Goal: Task Accomplishment & Management: Complete application form

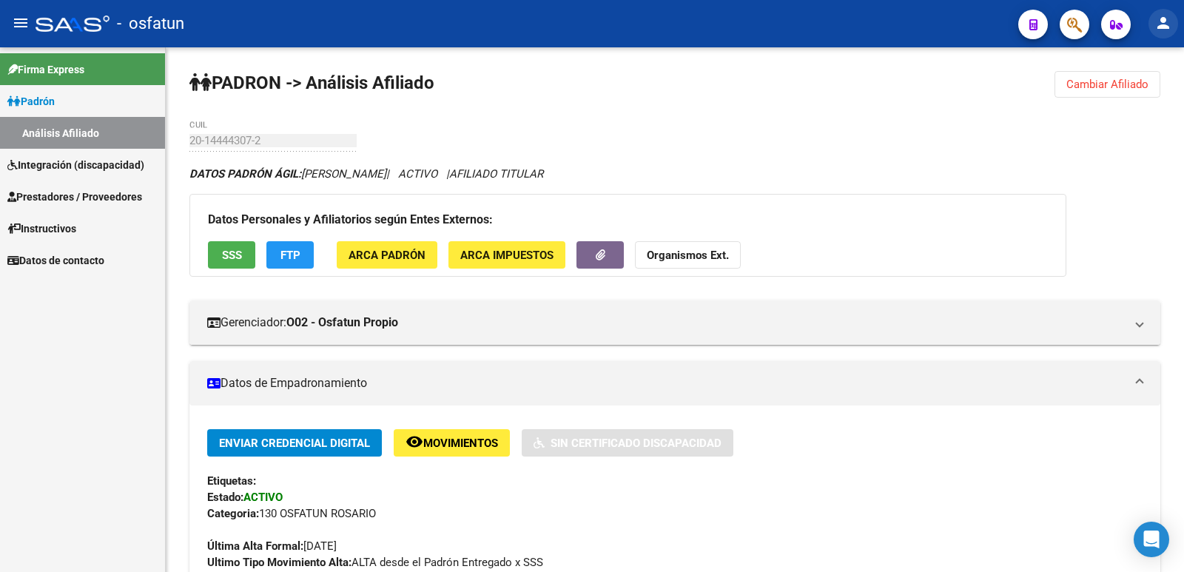
click at [1165, 22] on mat-icon "person" at bounding box center [1164, 23] width 18 height 18
click at [1124, 64] on button "person Mi Perfil" at bounding box center [1133, 62] width 90 height 36
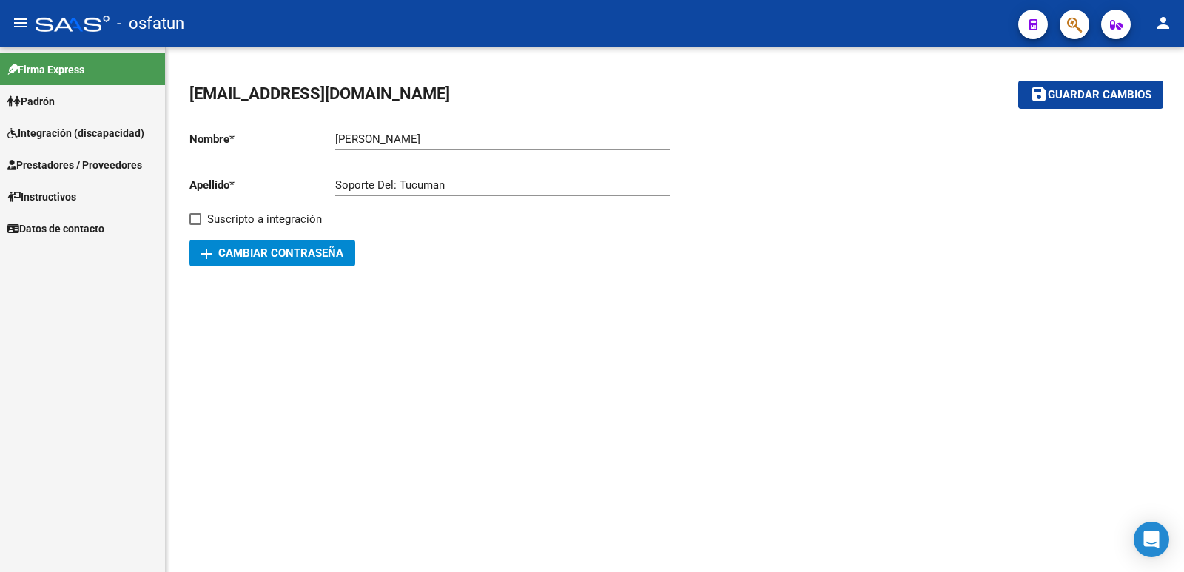
click at [448, 140] on input "[PERSON_NAME]" at bounding box center [502, 138] width 335 height 13
click at [57, 135] on span "Integración (discapacidad)" at bounding box center [75, 133] width 137 height 16
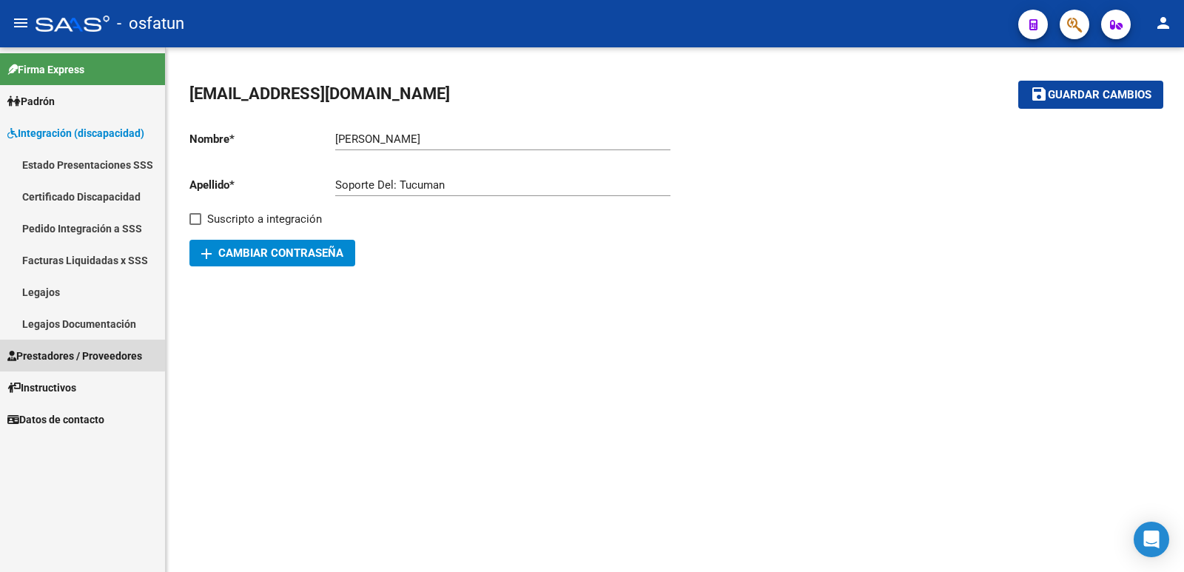
click at [54, 353] on span "Prestadores / Proveedores" at bounding box center [74, 356] width 135 height 16
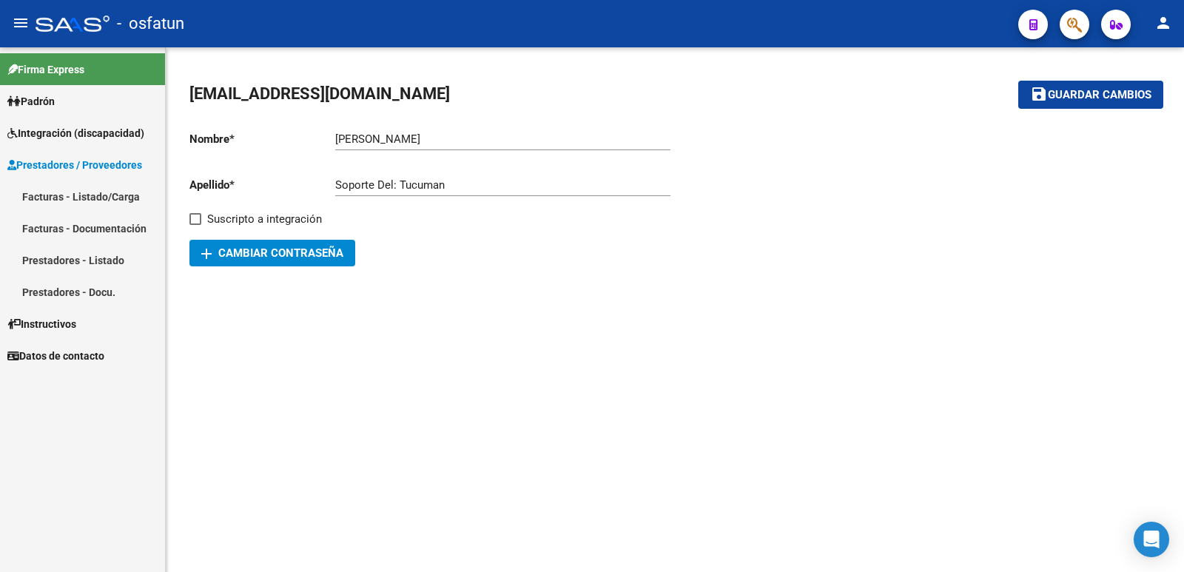
click at [80, 198] on link "Facturas - Listado/Carga" at bounding box center [82, 197] width 165 height 32
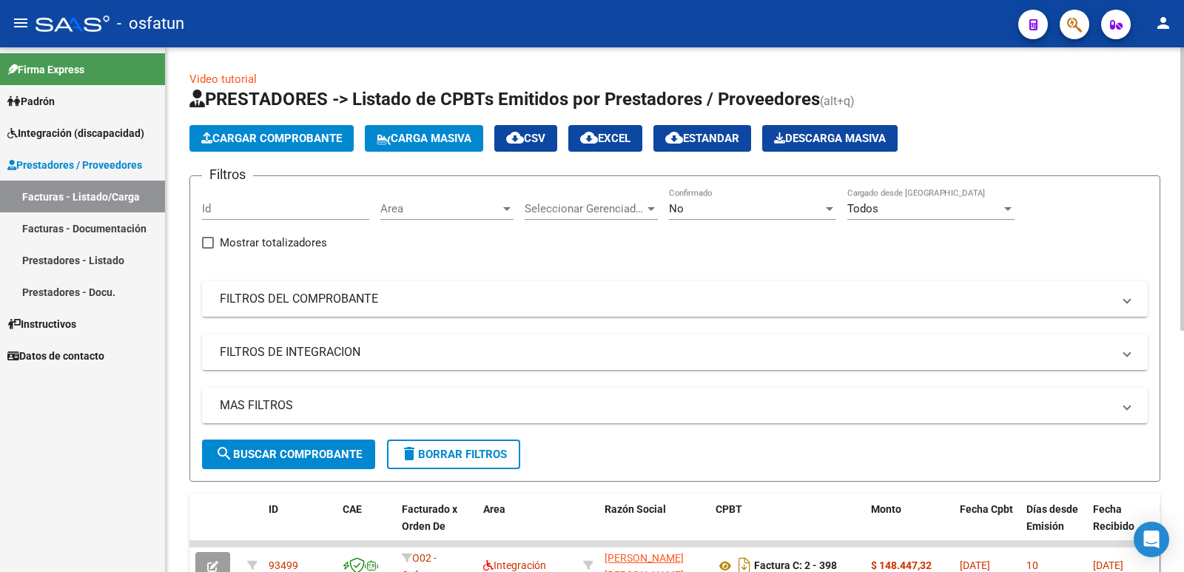
click at [277, 138] on span "Cargar Comprobante" at bounding box center [271, 138] width 141 height 13
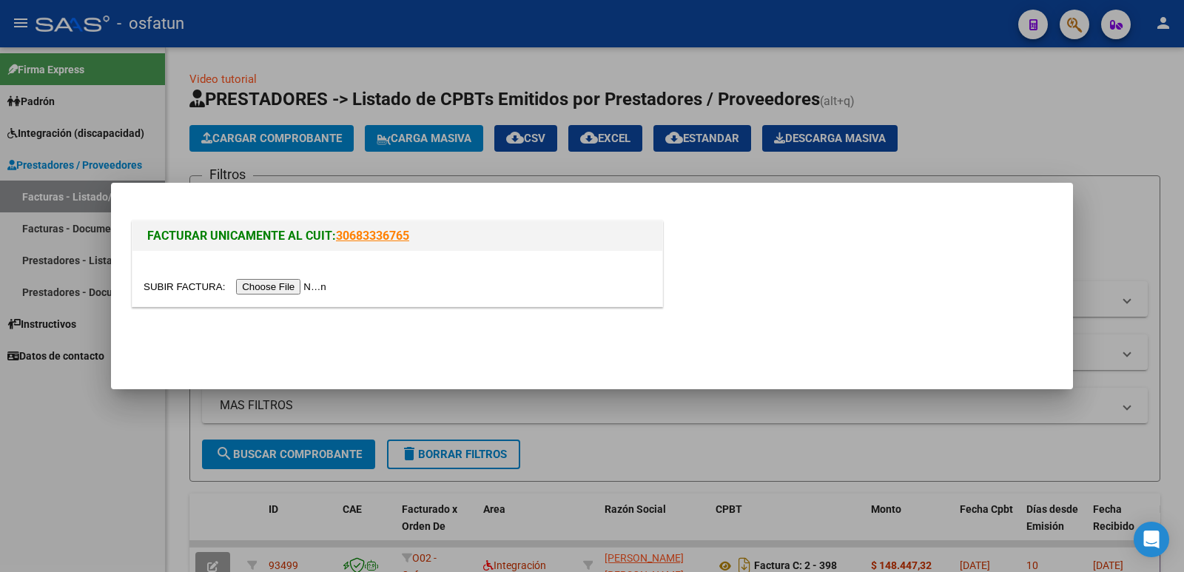
click at [298, 289] on input "file" at bounding box center [237, 287] width 187 height 16
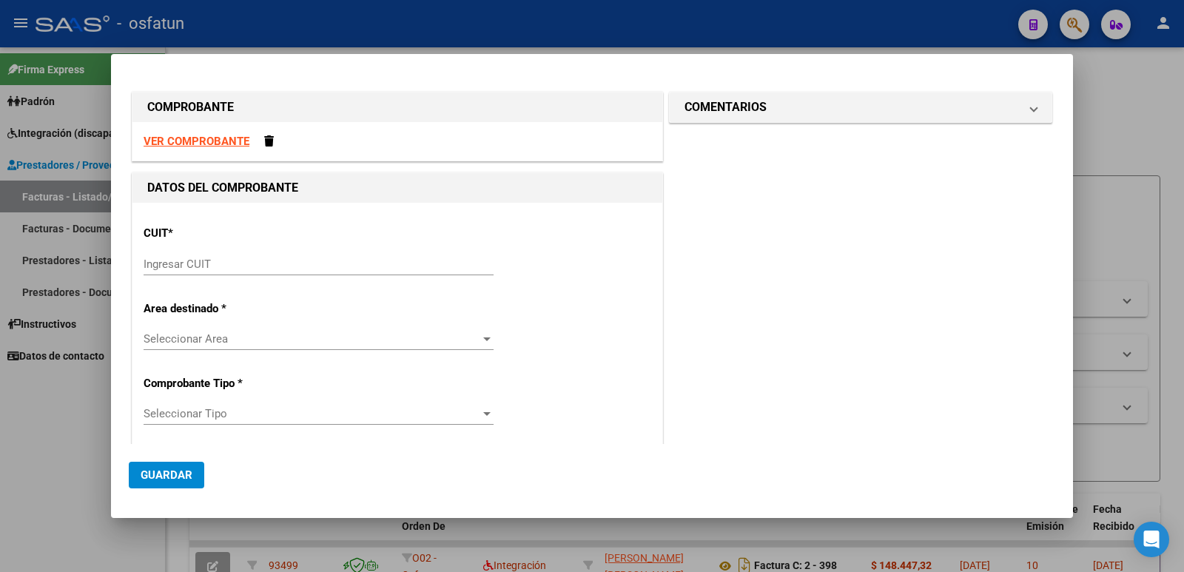
click at [232, 412] on span "Seleccionar Tipo" at bounding box center [312, 413] width 337 height 13
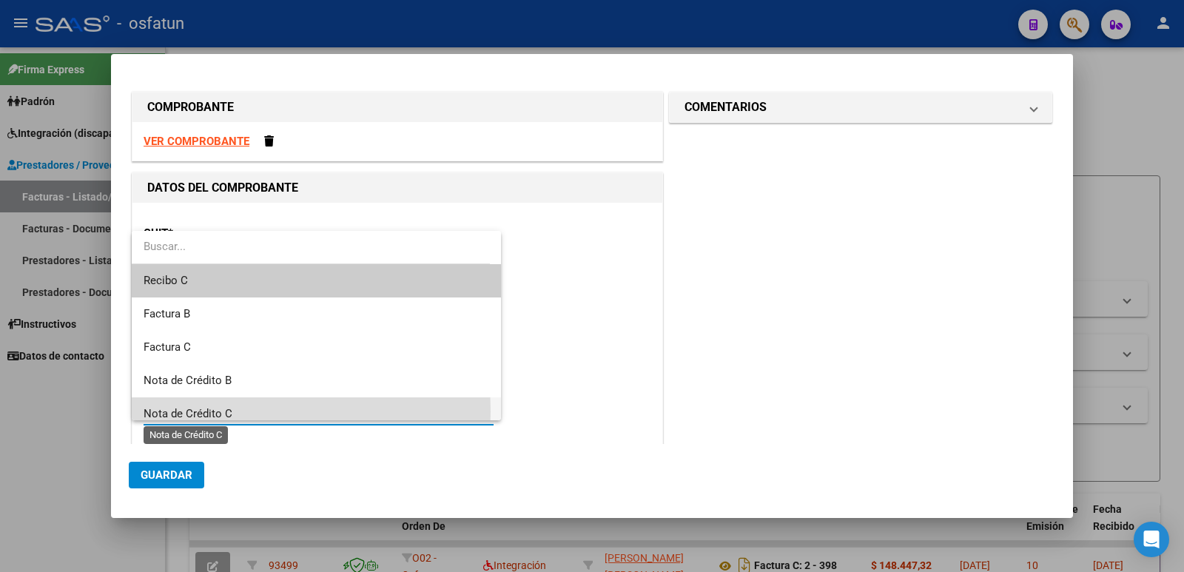
click at [224, 412] on span "Nota de Crédito C" at bounding box center [188, 413] width 89 height 13
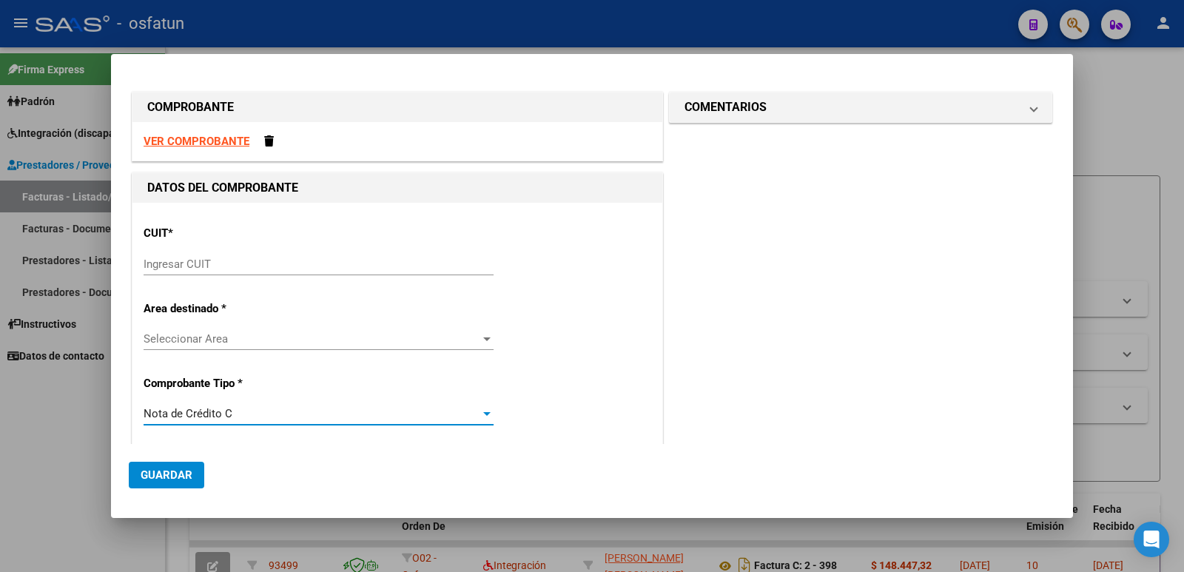
click at [224, 343] on span "Seleccionar Area" at bounding box center [312, 338] width 337 height 13
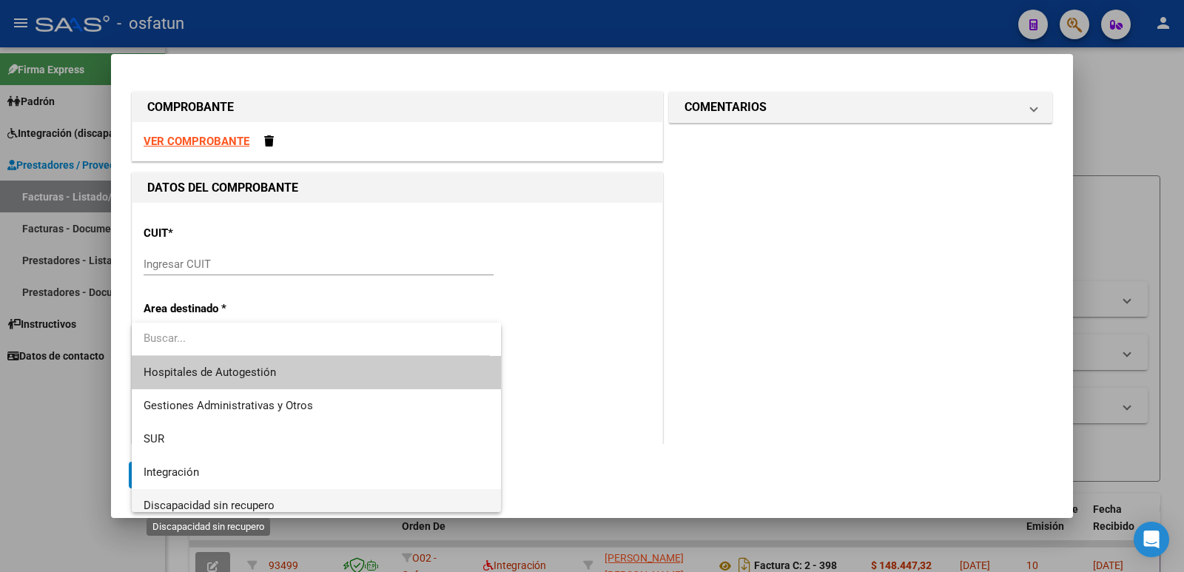
click at [224, 502] on span "Discapacidad sin recupero" at bounding box center [209, 505] width 131 height 13
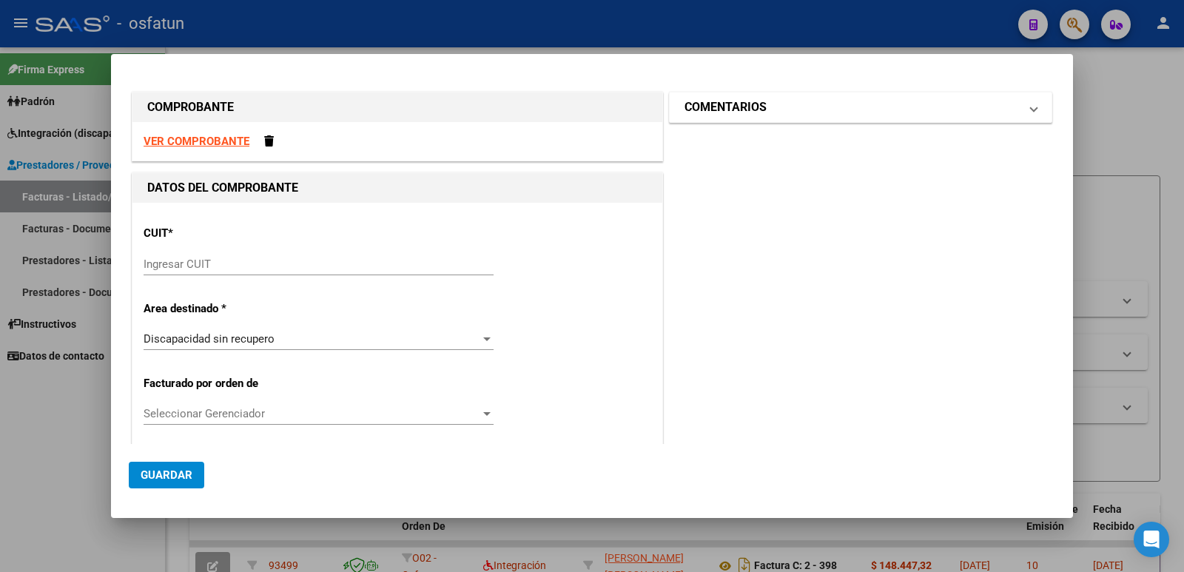
click at [736, 110] on h1 "COMENTARIOS" at bounding box center [726, 107] width 82 height 18
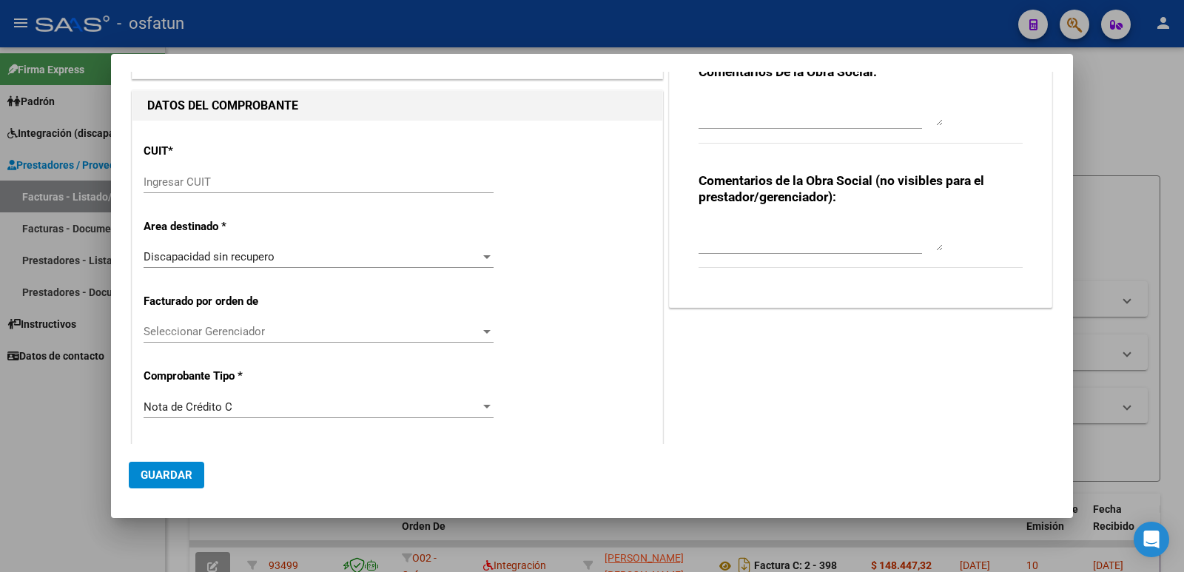
scroll to position [74, 0]
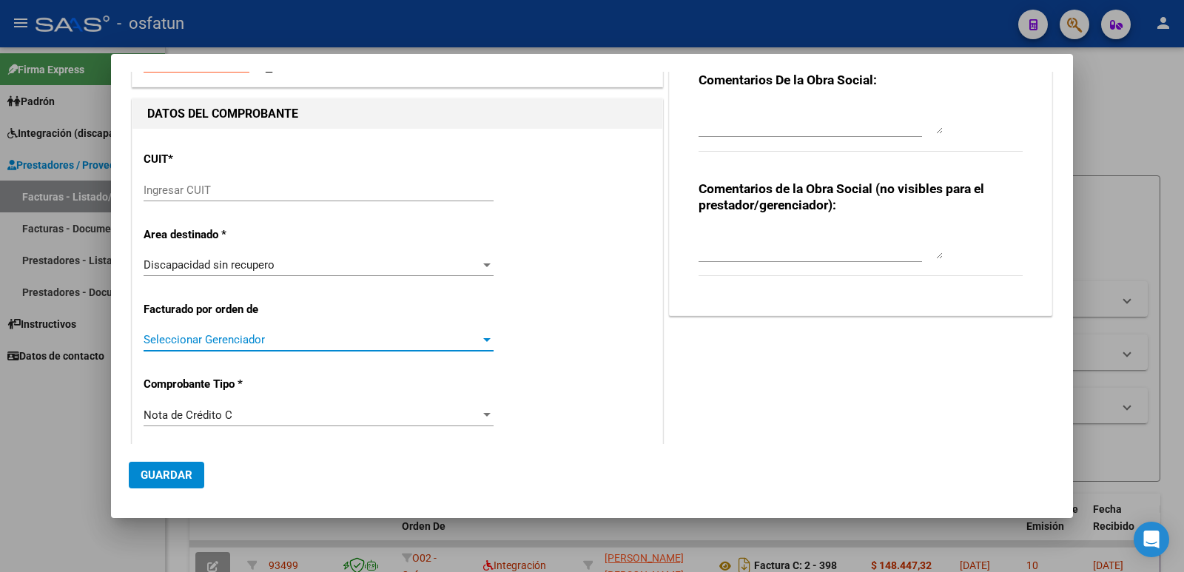
click at [271, 339] on span "Seleccionar Gerenciador" at bounding box center [312, 339] width 337 height 13
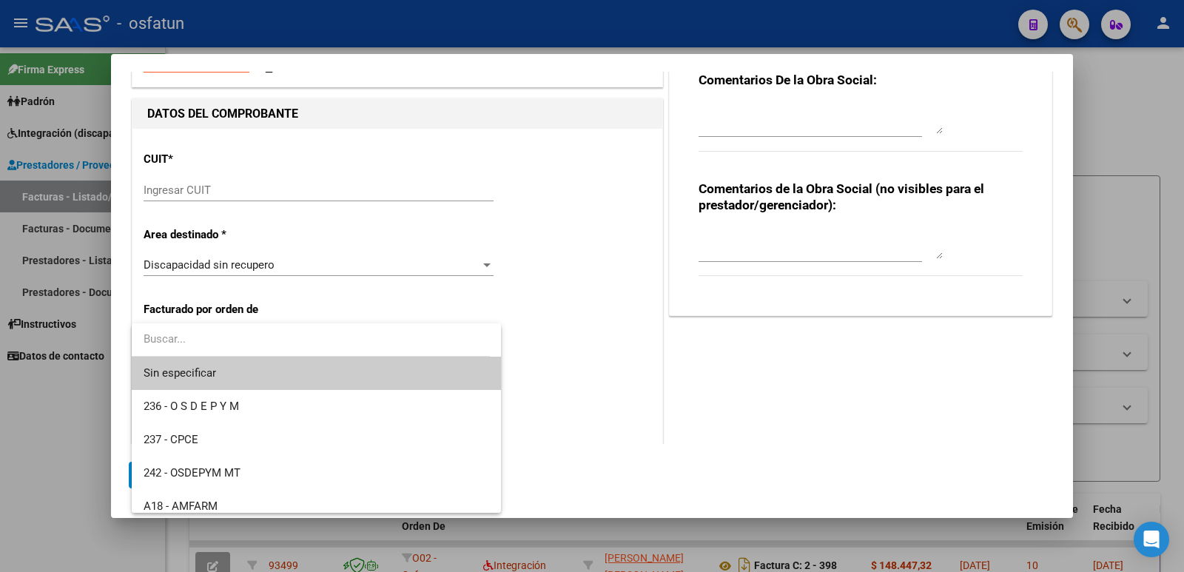
click at [271, 339] on input "dropdown search" at bounding box center [311, 339] width 358 height 33
click at [571, 399] on div at bounding box center [592, 286] width 1184 height 572
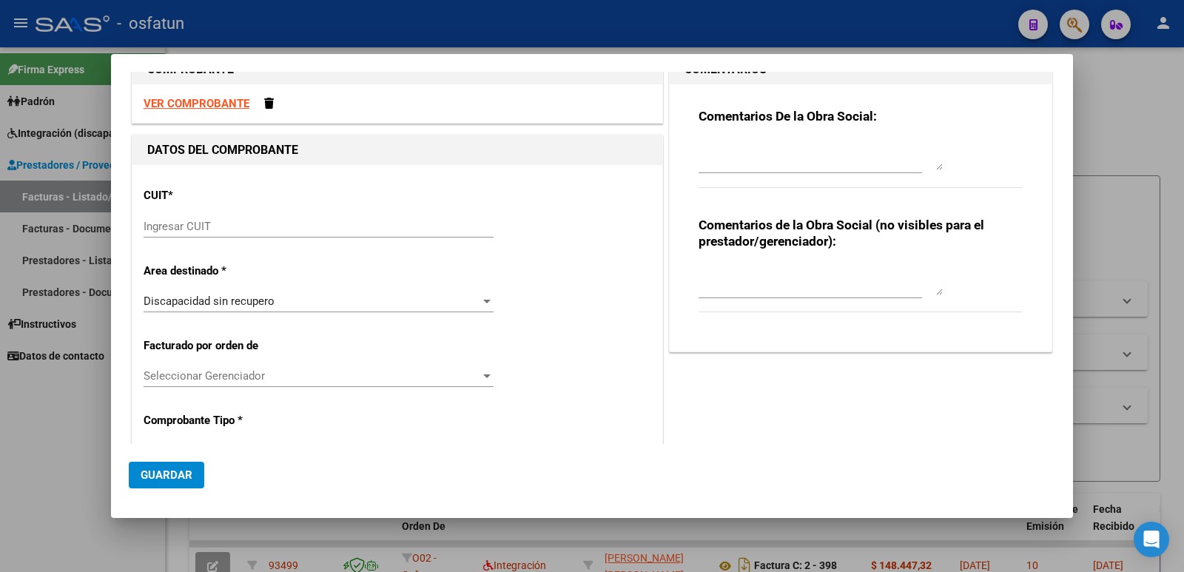
scroll to position [0, 0]
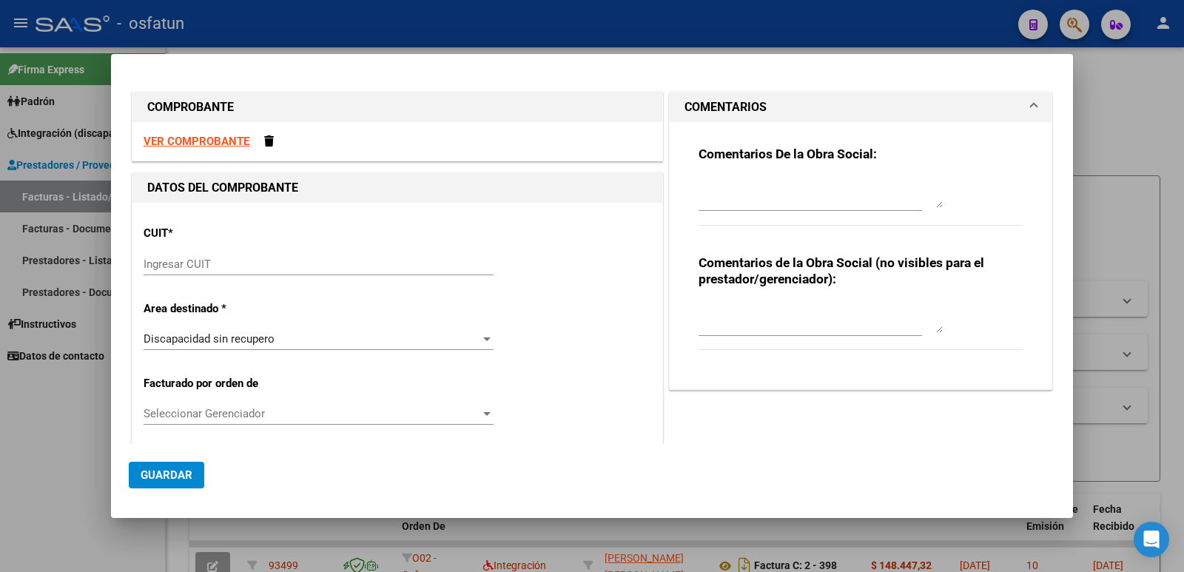
click at [181, 138] on strong "VER COMPROBANTE" at bounding box center [197, 141] width 106 height 13
click at [219, 266] on input "Ingresar CUIT" at bounding box center [319, 264] width 350 height 13
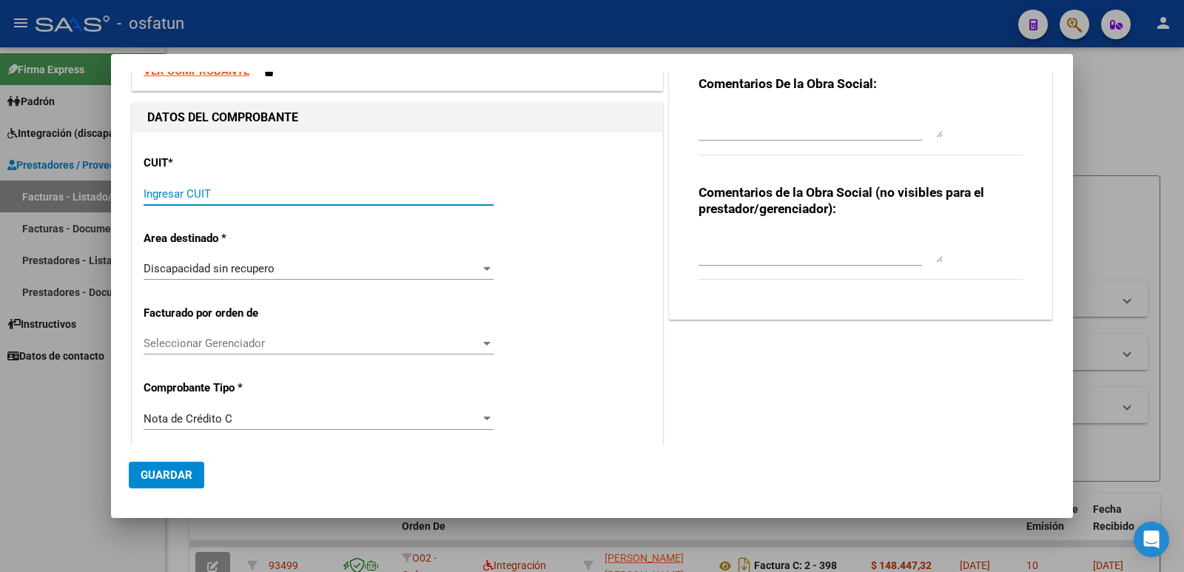
scroll to position [74, 0]
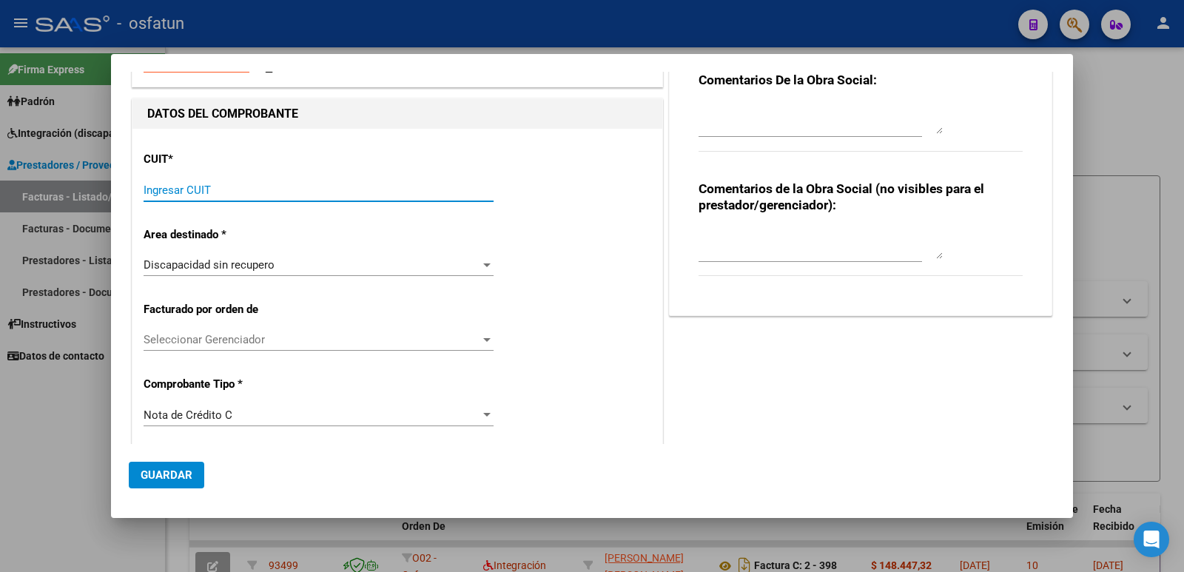
click at [231, 340] on span "Seleccionar Gerenciador" at bounding box center [312, 339] width 337 height 13
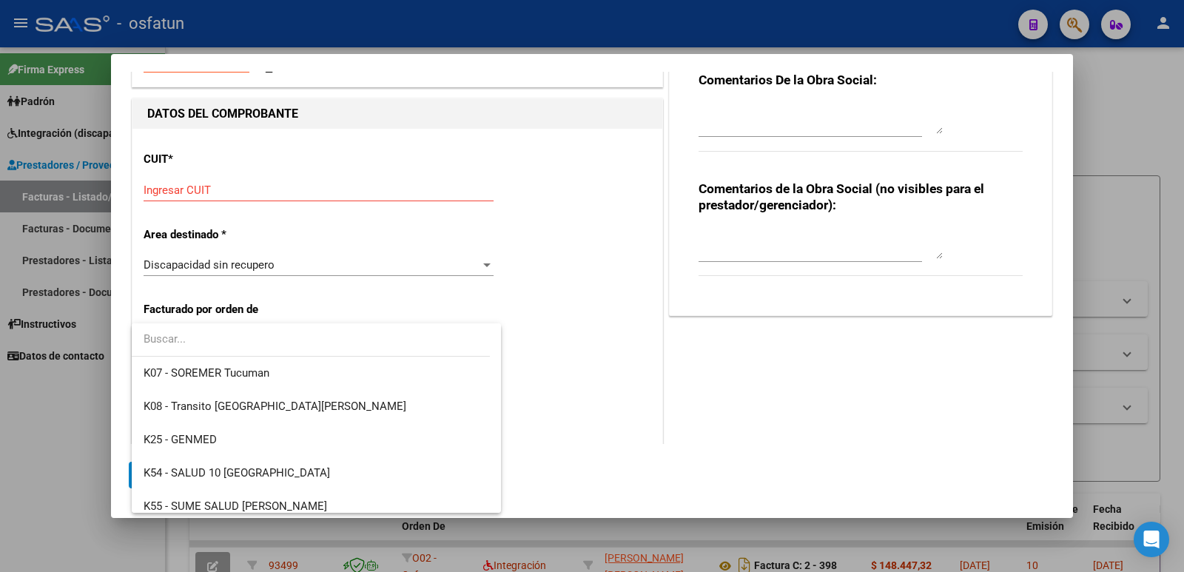
scroll to position [740, 0]
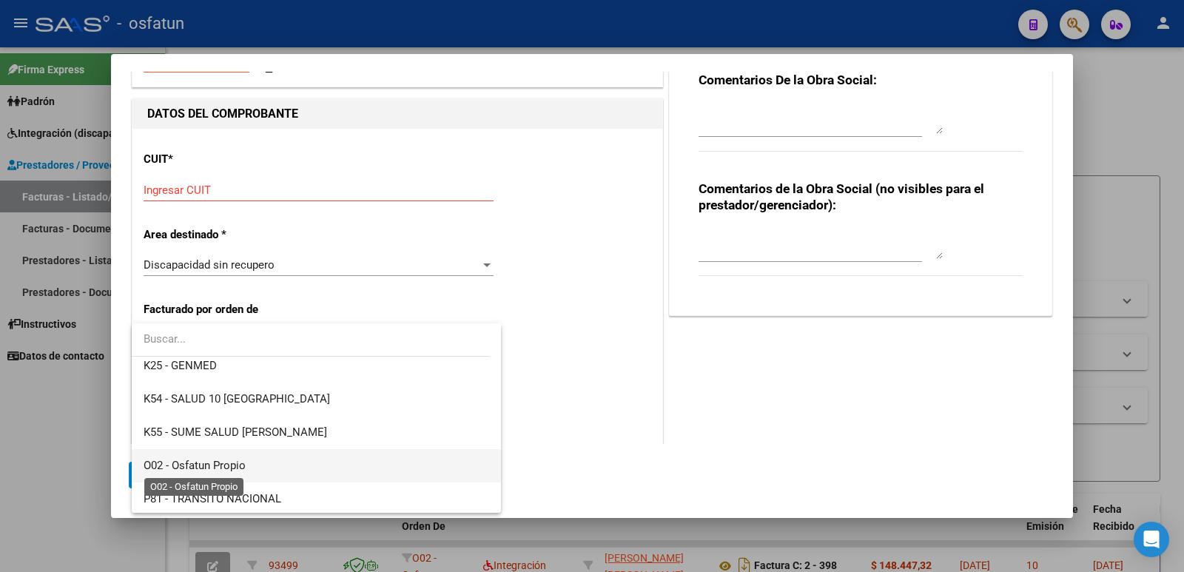
click at [228, 467] on span "O02 - Osfatun Propio" at bounding box center [195, 465] width 102 height 13
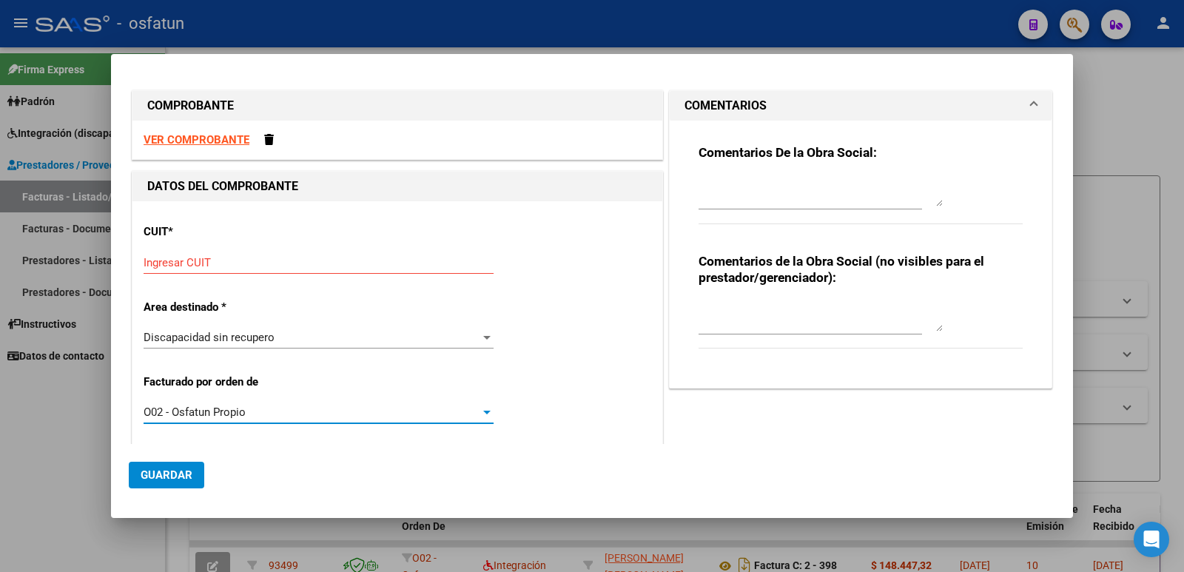
scroll to position [0, 0]
click at [247, 265] on input "Ingresar CUIT" at bounding box center [319, 264] width 350 height 13
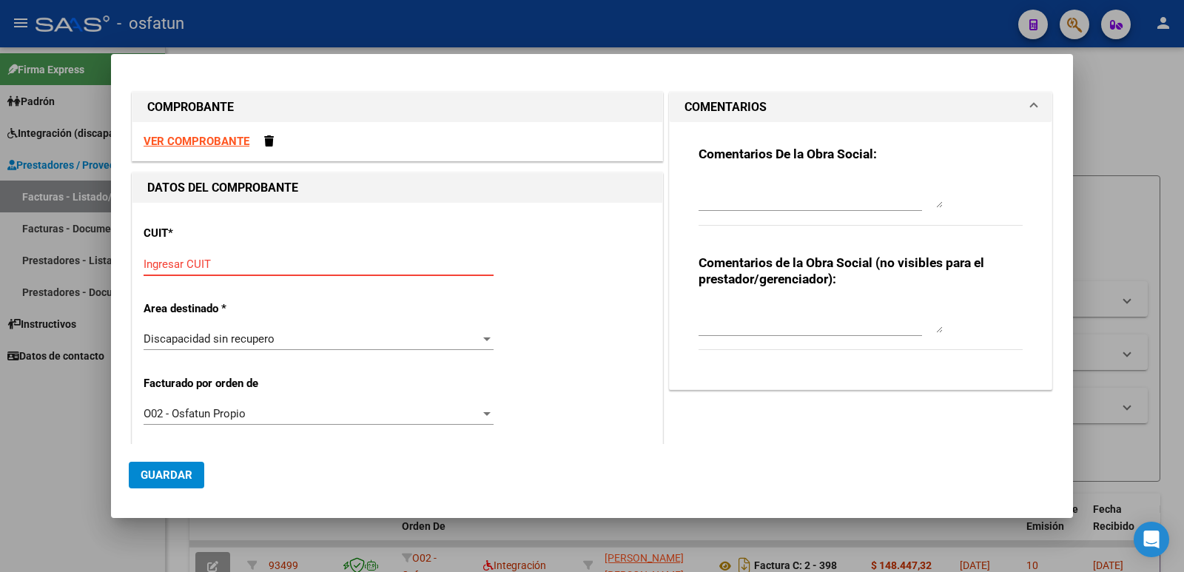
paste input "30-71089918-1"
type input "30-71089918-1"
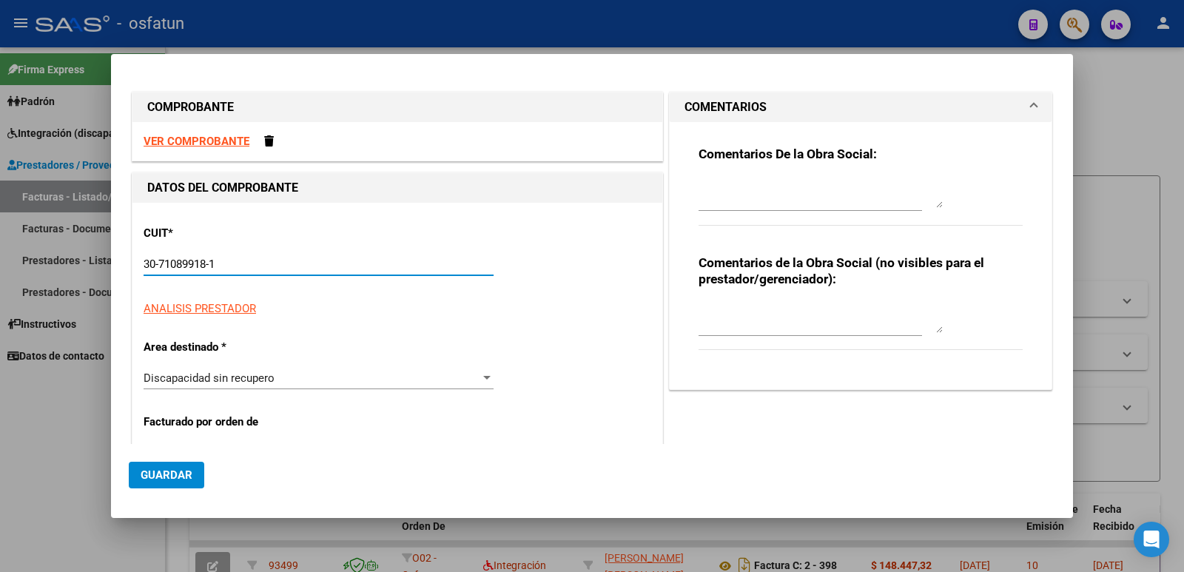
type input "4"
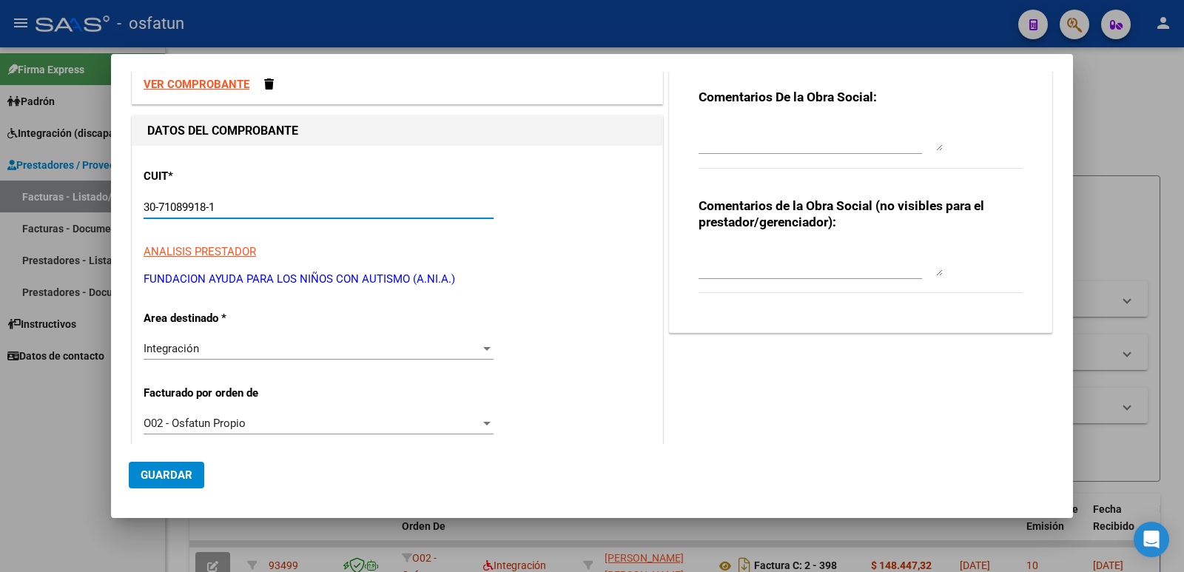
scroll to position [222, 0]
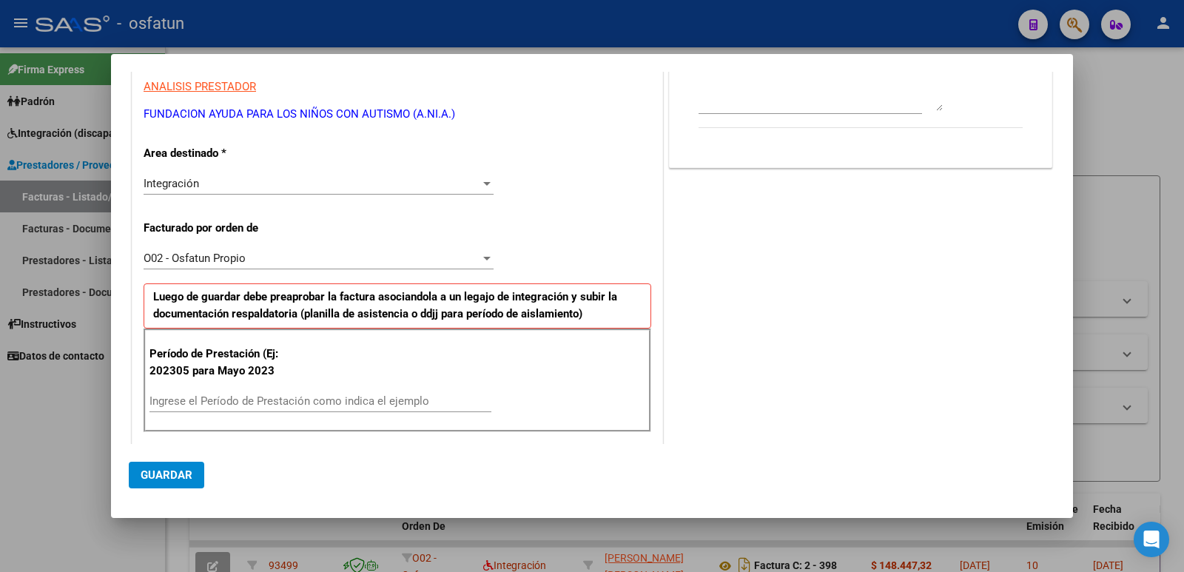
type input "30-71089918-1"
click at [206, 187] on div "Integración" at bounding box center [312, 183] width 337 height 13
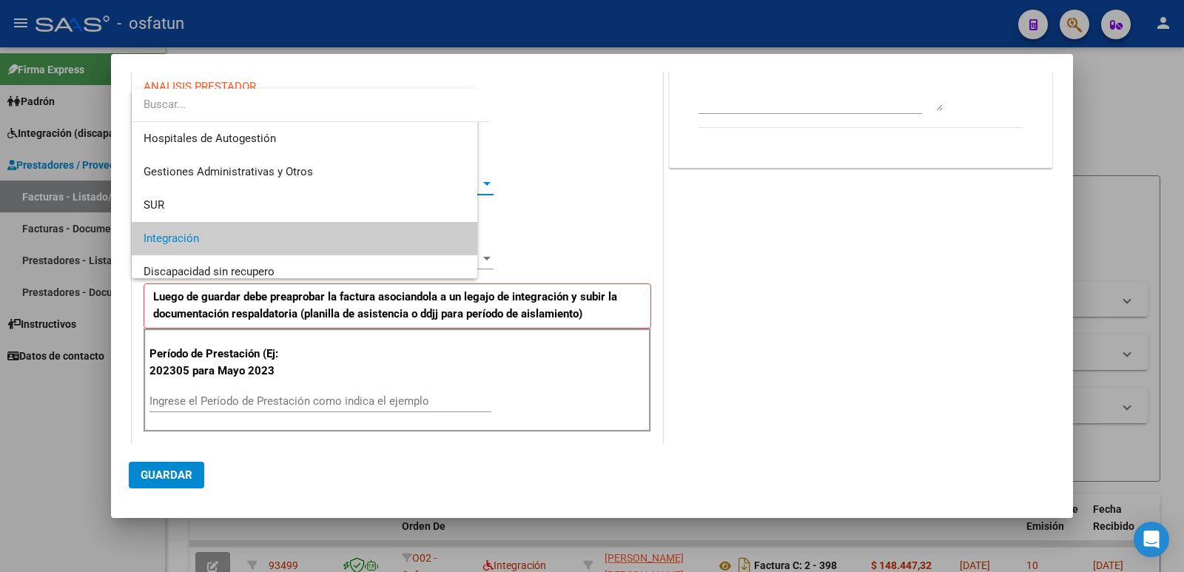
scroll to position [56, 0]
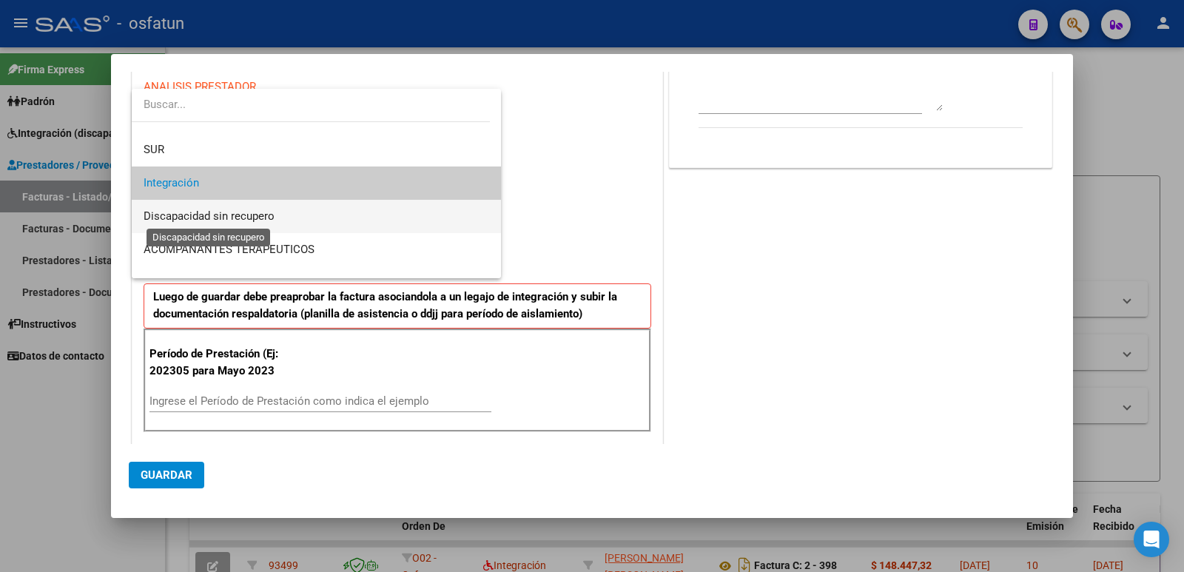
click at [219, 213] on span "Discapacidad sin recupero" at bounding box center [209, 215] width 131 height 13
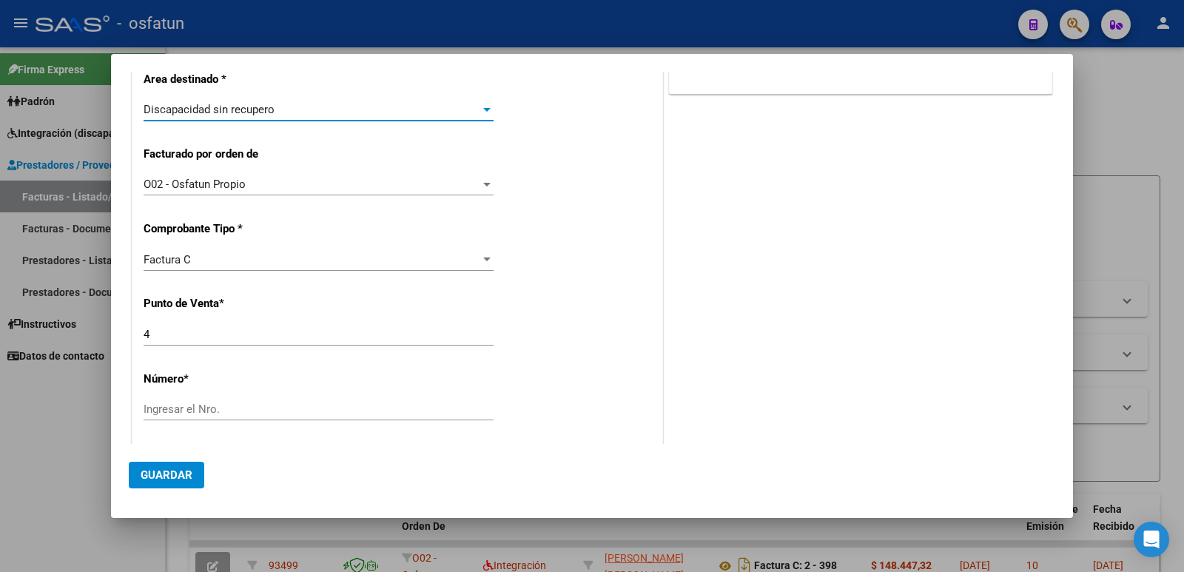
scroll to position [370, 0]
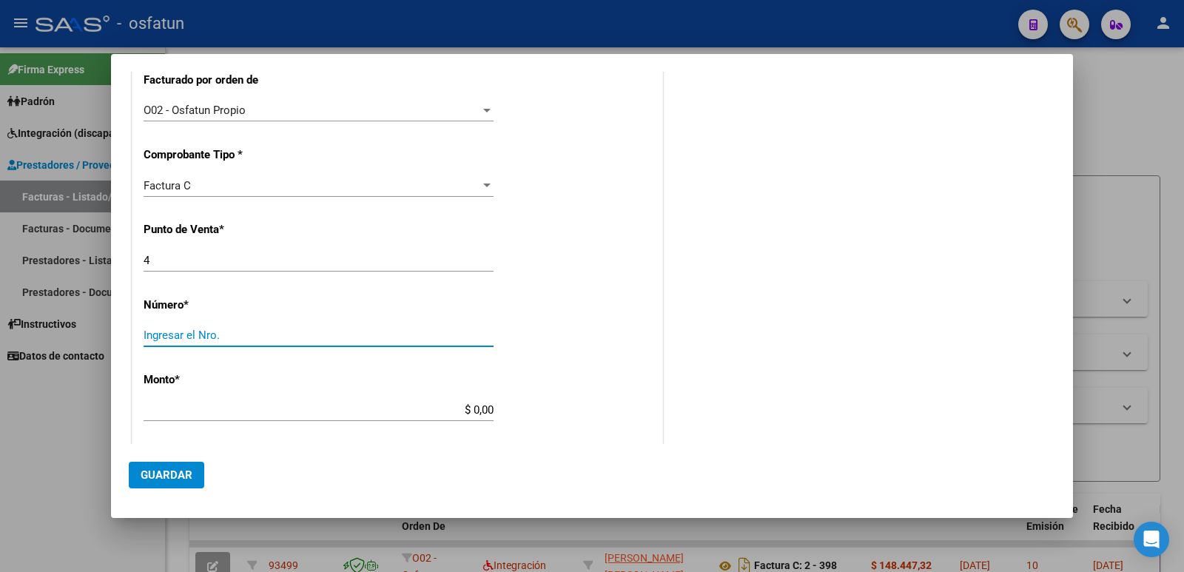
click at [220, 334] on input "Ingresar el Nro." at bounding box center [319, 335] width 350 height 13
type input "840"
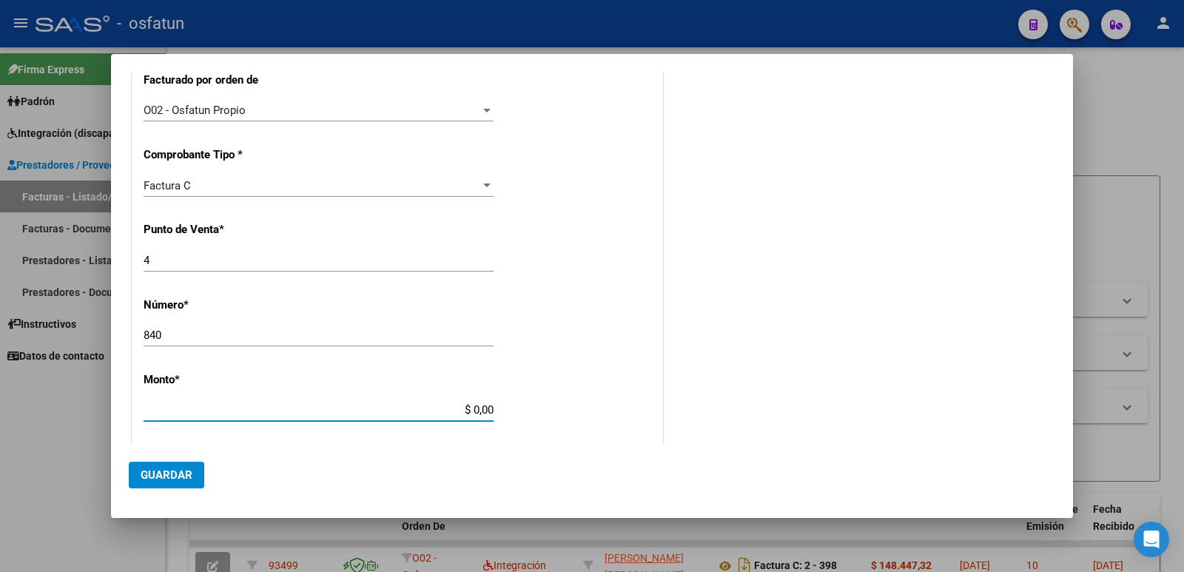
click at [449, 406] on input "$ 0,00" at bounding box center [319, 409] width 350 height 13
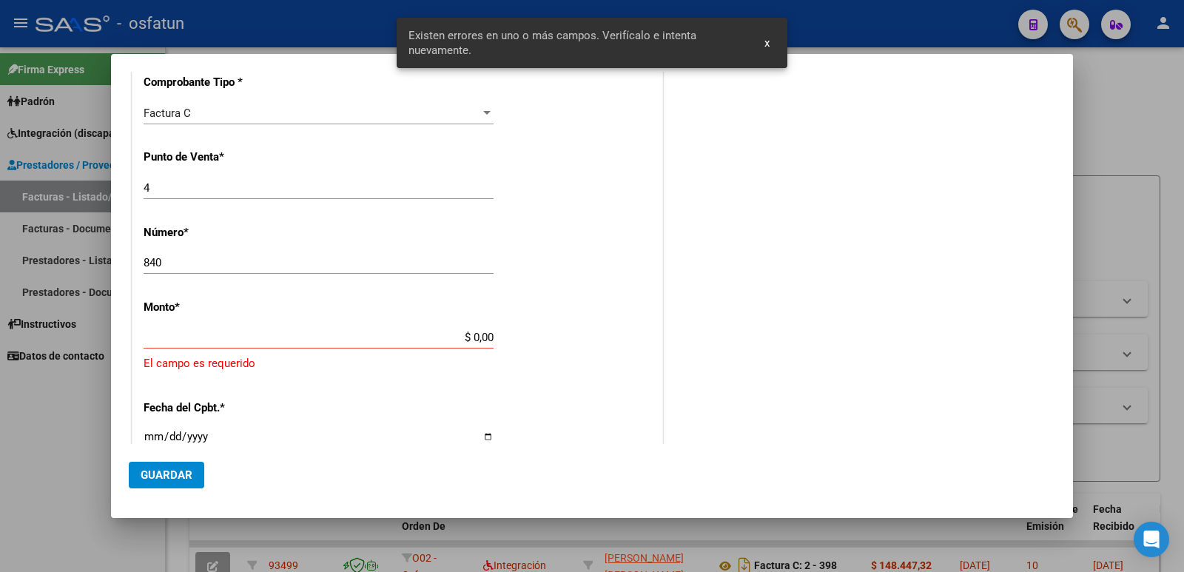
scroll to position [515, 0]
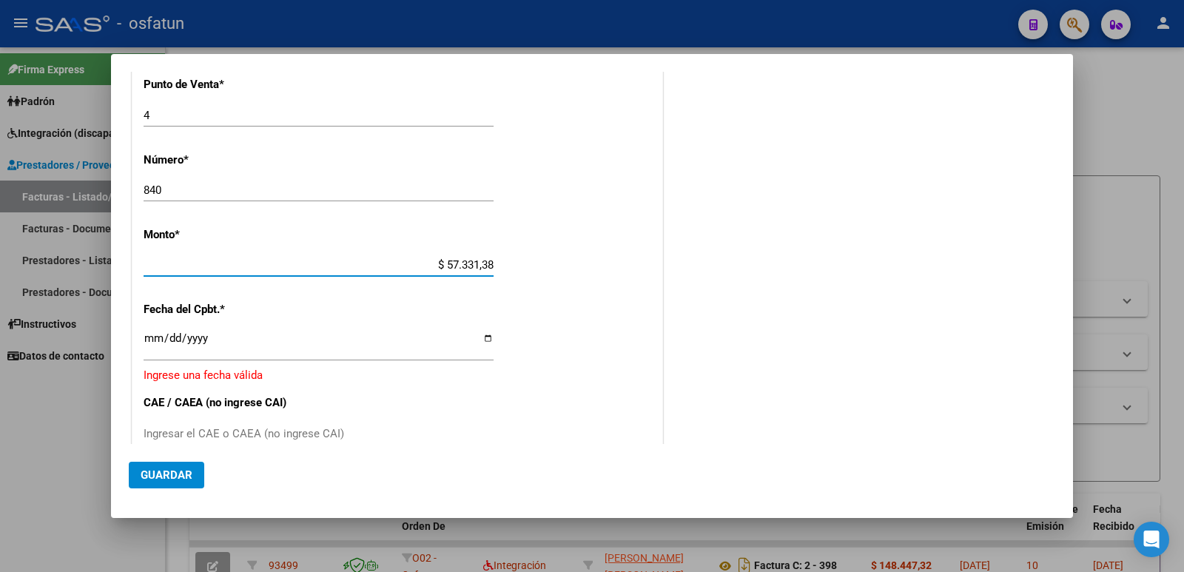
type input "$ 573.313,86"
click at [481, 341] on input "Ingresar la fecha" at bounding box center [319, 344] width 350 height 24
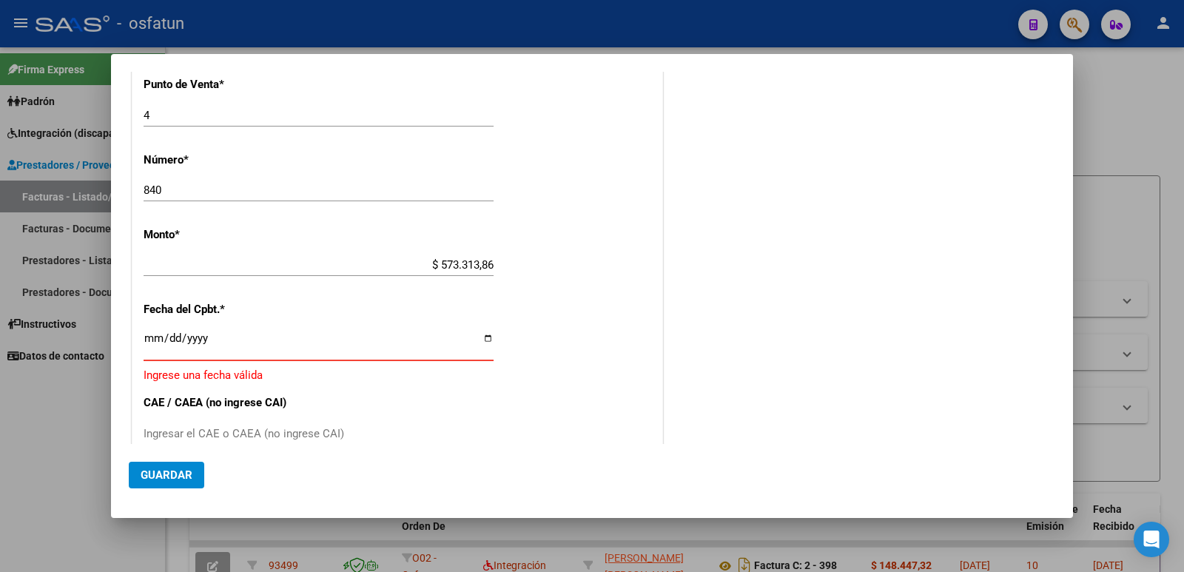
click at [488, 339] on input "Ingresar la fecha" at bounding box center [319, 344] width 350 height 24
type input "[DATE]"
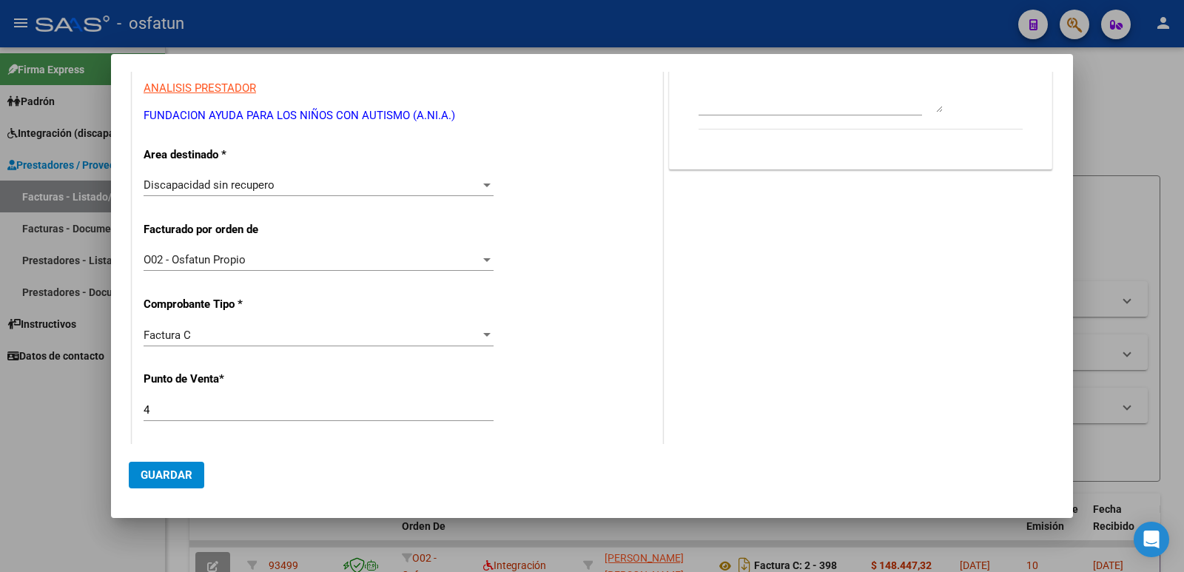
scroll to position [0, 0]
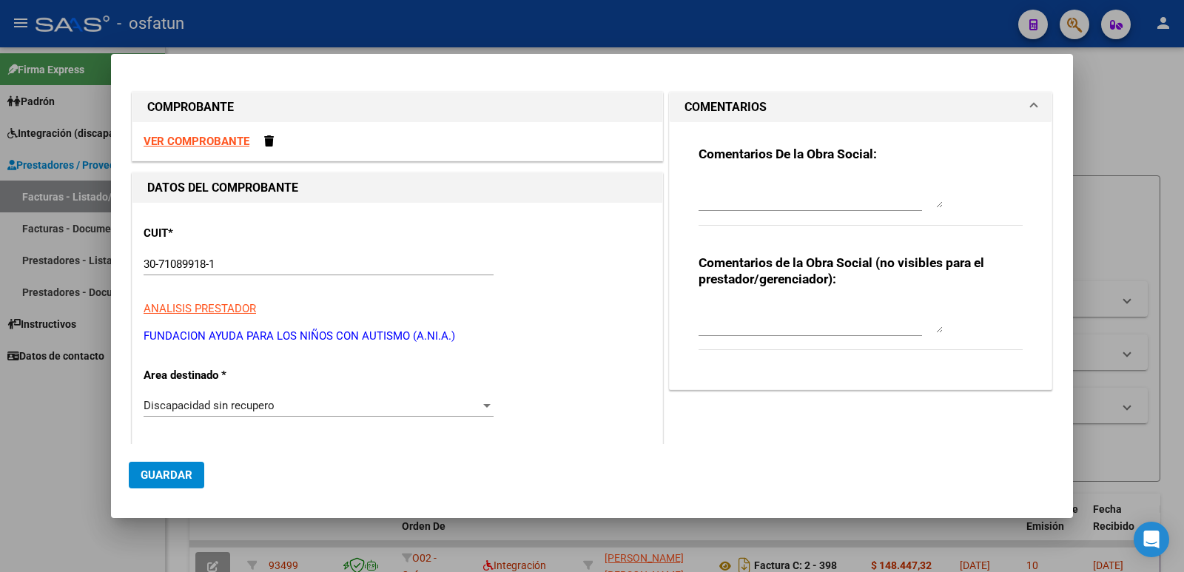
click at [779, 321] on textarea at bounding box center [821, 318] width 244 height 30
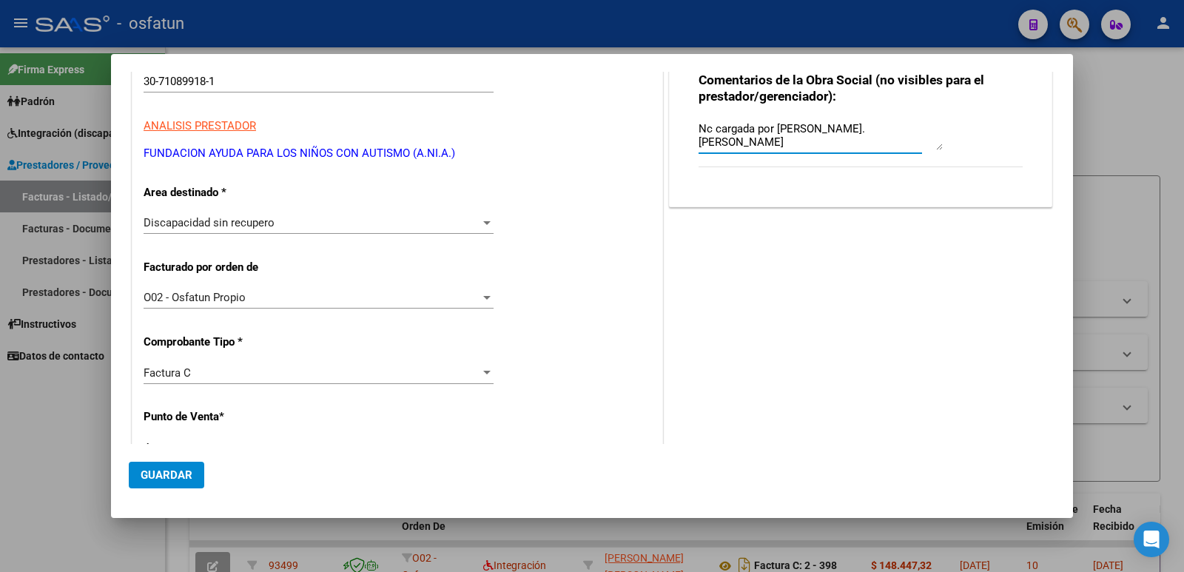
scroll to position [296, 0]
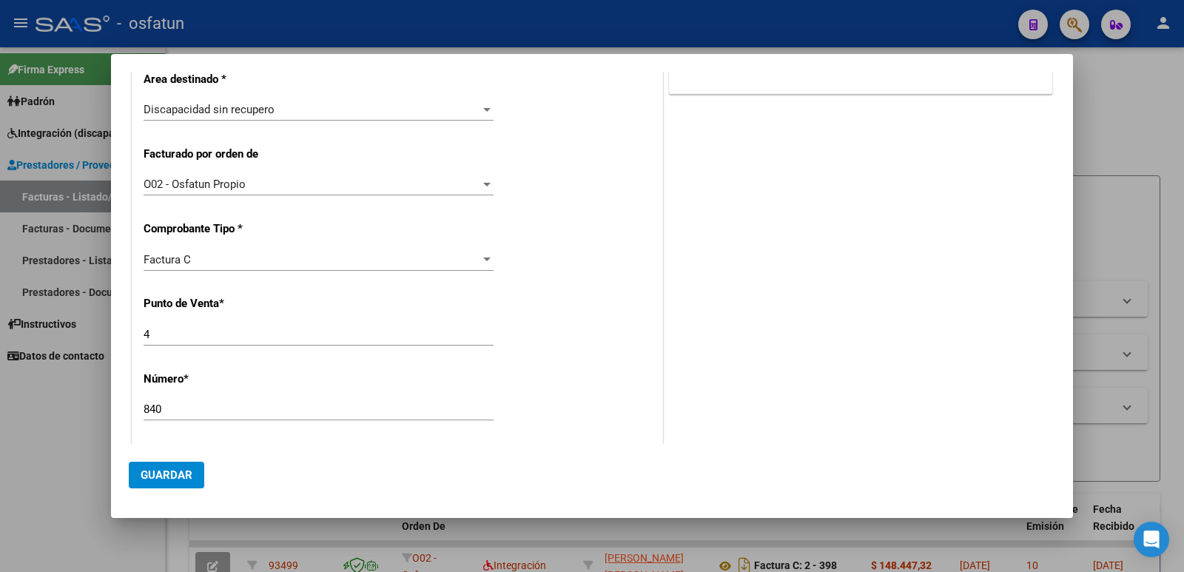
type textarea "Nc cargada por [PERSON_NAME]. [PERSON_NAME]"
click at [167, 477] on span "Guardar" at bounding box center [167, 475] width 52 height 13
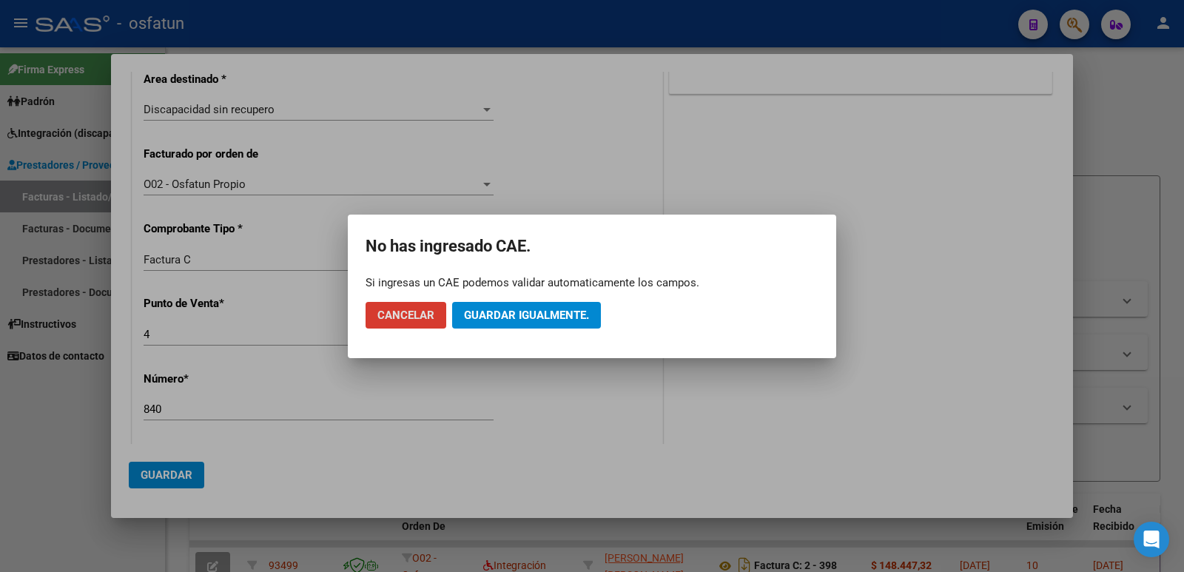
click at [426, 315] on span "Cancelar" at bounding box center [405, 315] width 57 height 13
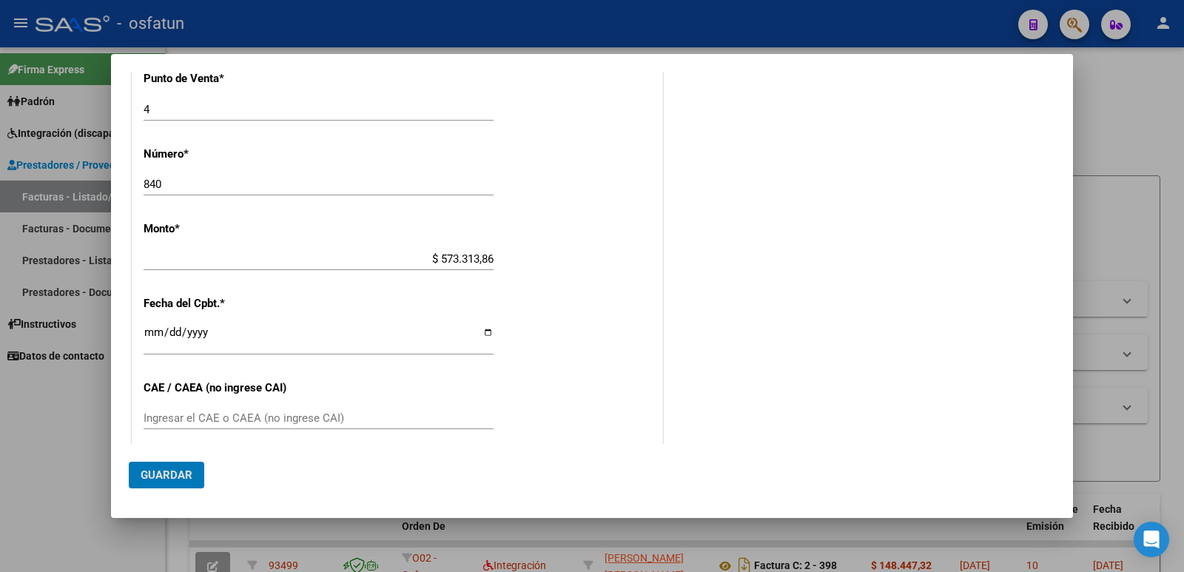
scroll to position [666, 0]
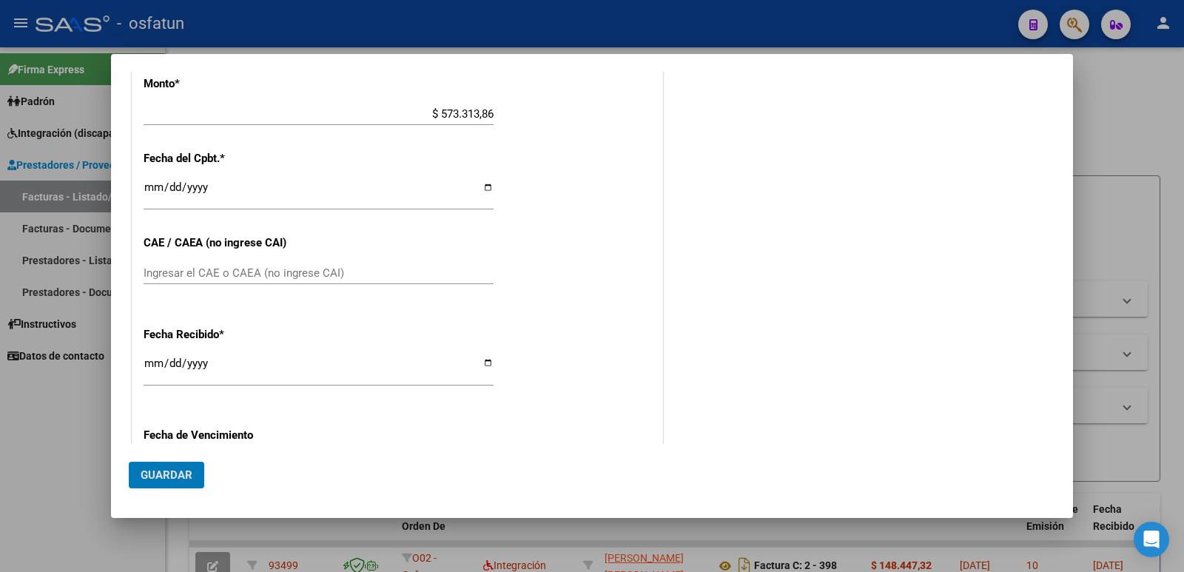
click at [215, 278] on input "Ingresar el CAE o CAEA (no ingrese CAI)" at bounding box center [319, 272] width 350 height 13
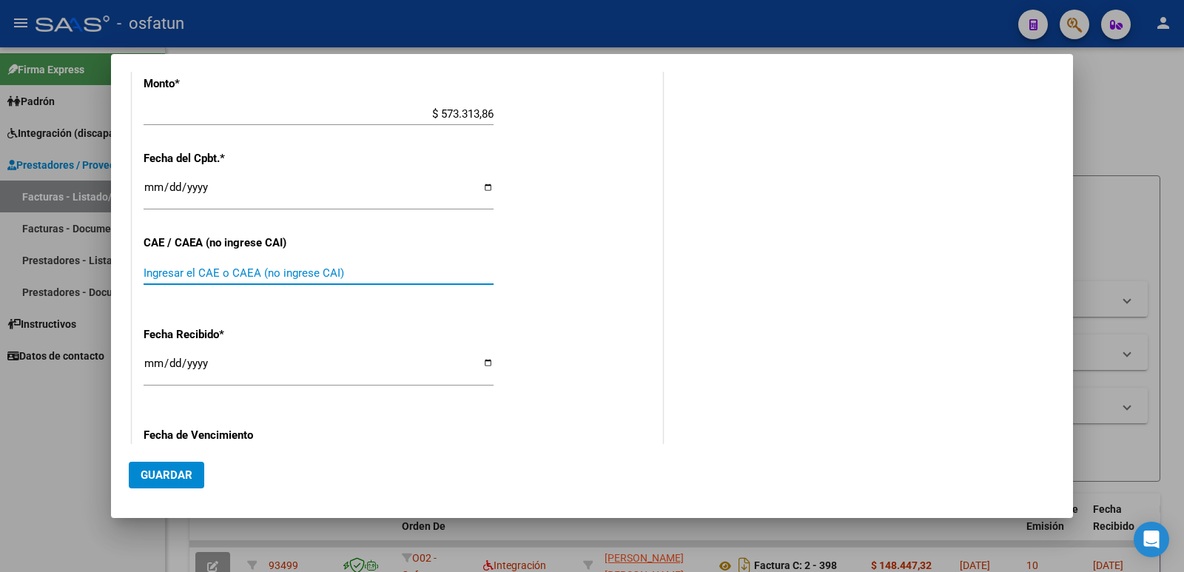
paste input "75331135446375"
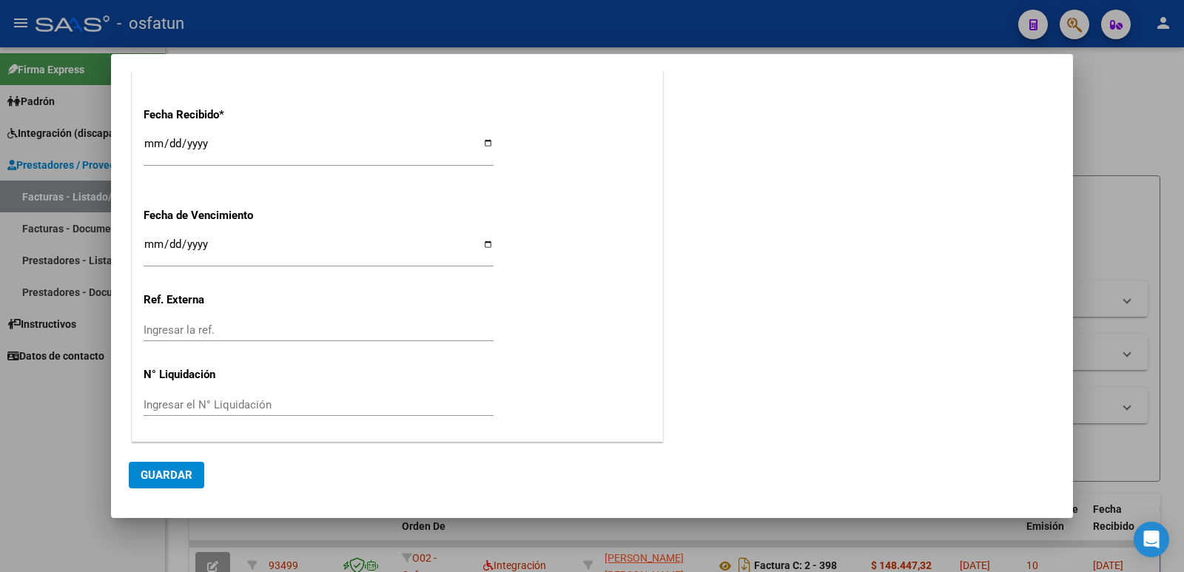
scroll to position [887, 0]
type input "75331135446375"
click at [172, 469] on span "Guardar" at bounding box center [167, 475] width 52 height 13
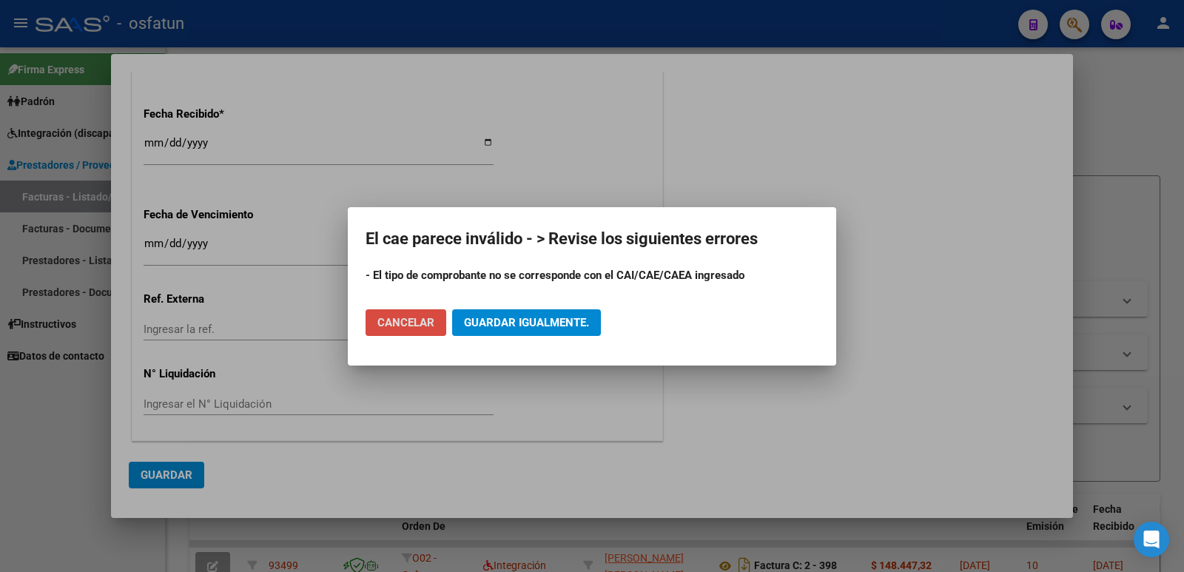
click at [406, 326] on span "Cancelar" at bounding box center [405, 322] width 57 height 13
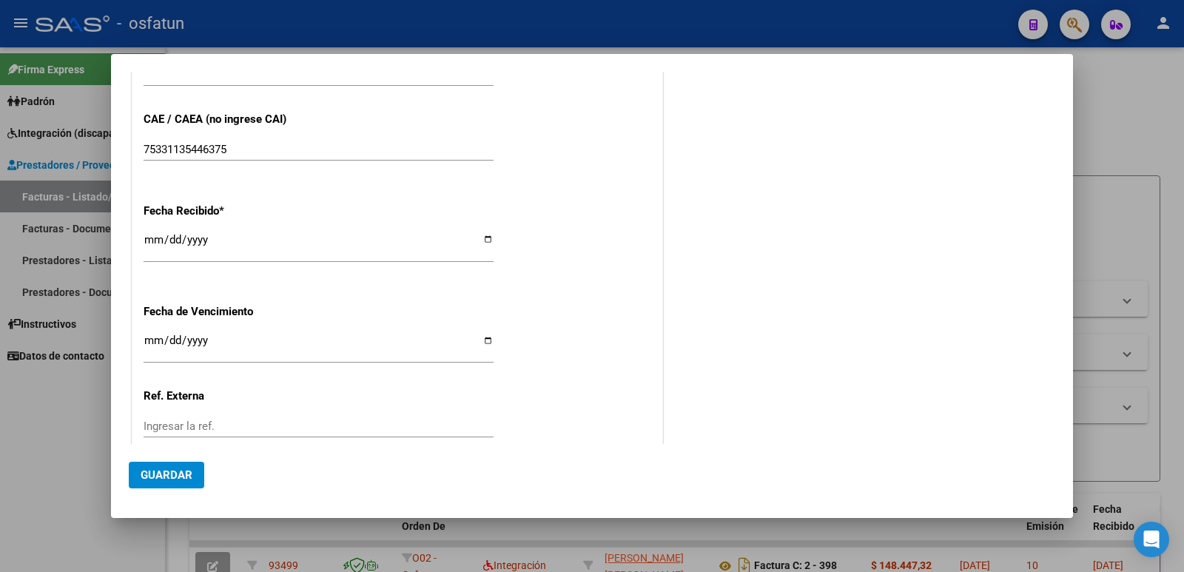
scroll to position [665, 0]
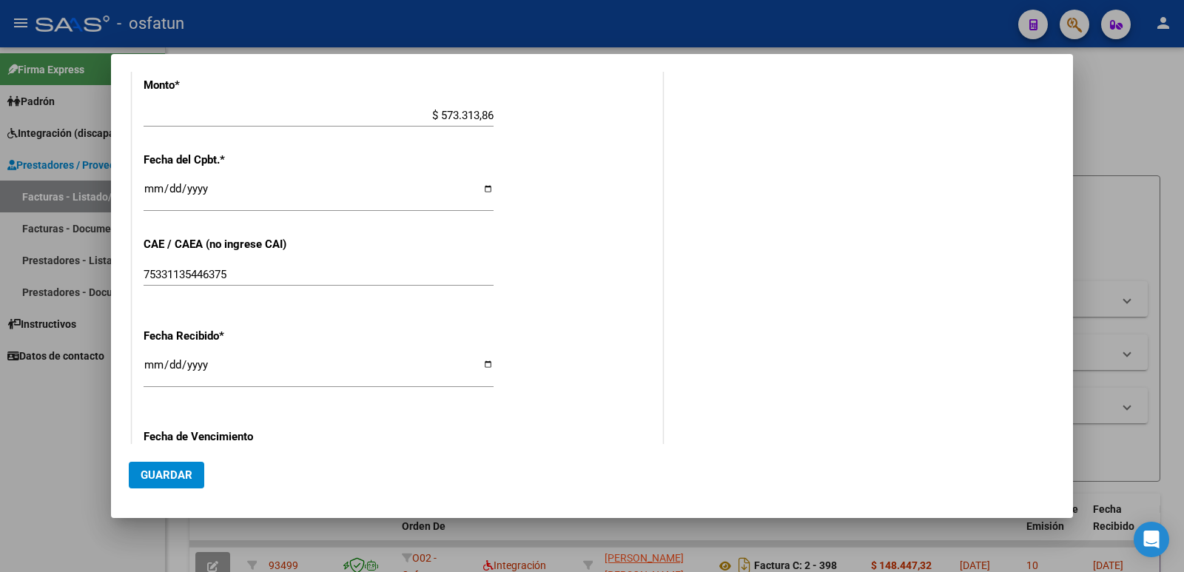
click at [49, 496] on div at bounding box center [592, 286] width 1184 height 572
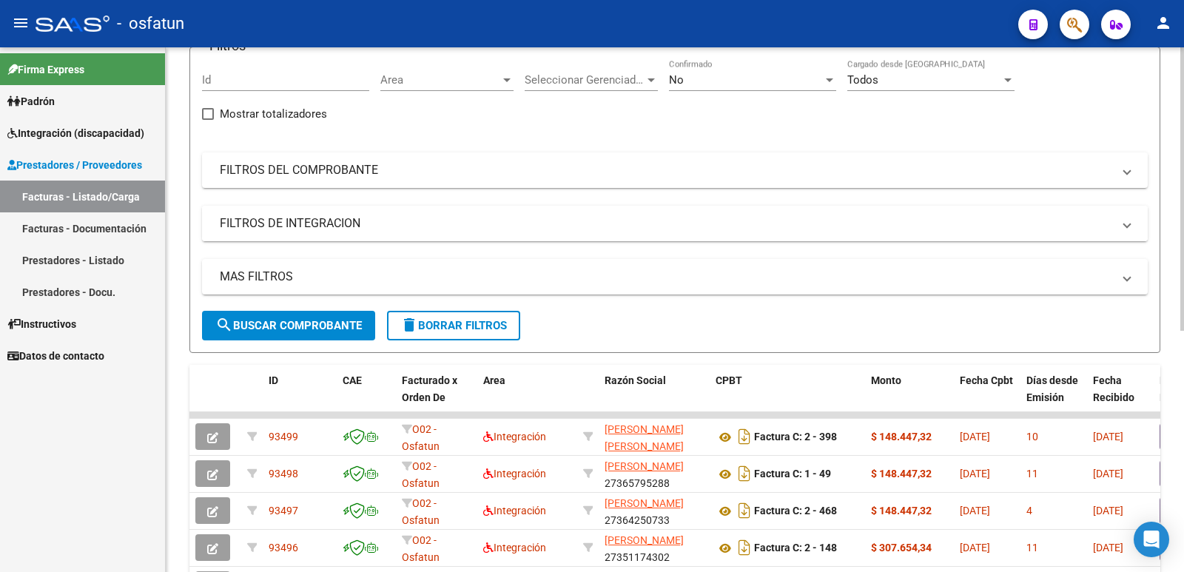
scroll to position [0, 0]
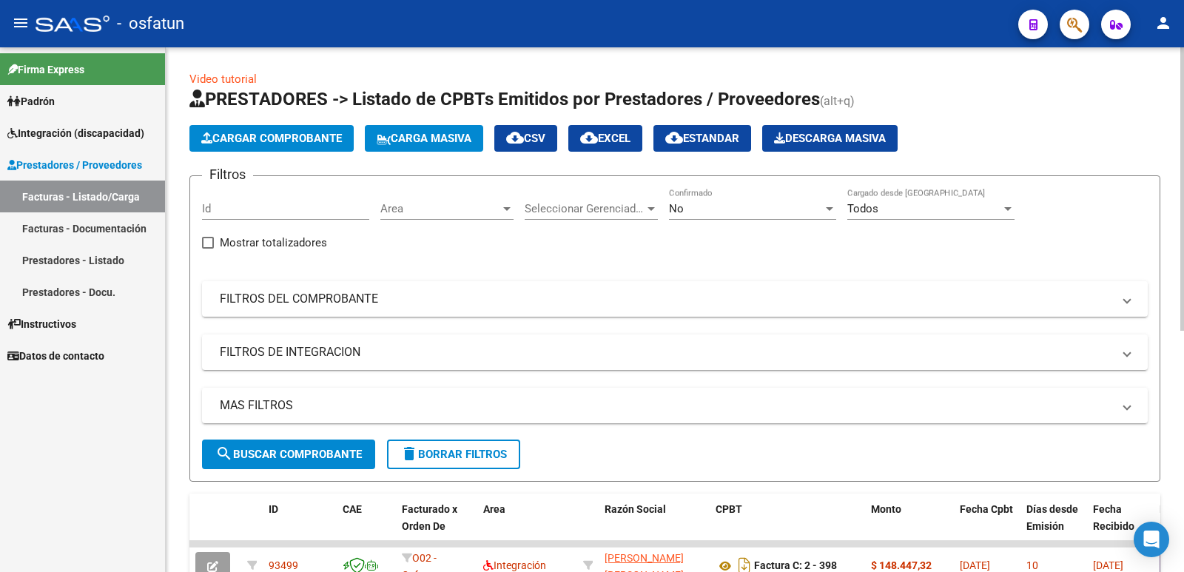
click at [261, 136] on span "Cargar Comprobante" at bounding box center [271, 138] width 141 height 13
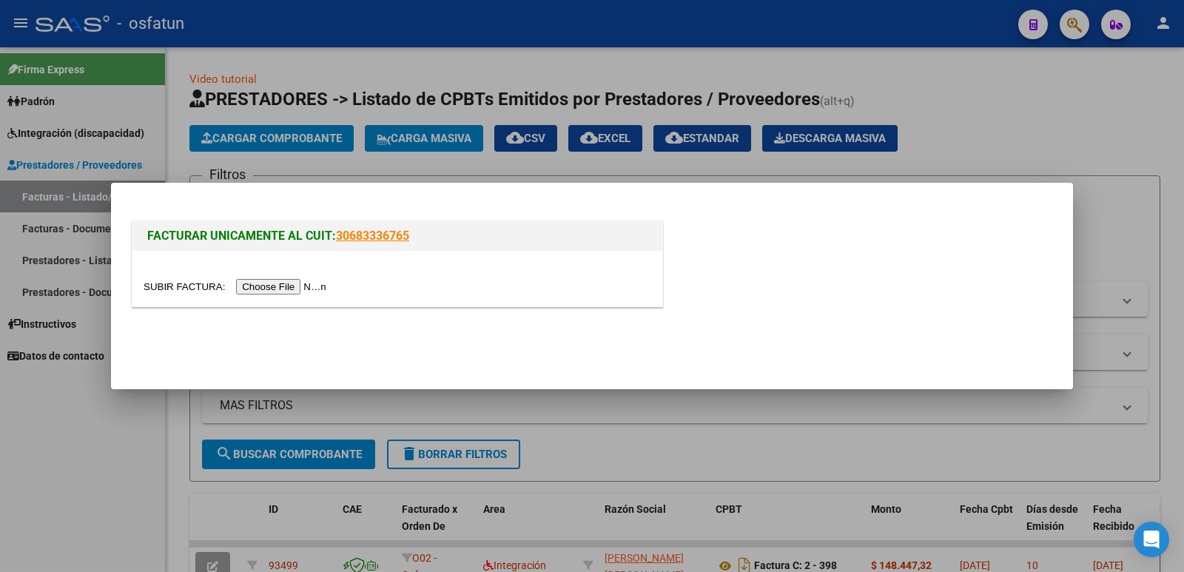
click at [312, 283] on input "file" at bounding box center [237, 287] width 187 height 16
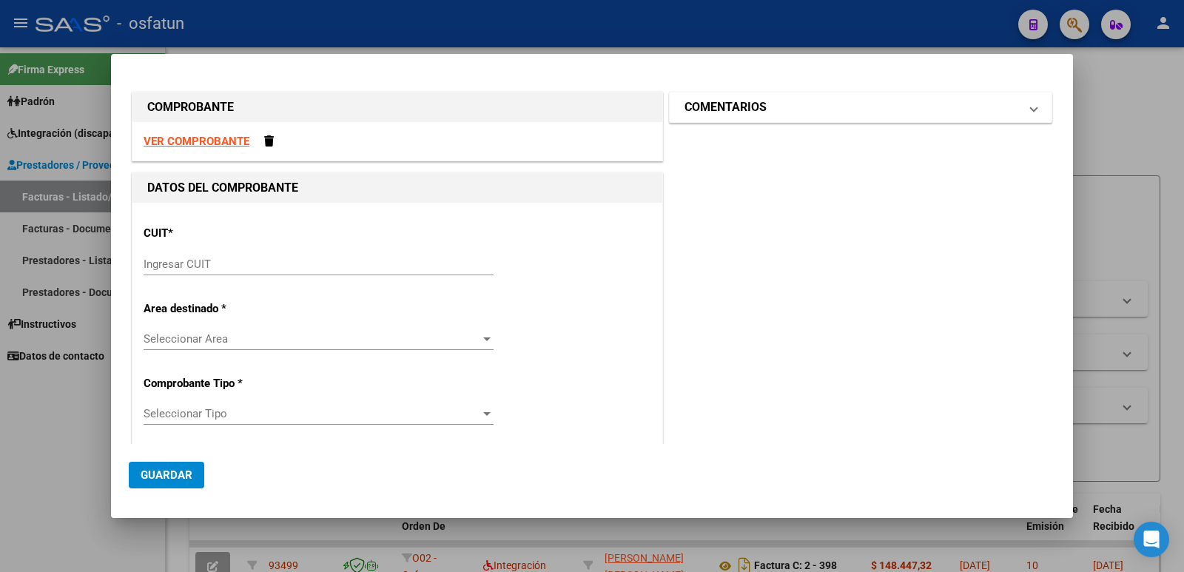
click at [726, 111] on h1 "COMENTARIOS" at bounding box center [726, 107] width 82 height 18
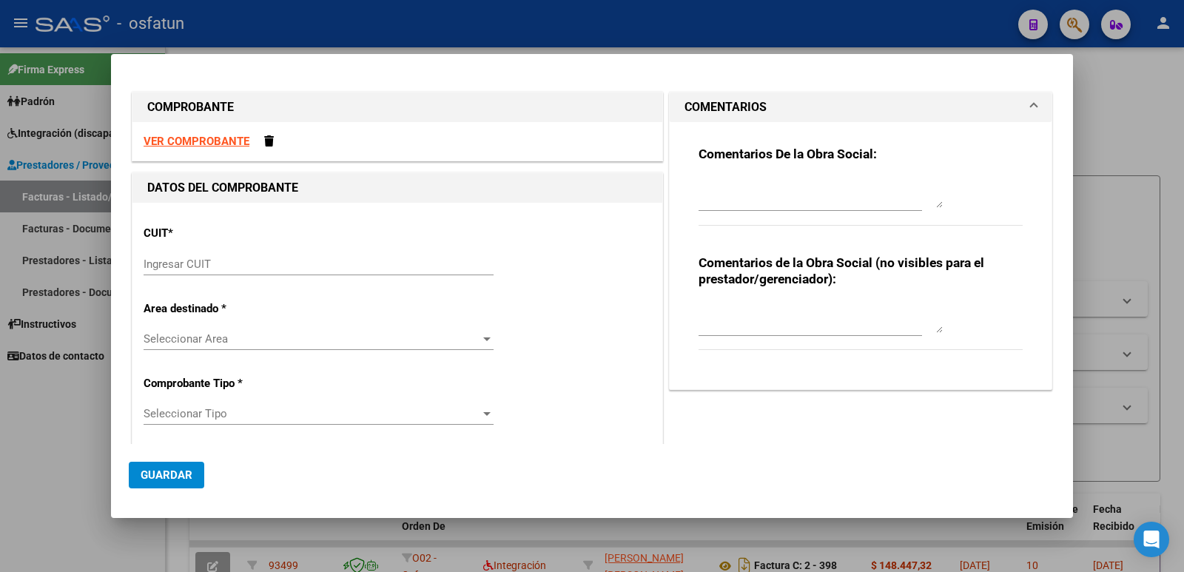
click at [46, 428] on div at bounding box center [592, 286] width 1184 height 572
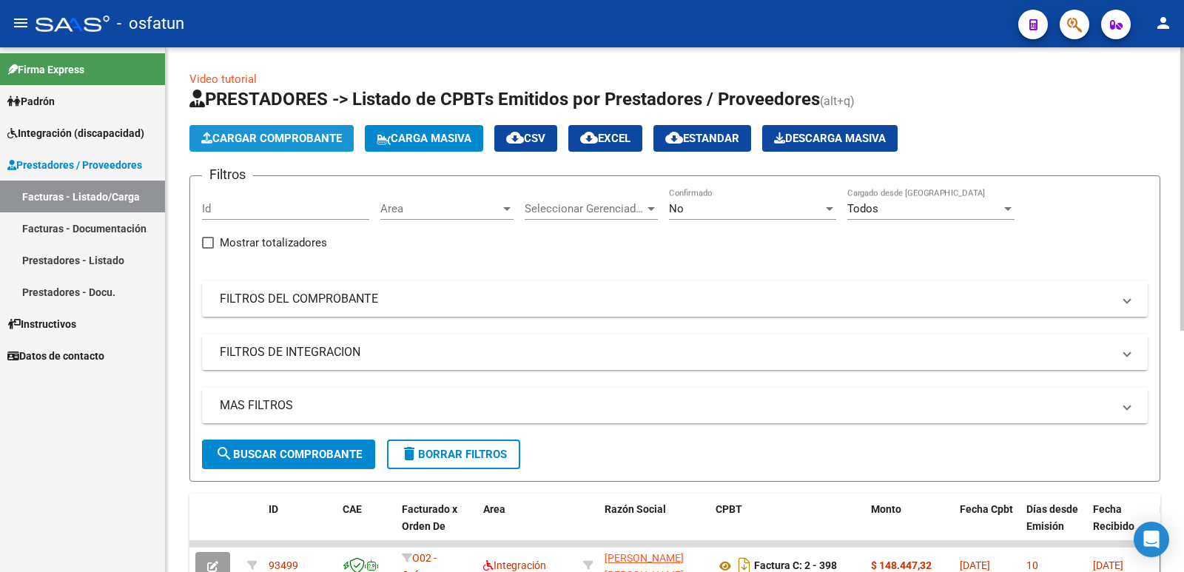
click at [283, 135] on span "Cargar Comprobante" at bounding box center [271, 138] width 141 height 13
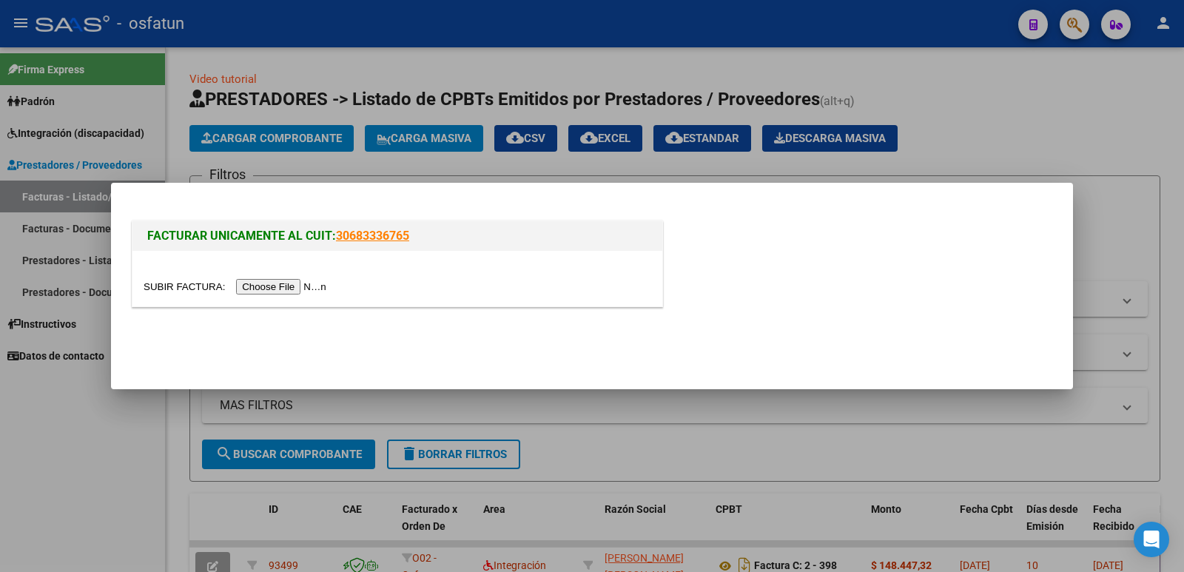
click at [288, 287] on input "file" at bounding box center [237, 287] width 187 height 16
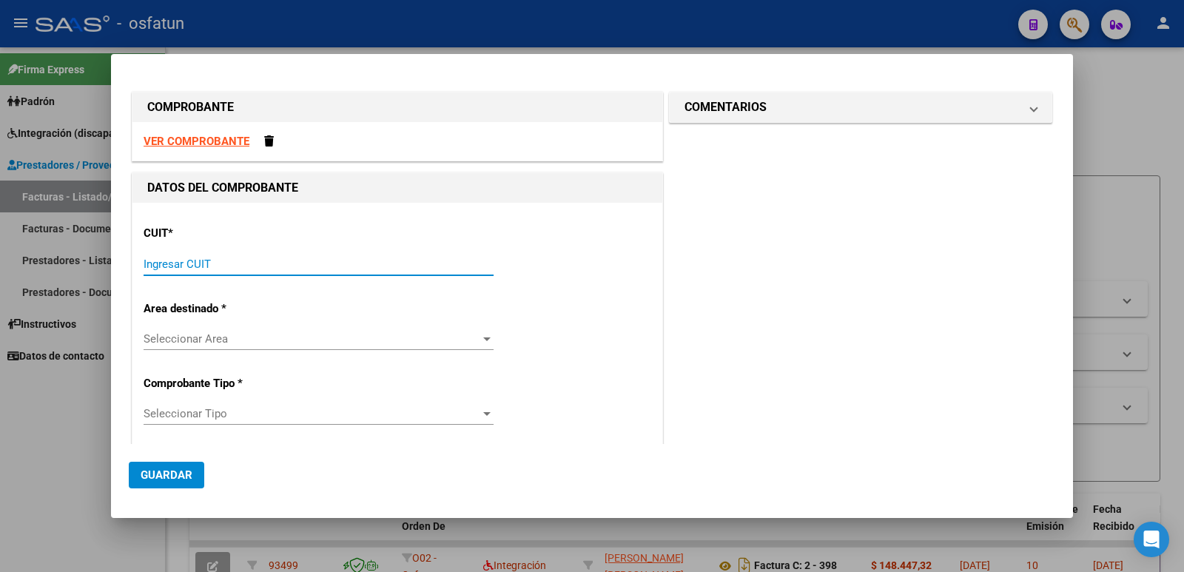
click at [254, 263] on input "Ingresar CUIT" at bounding box center [319, 264] width 350 height 13
paste input "30-71089918-1"
type input "30-71089918-1"
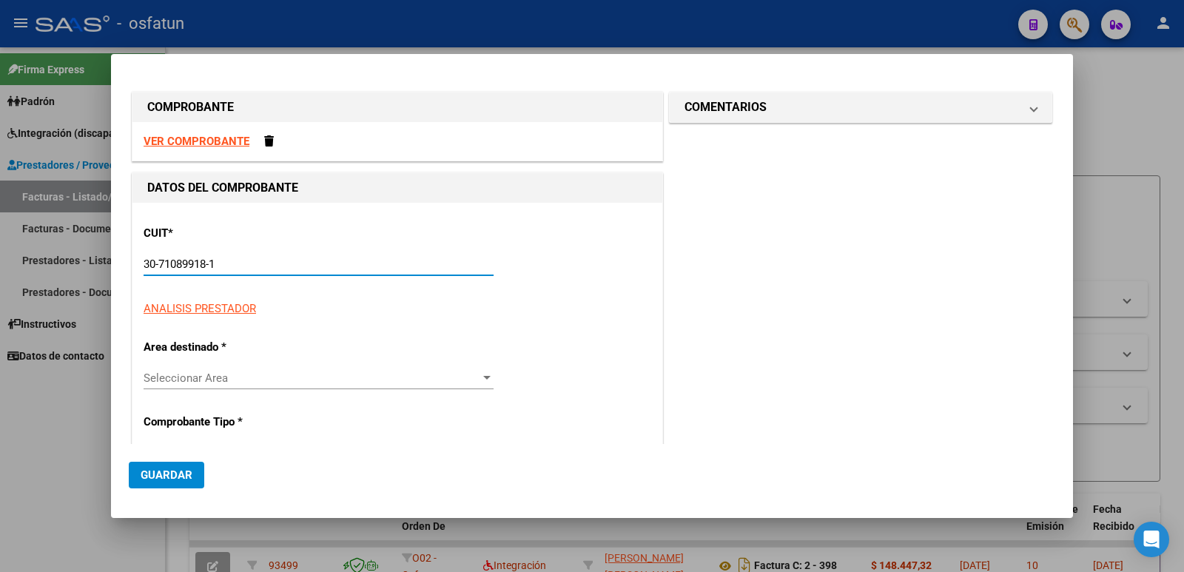
type input "4"
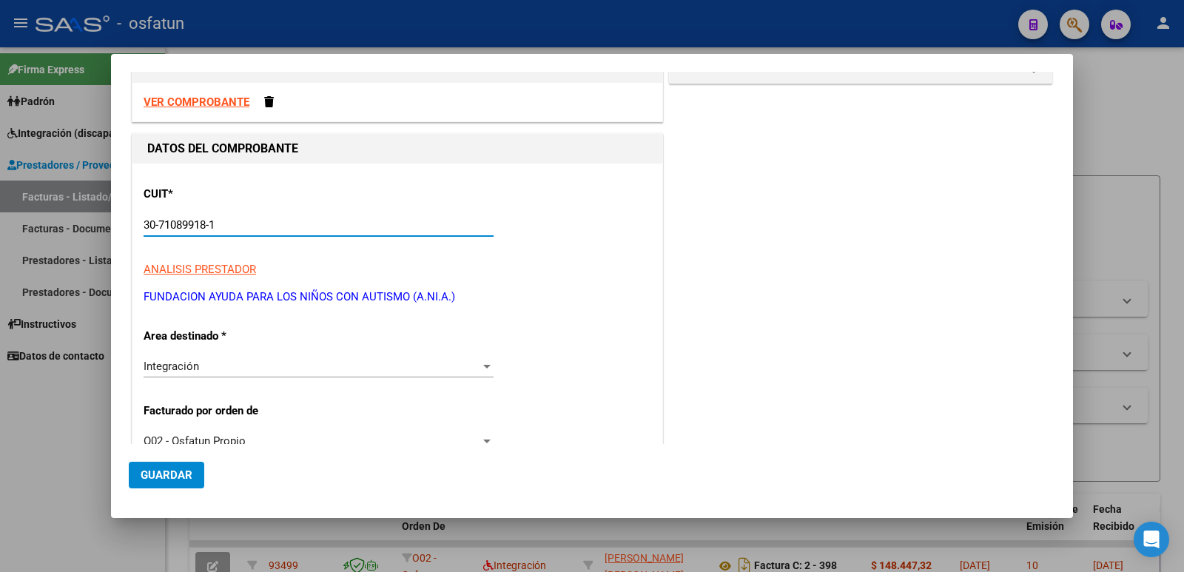
scroll to position [74, 0]
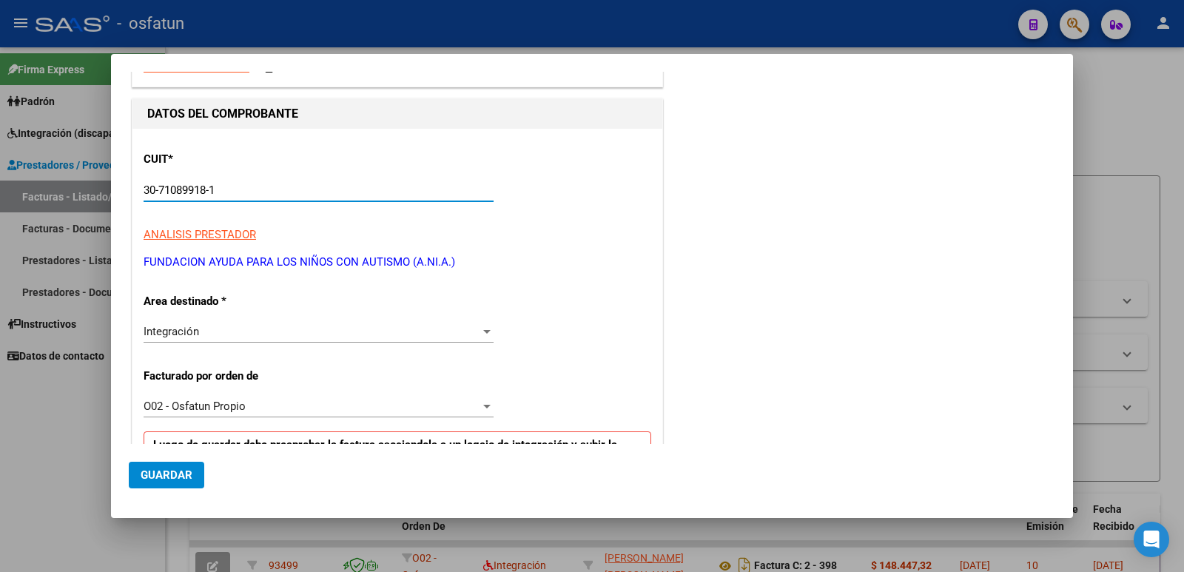
type input "30-71089918-1"
click at [209, 335] on div "Integración" at bounding box center [312, 331] width 337 height 13
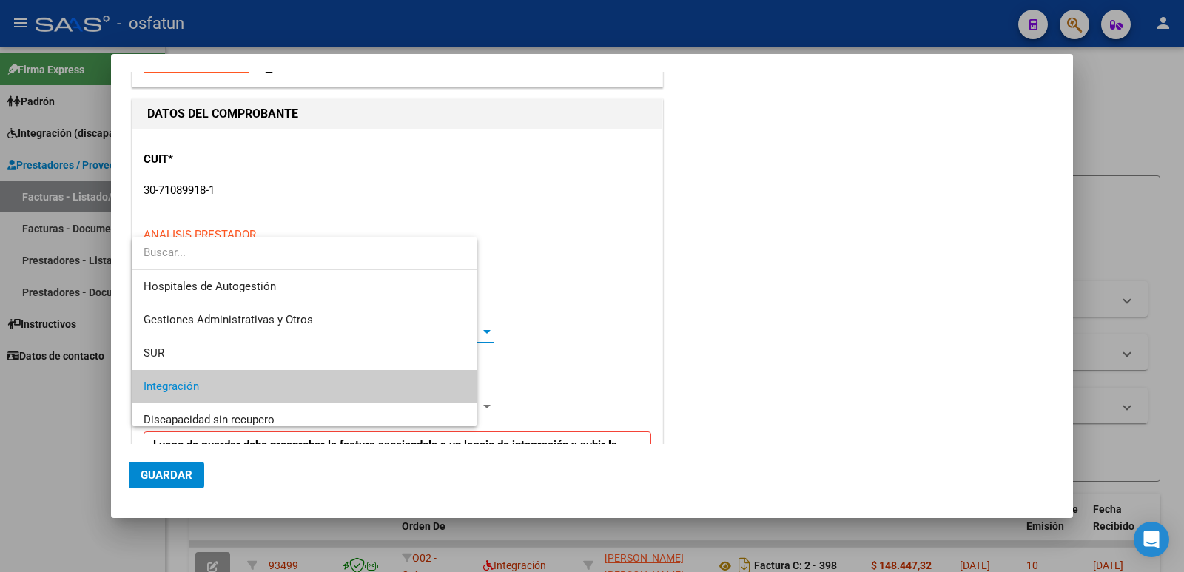
scroll to position [56, 0]
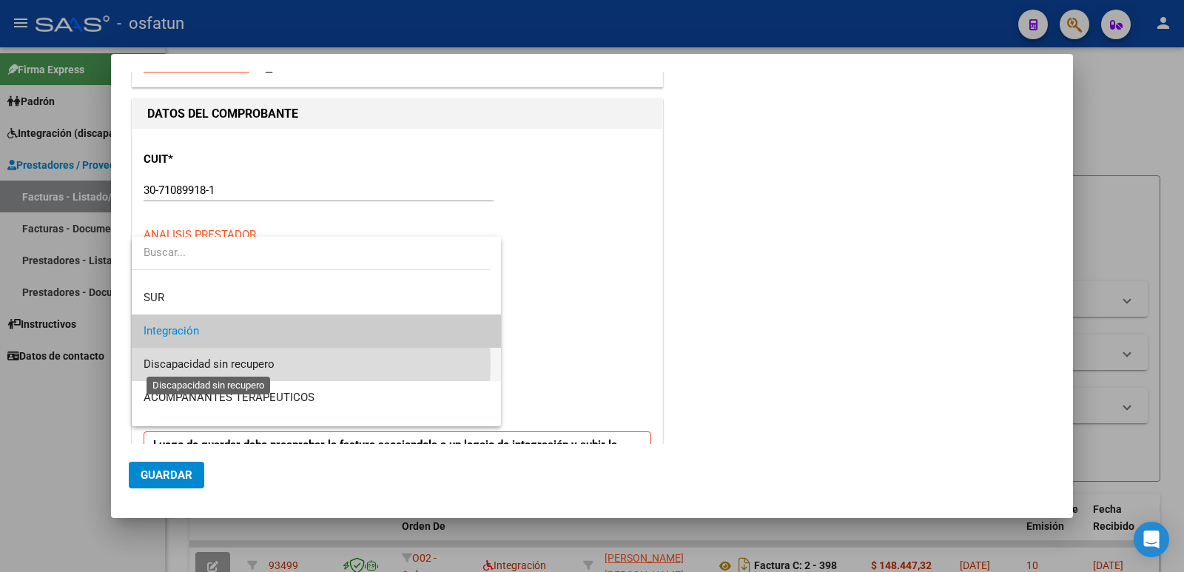
click at [209, 363] on span "Discapacidad sin recupero" at bounding box center [209, 364] width 131 height 13
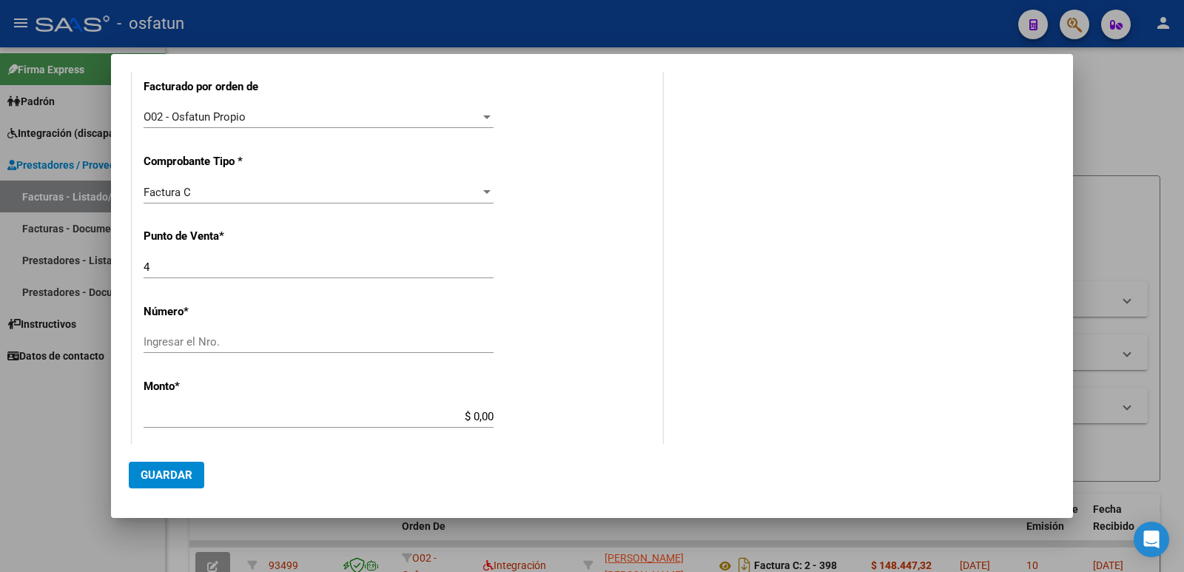
scroll to position [370, 0]
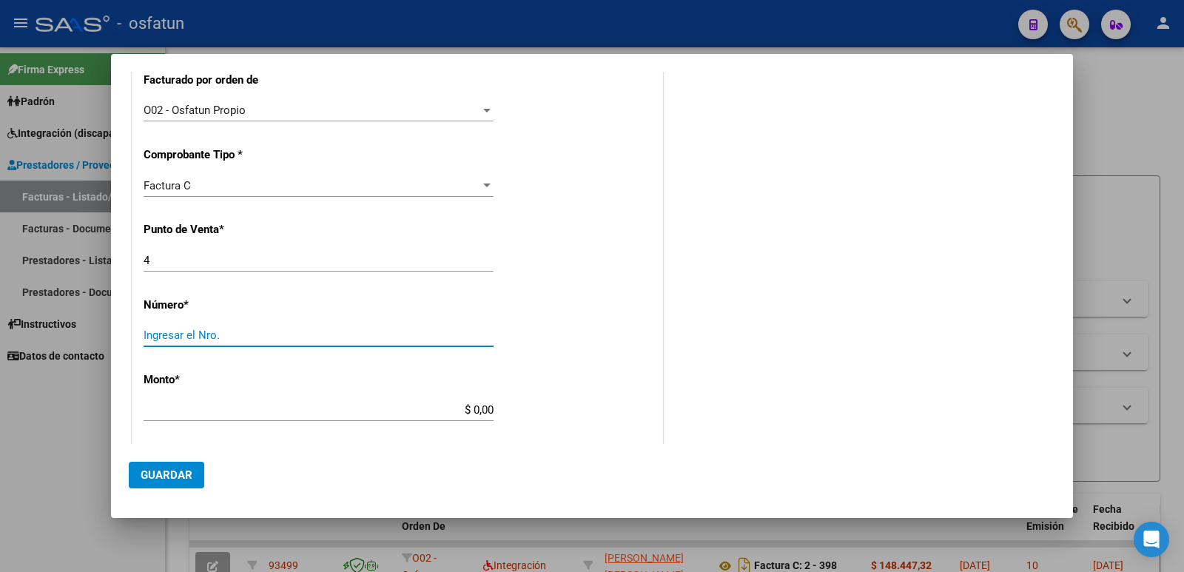
click at [204, 329] on input "Ingresar el Nro." at bounding box center [319, 335] width 350 height 13
click at [383, 474] on mat-dialog-actions "Guardar" at bounding box center [592, 472] width 927 height 56
click at [204, 335] on input "Ingresar el Nro." at bounding box center [319, 335] width 350 height 13
type input "840"
click at [491, 410] on app-form-text-field "Monto * $ 0,00 Ingresar el monto" at bounding box center [325, 395] width 362 height 44
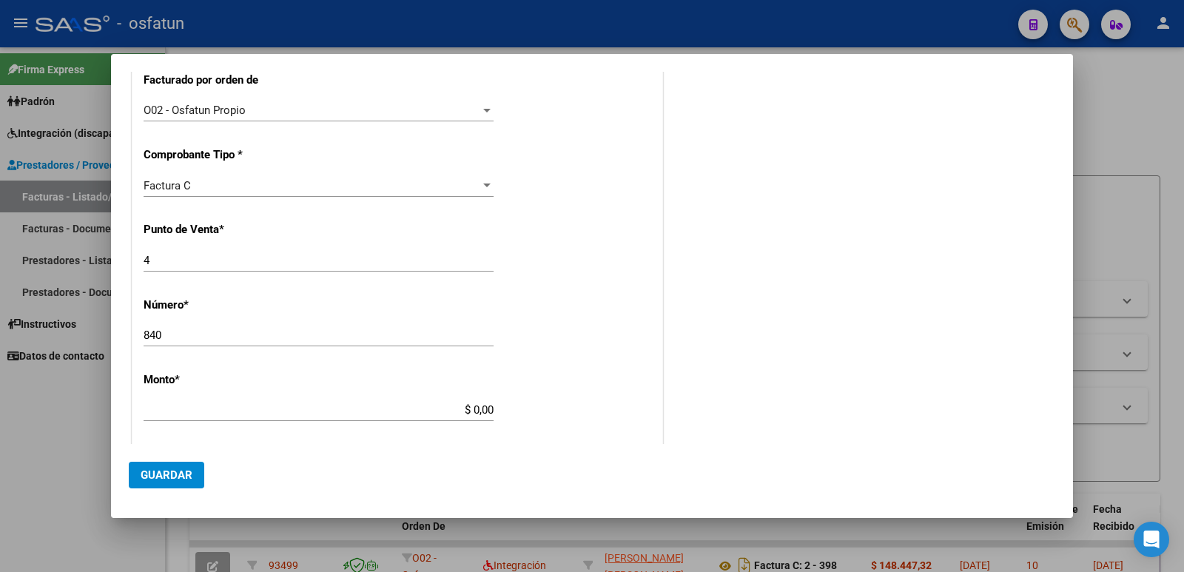
click at [490, 413] on app-form-text-field "Monto * $ 0,00 Ingresar el monto" at bounding box center [325, 395] width 362 height 44
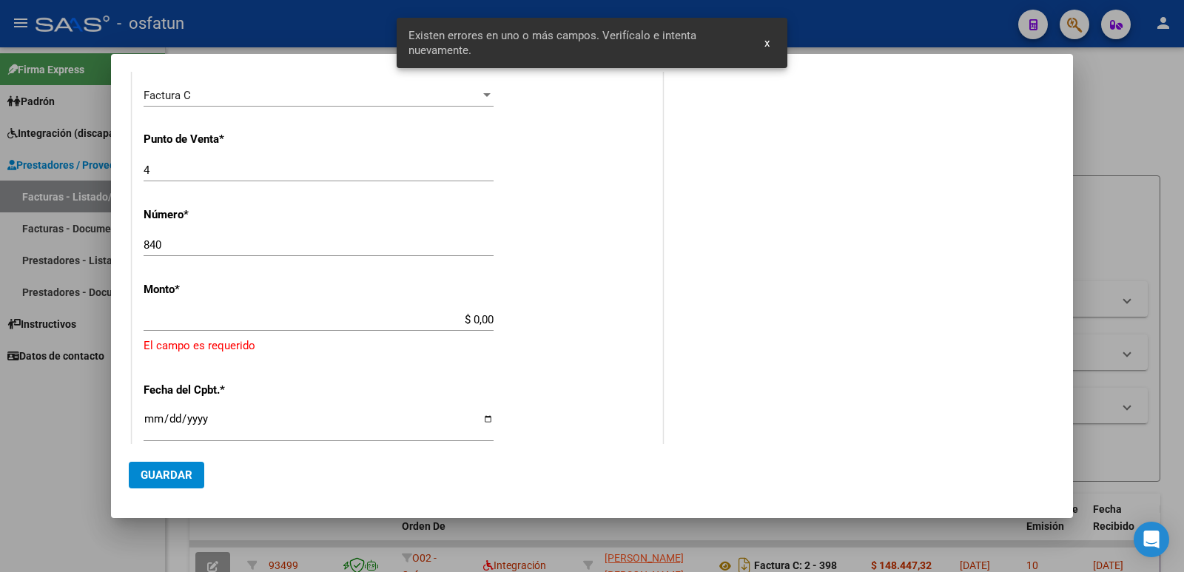
click at [487, 413] on div "CUIT * 30-71089918-1 Ingresar CUIT ANALISIS PRESTADOR FUNDACION AYUDA PARA LOS …" at bounding box center [397, 321] width 530 height 1159
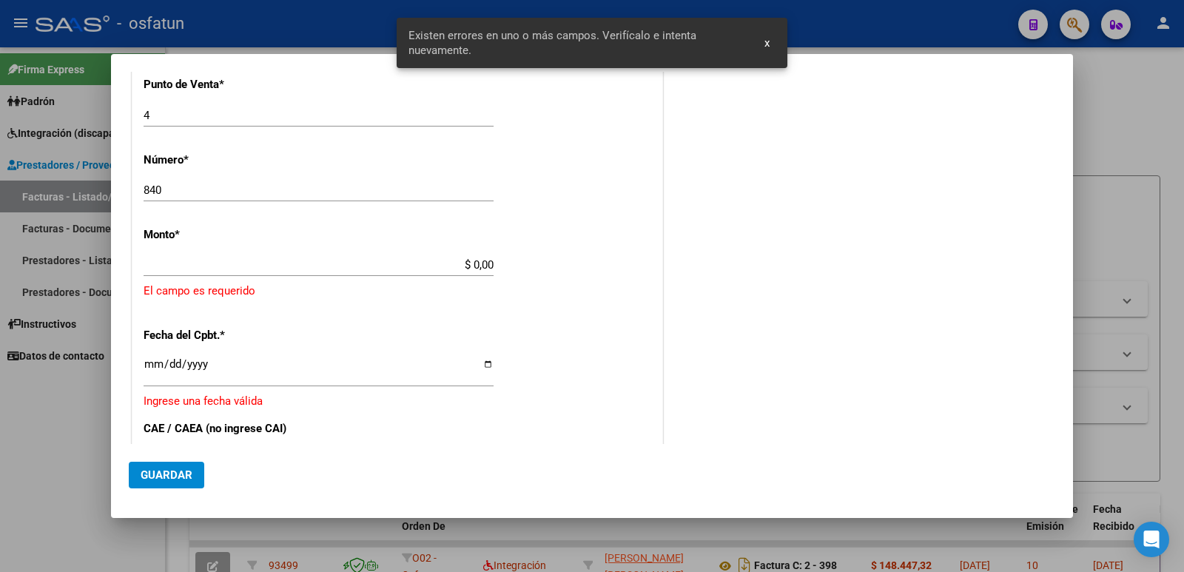
click at [490, 264] on app-form-text-field "Monto * $ 0,00 Ingresar el monto [GEOGRAPHIC_DATA] es requerido" at bounding box center [398, 264] width 508 height 72
click at [472, 266] on input "$ 0,00" at bounding box center [319, 264] width 350 height 13
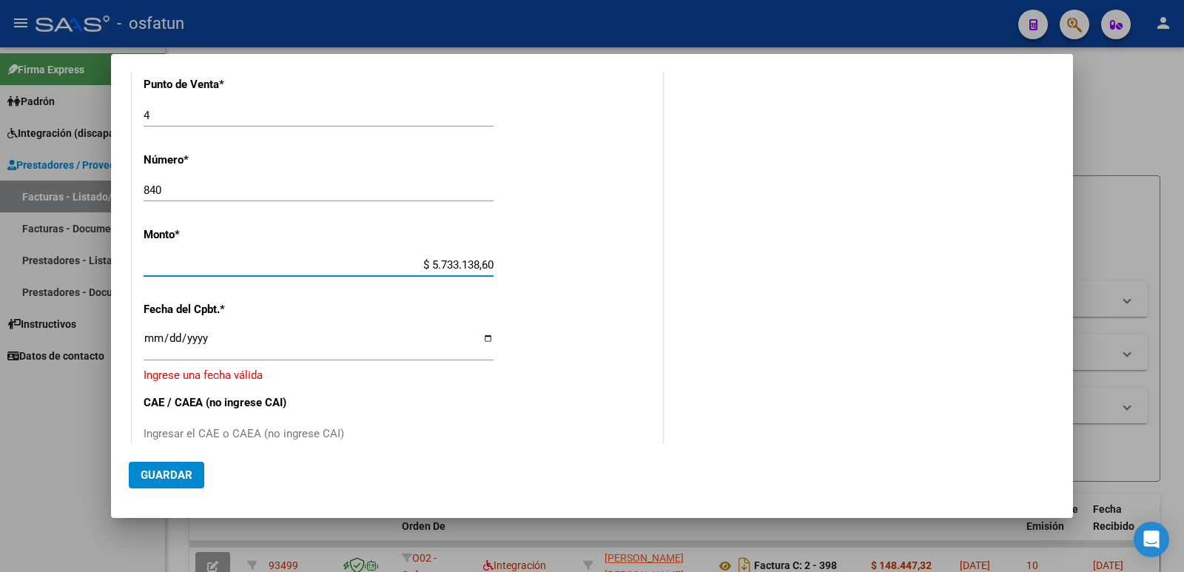
type input "$ 573.313,86"
click at [485, 338] on input "Ingresar la fecha" at bounding box center [319, 344] width 350 height 24
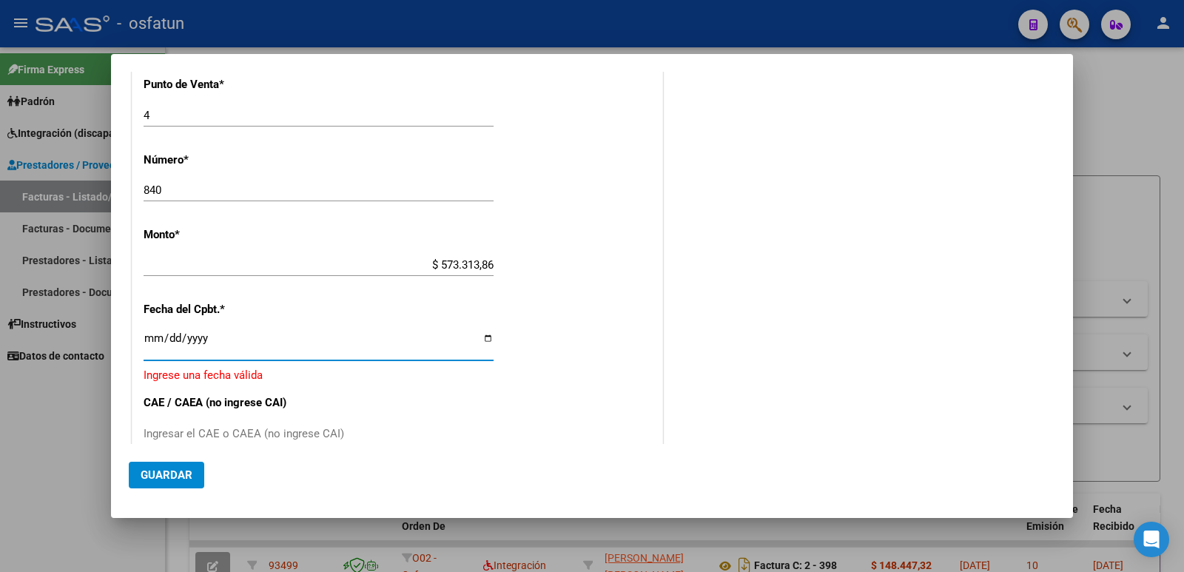
type input "[DATE]"
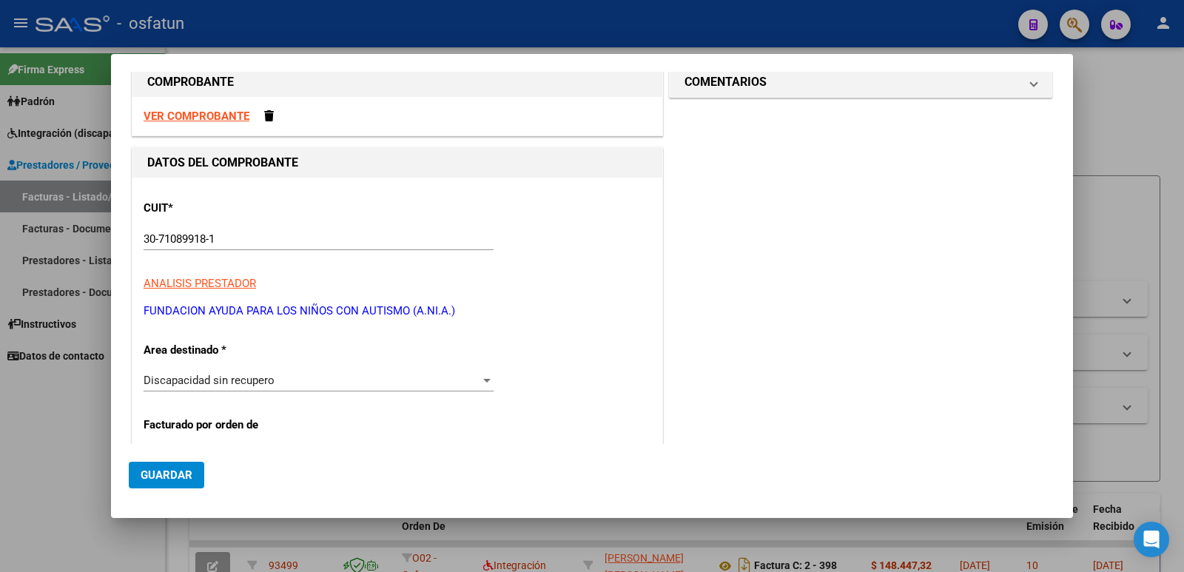
scroll to position [0, 0]
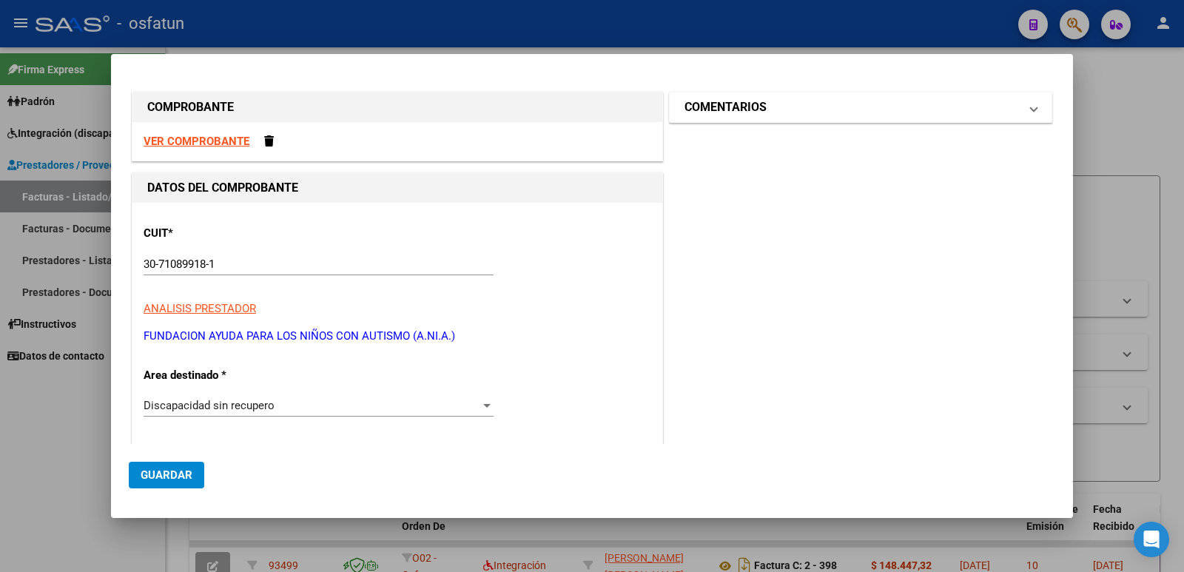
click at [722, 99] on h1 "COMENTARIOS" at bounding box center [726, 107] width 82 height 18
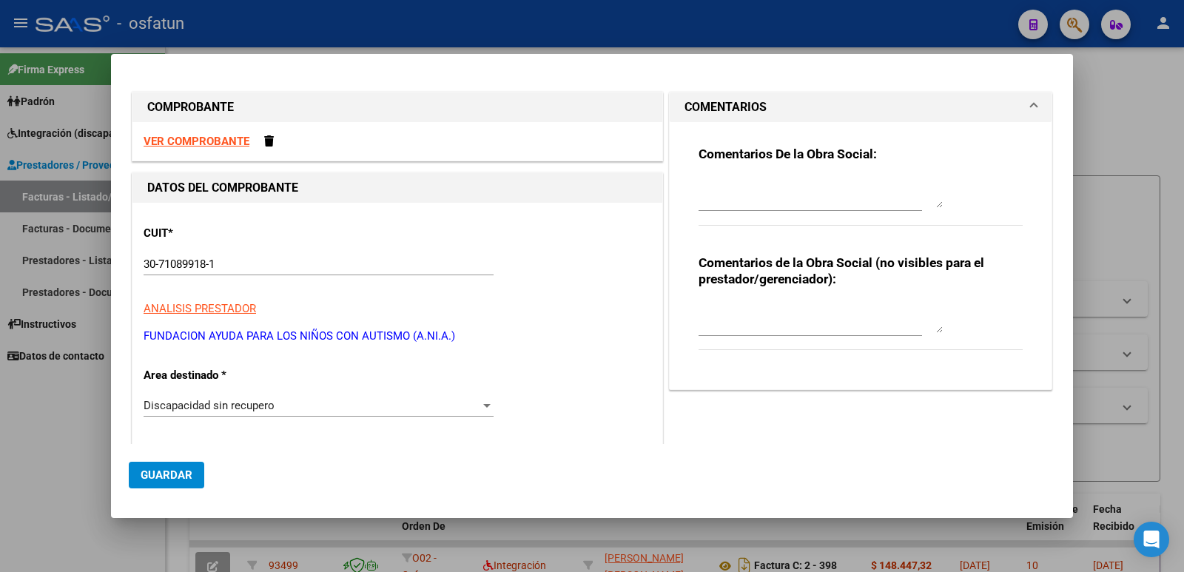
click at [746, 328] on textarea at bounding box center [821, 318] width 244 height 30
type textarea "NC cargada por [PERSON_NAME]. [PERSON_NAME]"
click at [189, 472] on span "Guardar" at bounding box center [167, 475] width 52 height 13
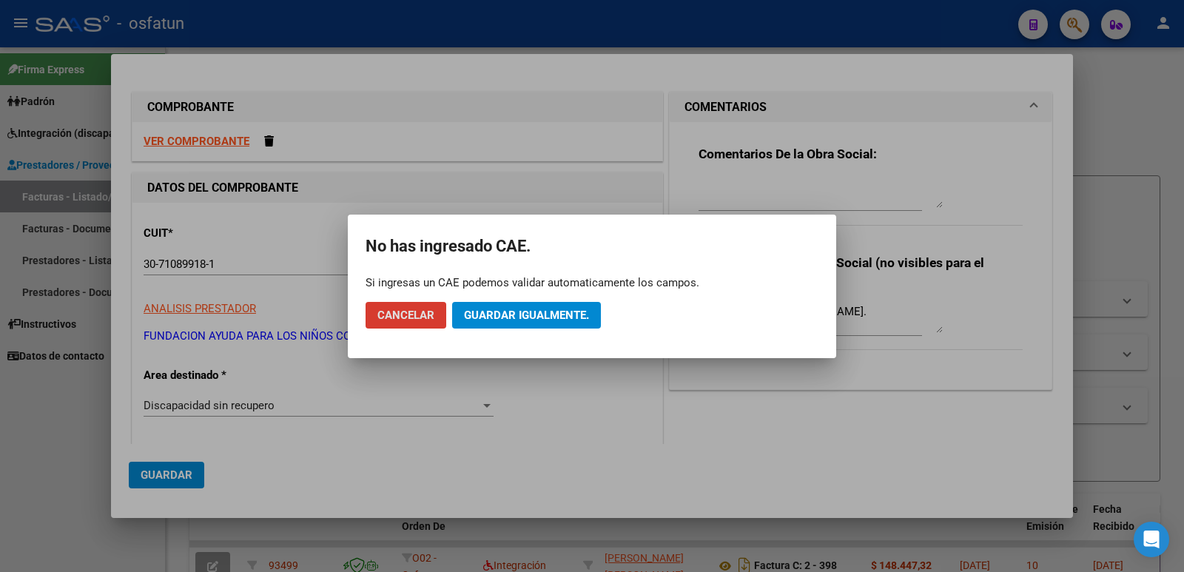
click at [506, 316] on span "Guardar igualmente." at bounding box center [526, 315] width 125 height 13
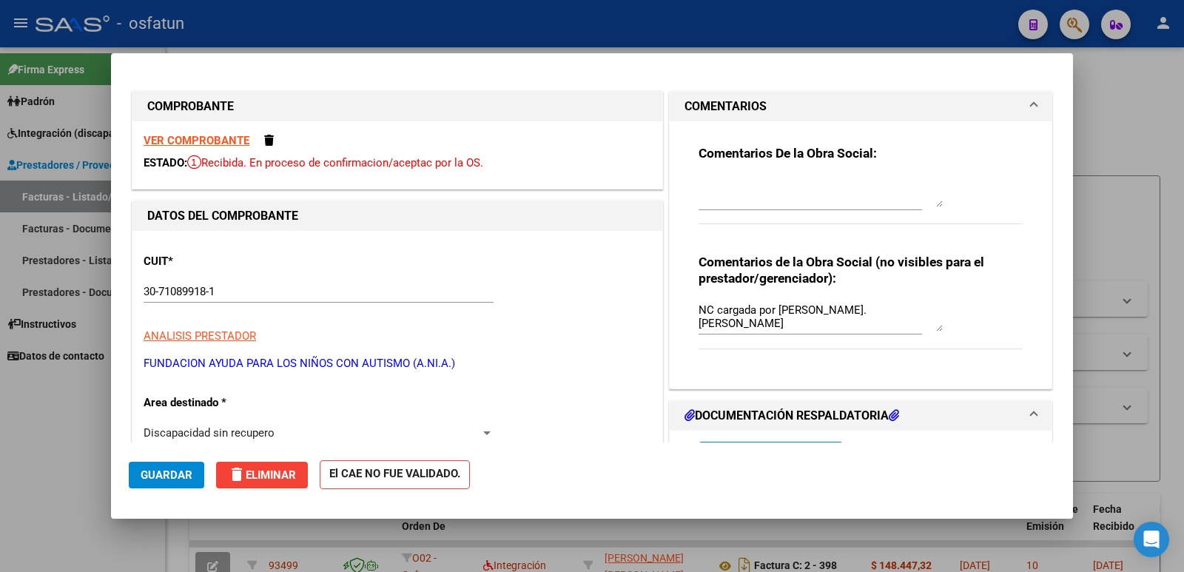
click at [160, 473] on span "Guardar" at bounding box center [167, 475] width 52 height 13
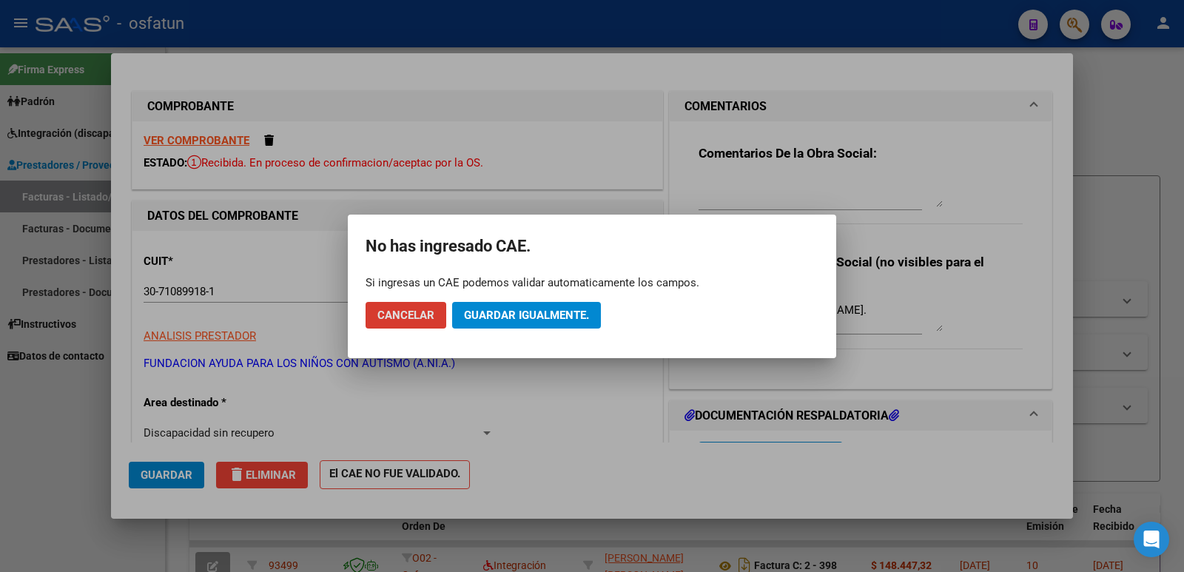
click at [519, 318] on span "Guardar igualmente." at bounding box center [526, 315] width 125 height 13
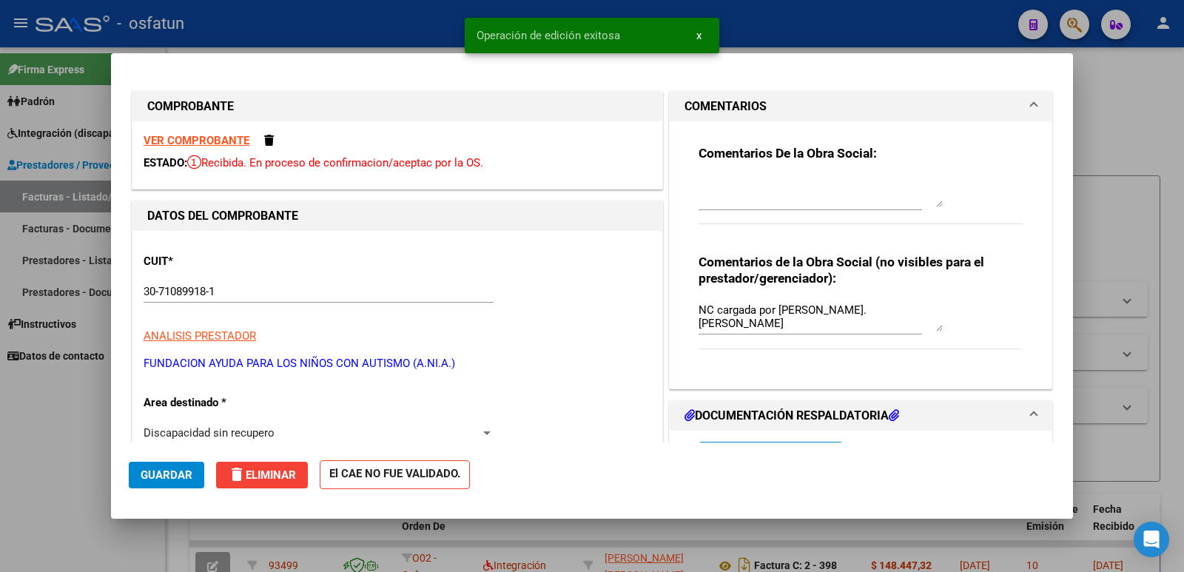
click at [27, 473] on div at bounding box center [592, 286] width 1184 height 572
type input "$ 0,00"
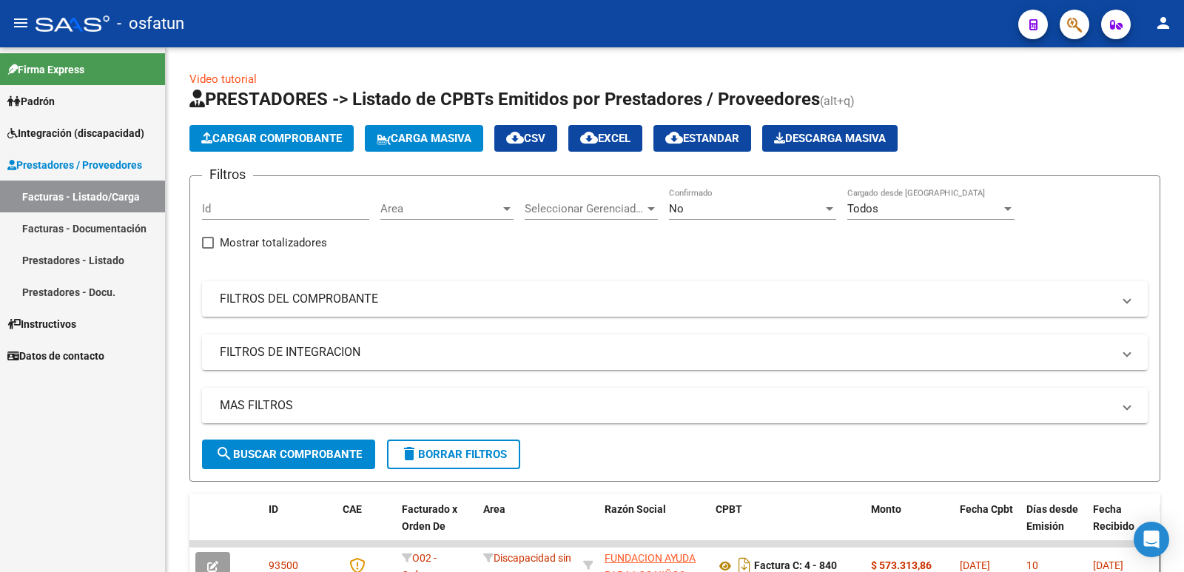
drag, startPoint x: 72, startPoint y: 456, endPoint x: 94, endPoint y: 440, distance: 27.5
click at [72, 456] on div "Firma Express Padrón Análisis Afiliado Integración (discapacidad) Estado Presen…" at bounding box center [82, 309] width 165 height 525
click at [272, 141] on span "Cargar Comprobante" at bounding box center [271, 138] width 141 height 13
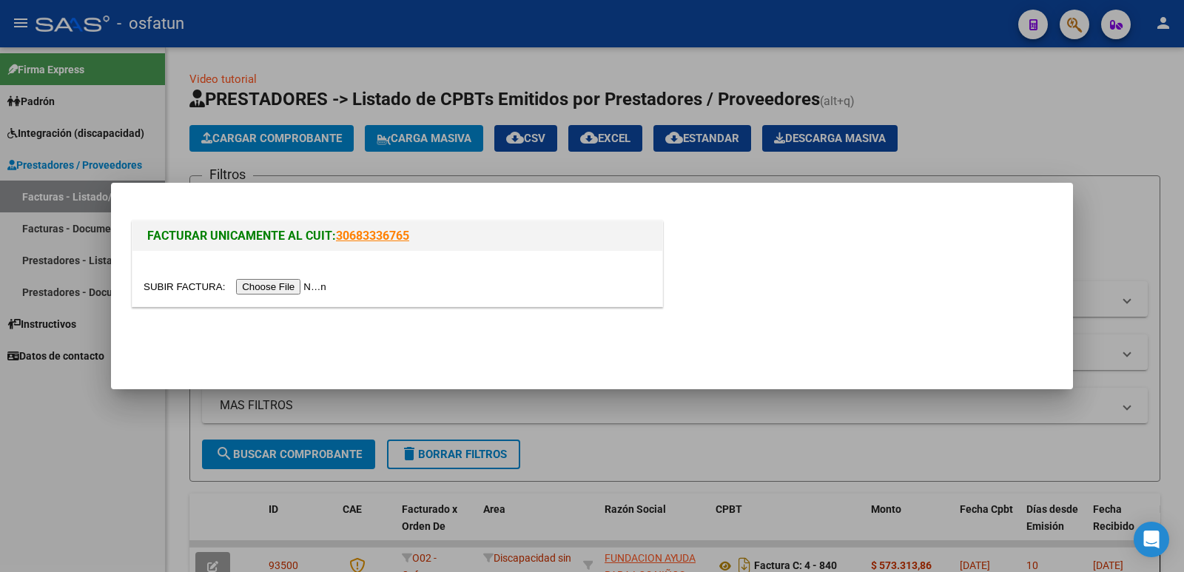
click at [309, 287] on input "file" at bounding box center [237, 287] width 187 height 16
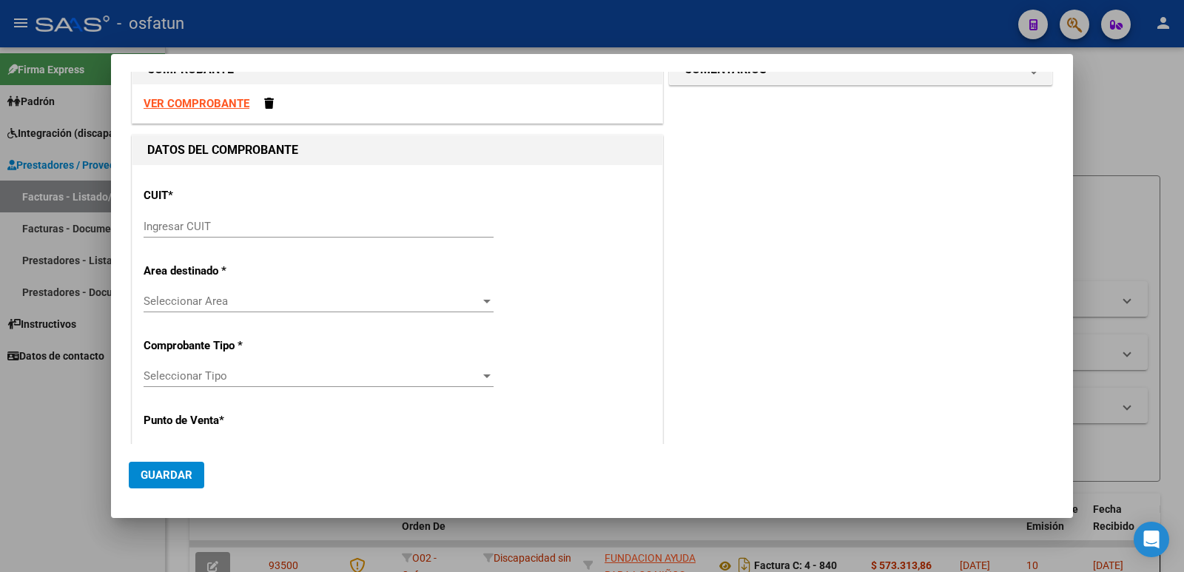
scroll to position [74, 0]
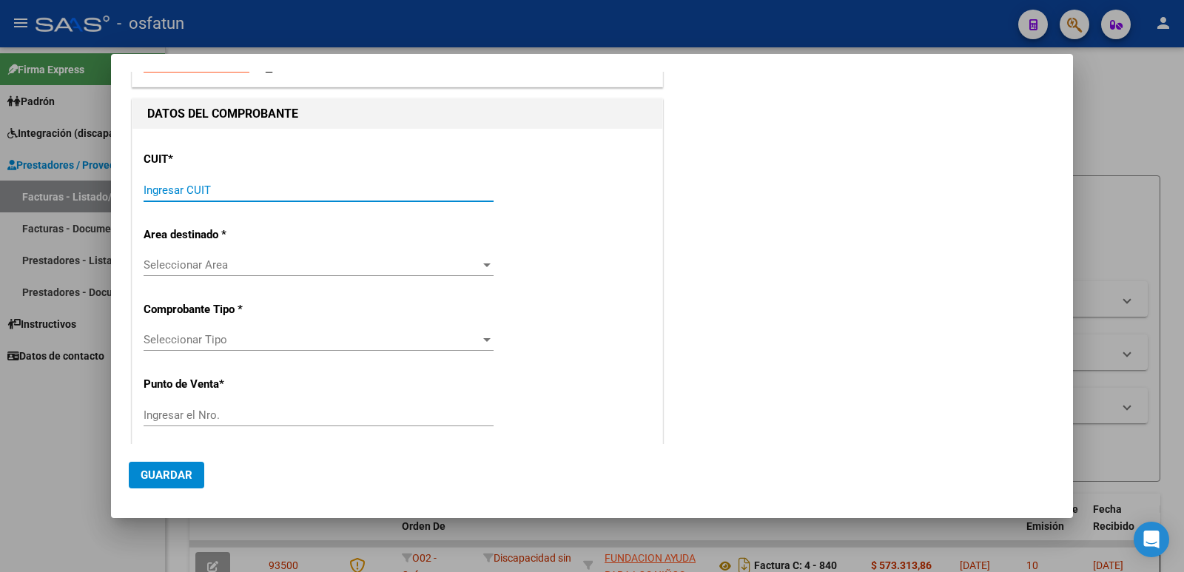
click at [237, 184] on input "Ingresar CUIT" at bounding box center [319, 190] width 350 height 13
paste input "30-71089918-1"
type input "30-71089918-1"
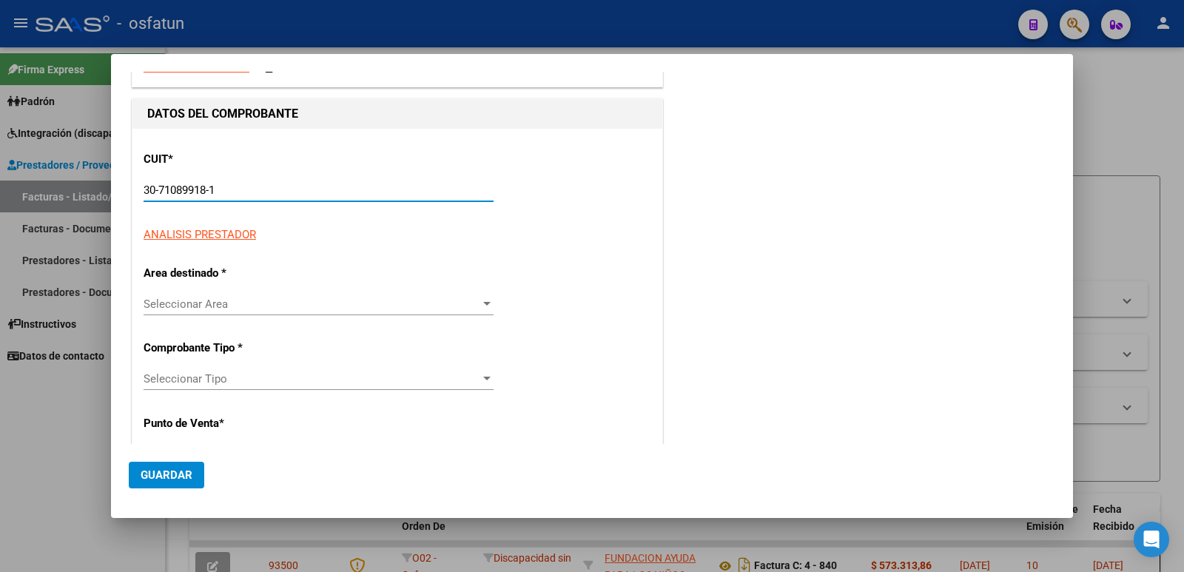
type input "4"
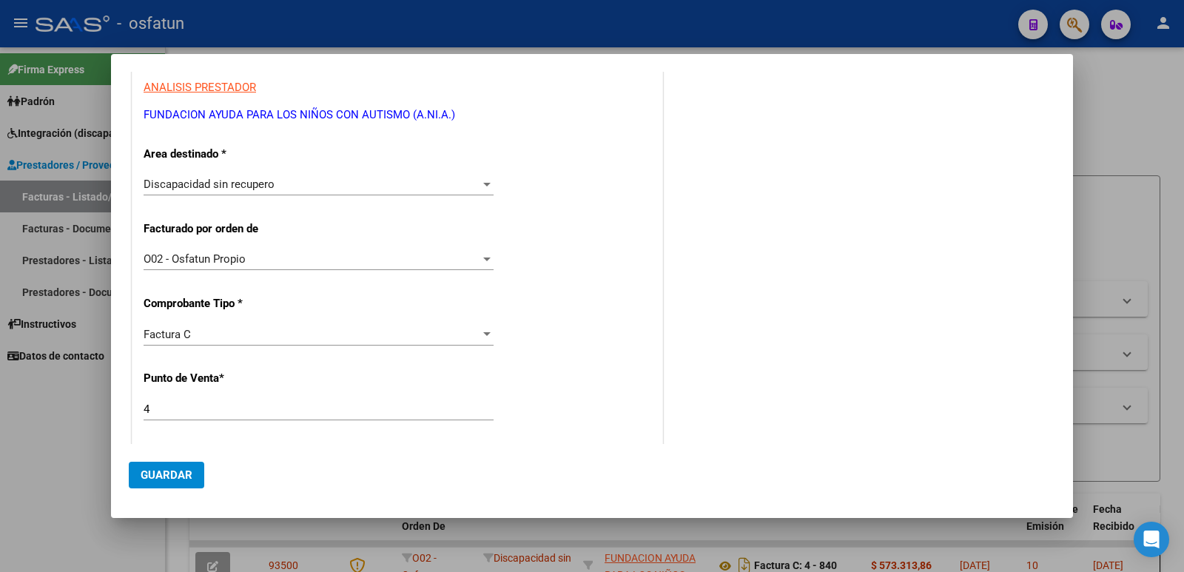
scroll to position [222, 0]
type input "30-71089918-1"
click at [283, 335] on div "Factura C" at bounding box center [312, 333] width 337 height 13
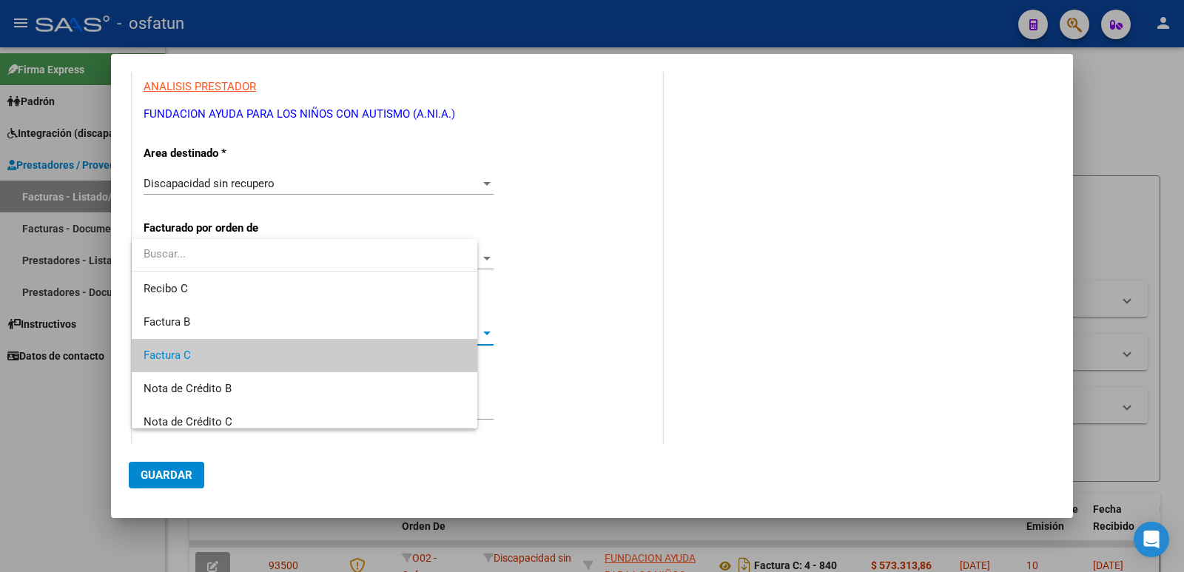
scroll to position [22, 0]
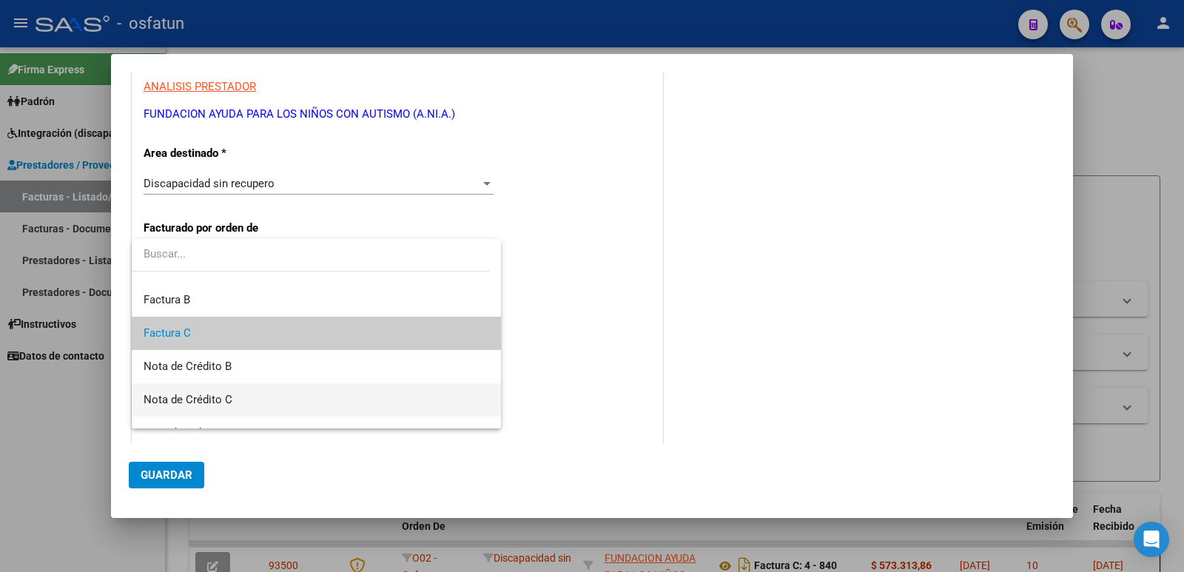
click at [233, 400] on span "Nota de Crédito C" at bounding box center [317, 399] width 346 height 33
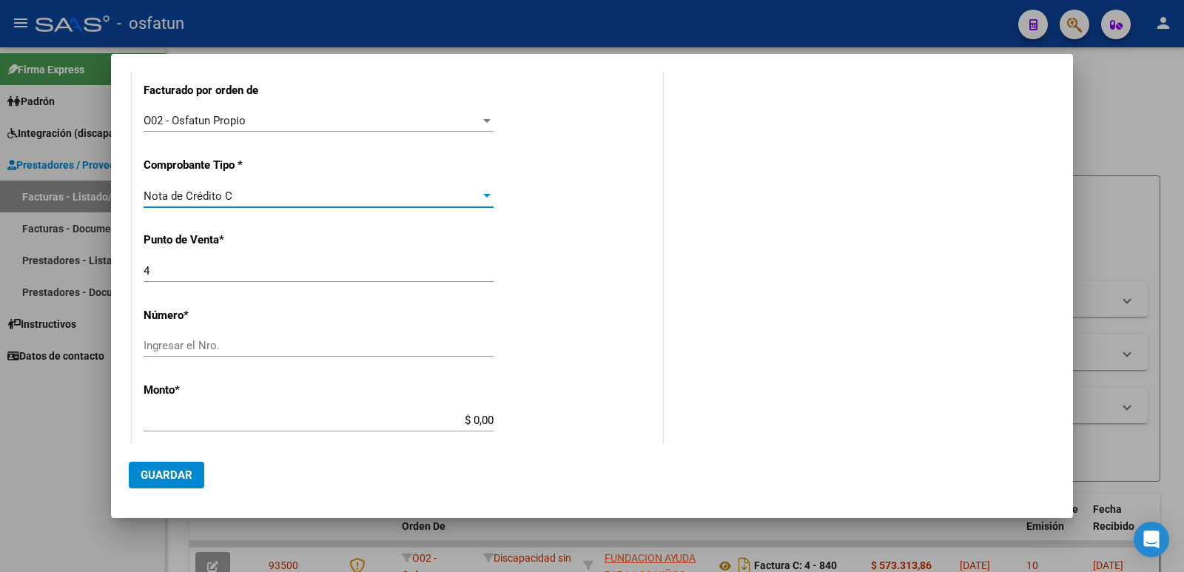
scroll to position [370, 0]
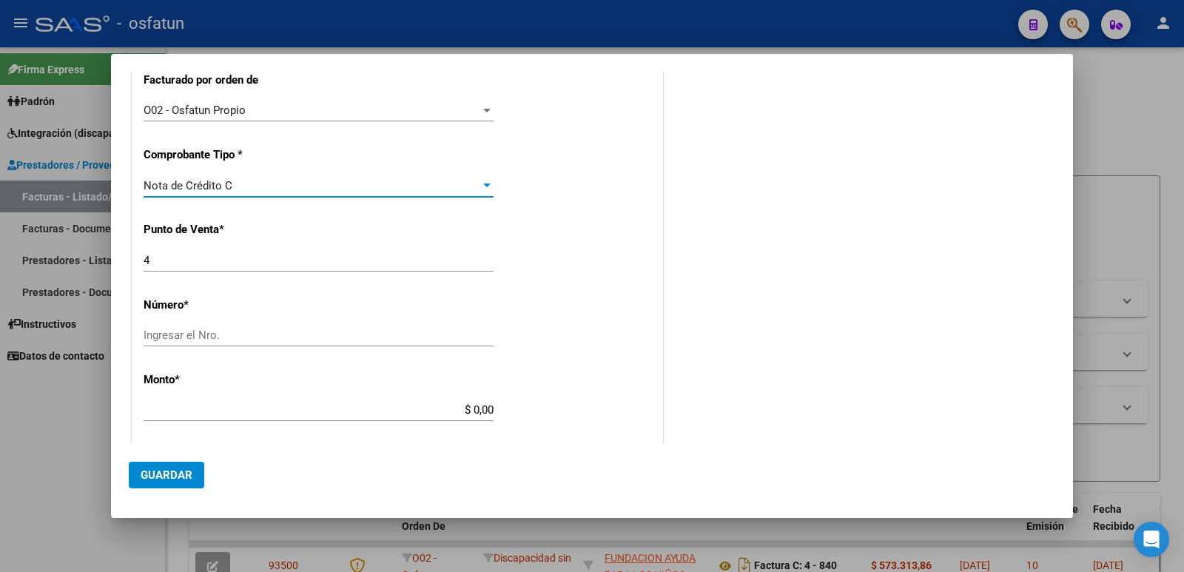
click at [210, 337] on input "Ingresar el Nro." at bounding box center [319, 335] width 350 height 13
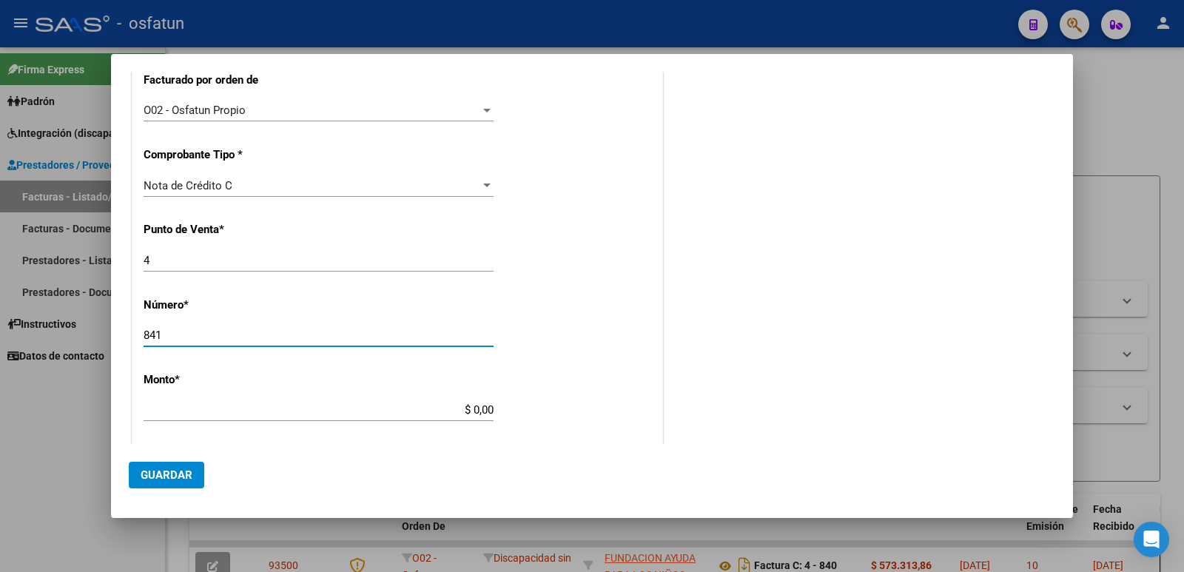
type input "841"
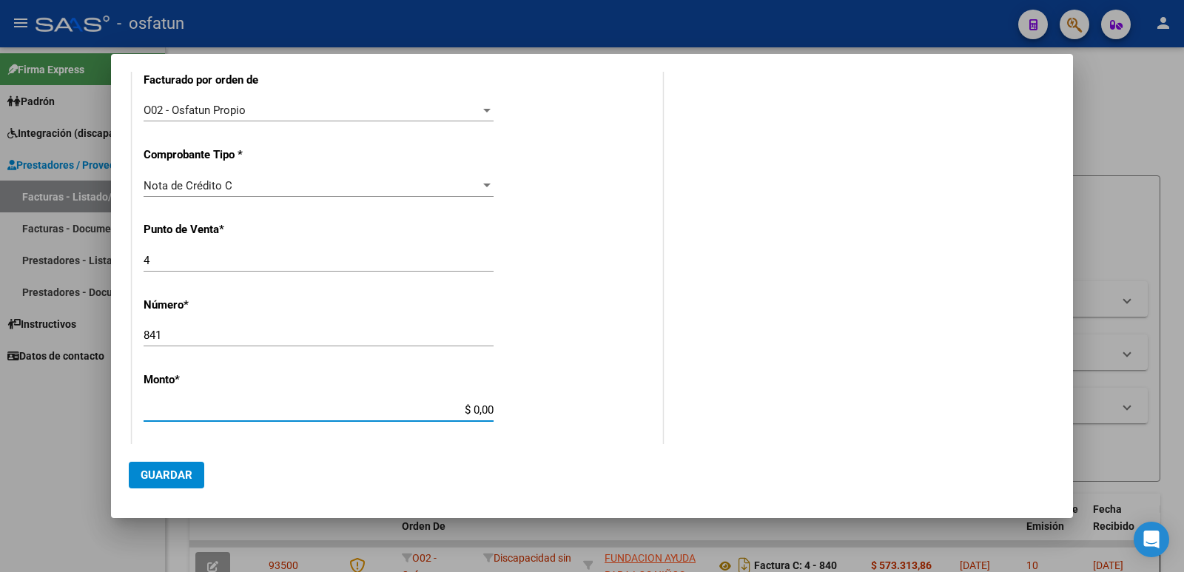
click at [469, 412] on input "$ 0,00" at bounding box center [319, 409] width 350 height 13
type input "$ 573.313,86"
type input "[DATE]"
type input "75331136008946"
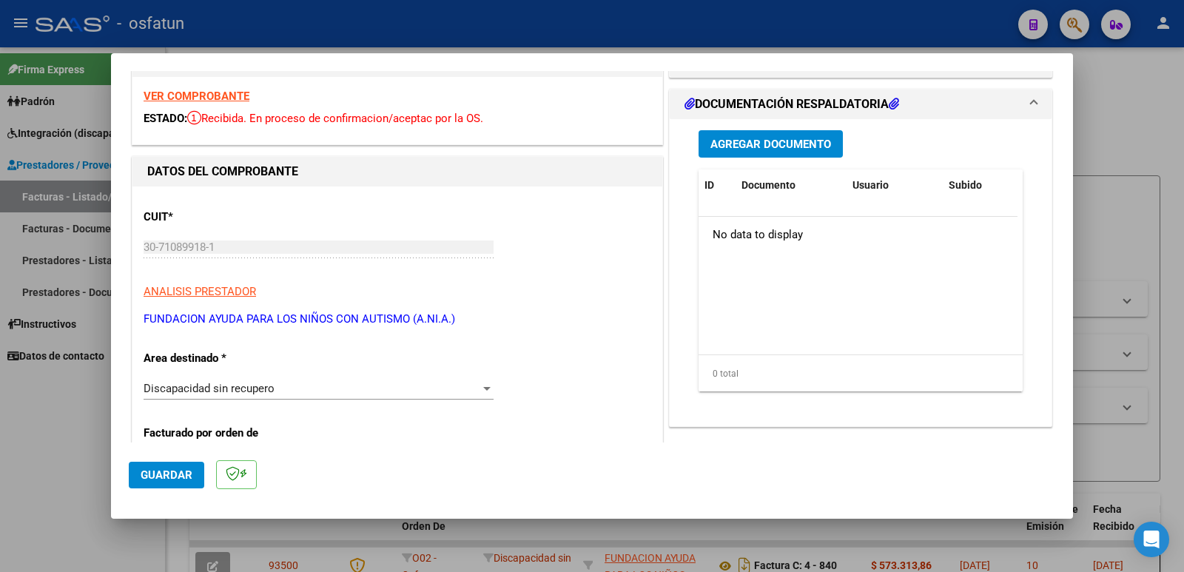
scroll to position [0, 0]
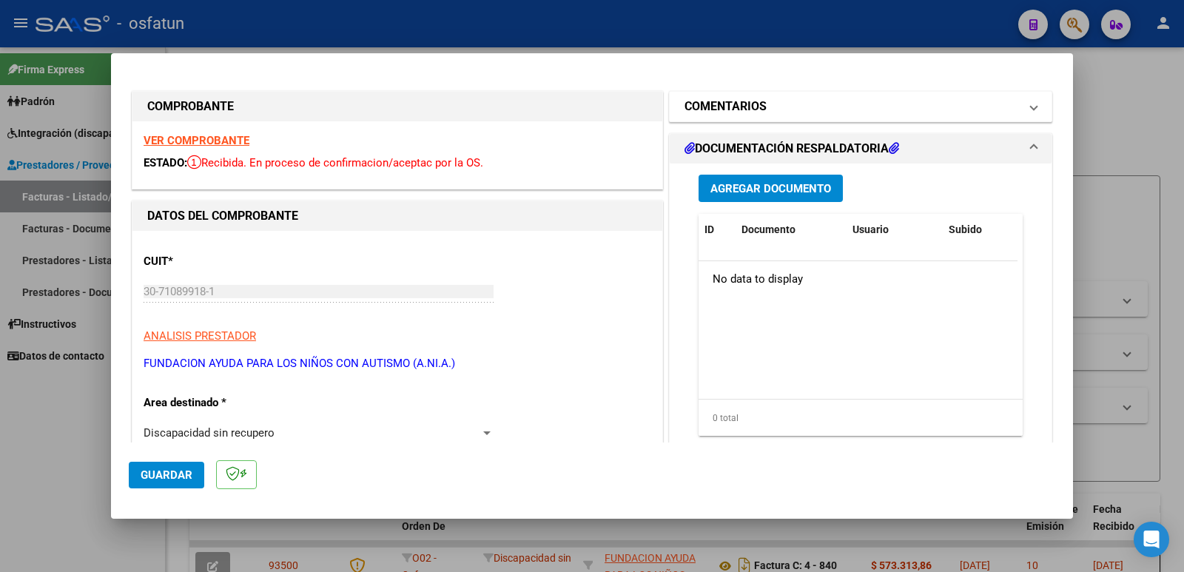
click at [750, 113] on h1 "COMENTARIOS" at bounding box center [726, 107] width 82 height 18
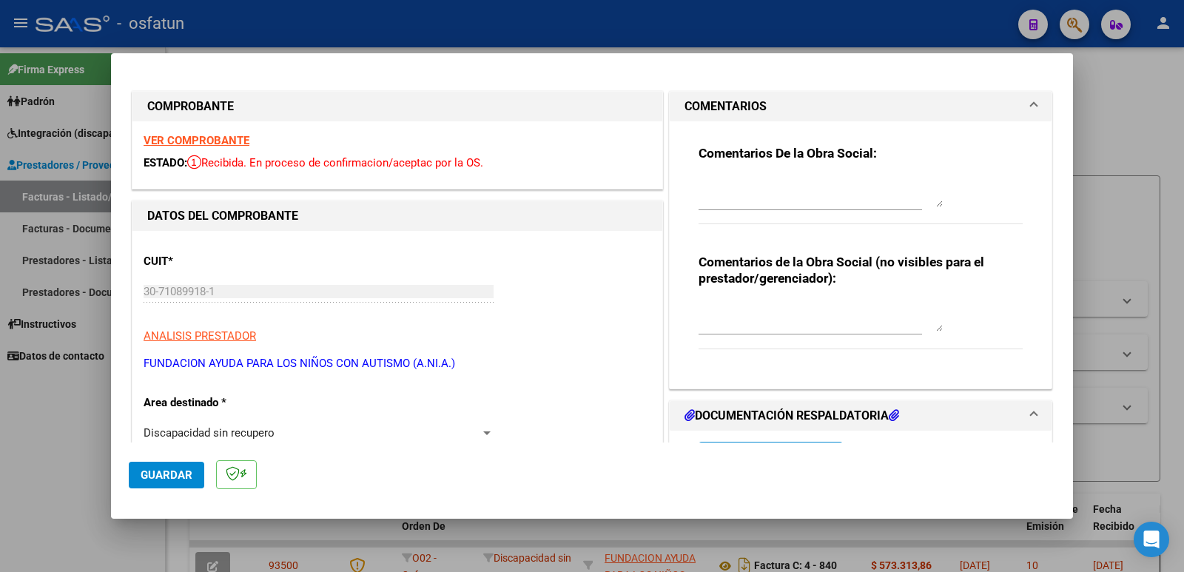
click at [730, 328] on textarea at bounding box center [821, 317] width 244 height 30
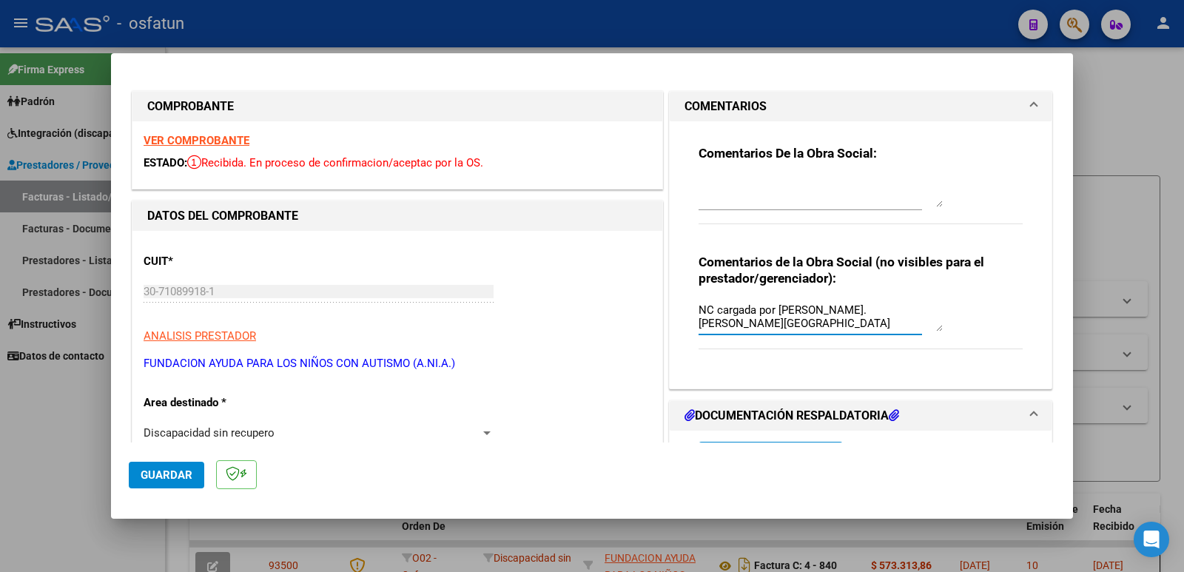
type textarea "NC cargada por [PERSON_NAME]. [PERSON_NAME][GEOGRAPHIC_DATA]"
click at [155, 477] on span "Guardar" at bounding box center [167, 475] width 52 height 13
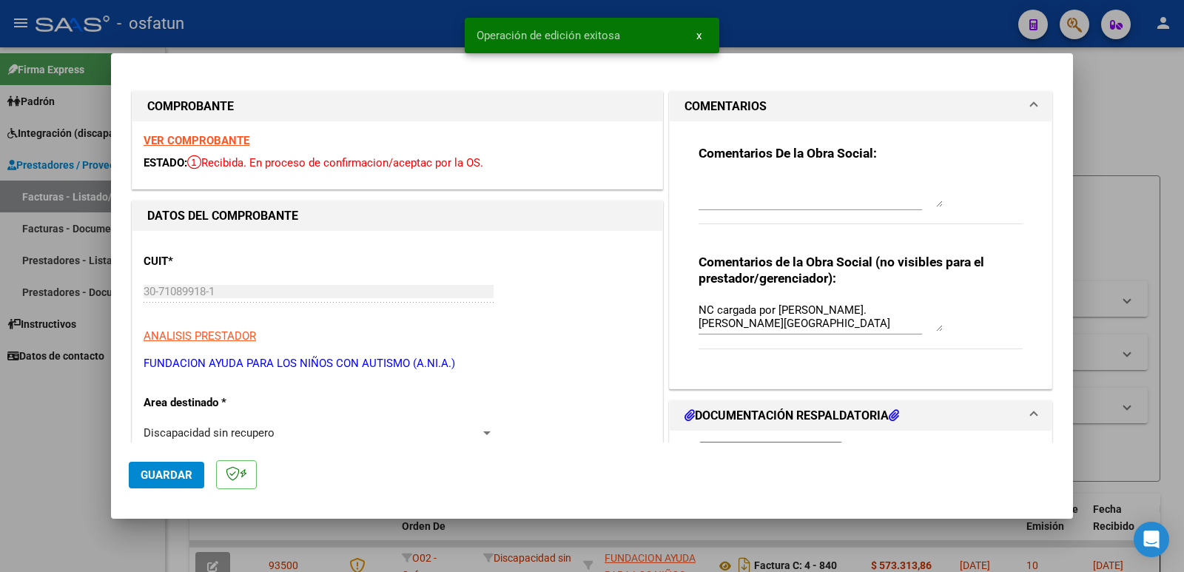
click at [24, 469] on div at bounding box center [592, 286] width 1184 height 572
type input "$ 0,00"
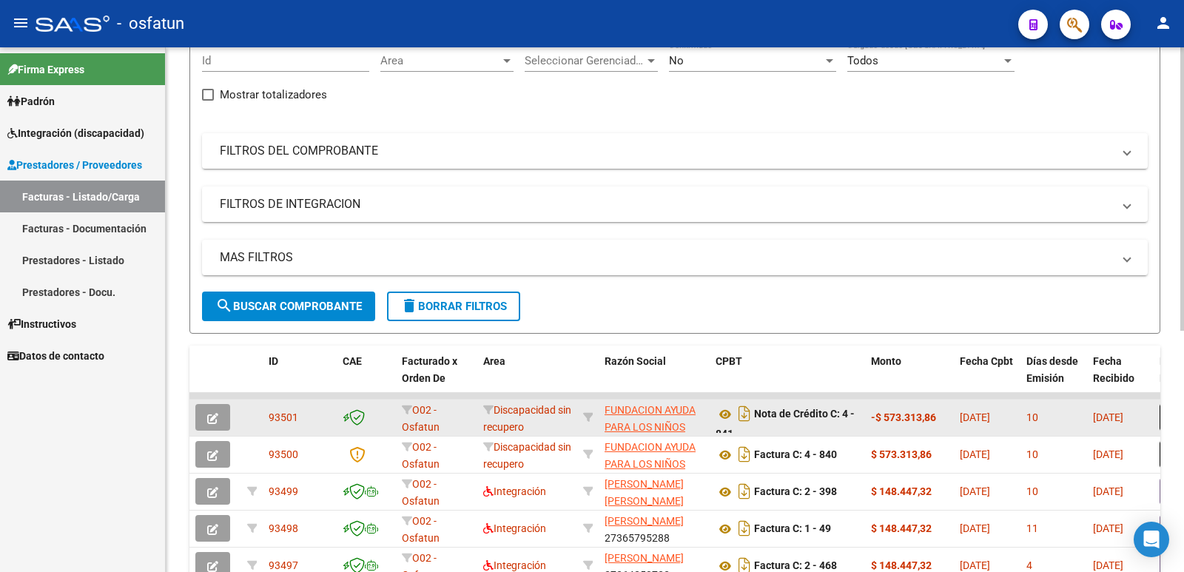
scroll to position [222, 0]
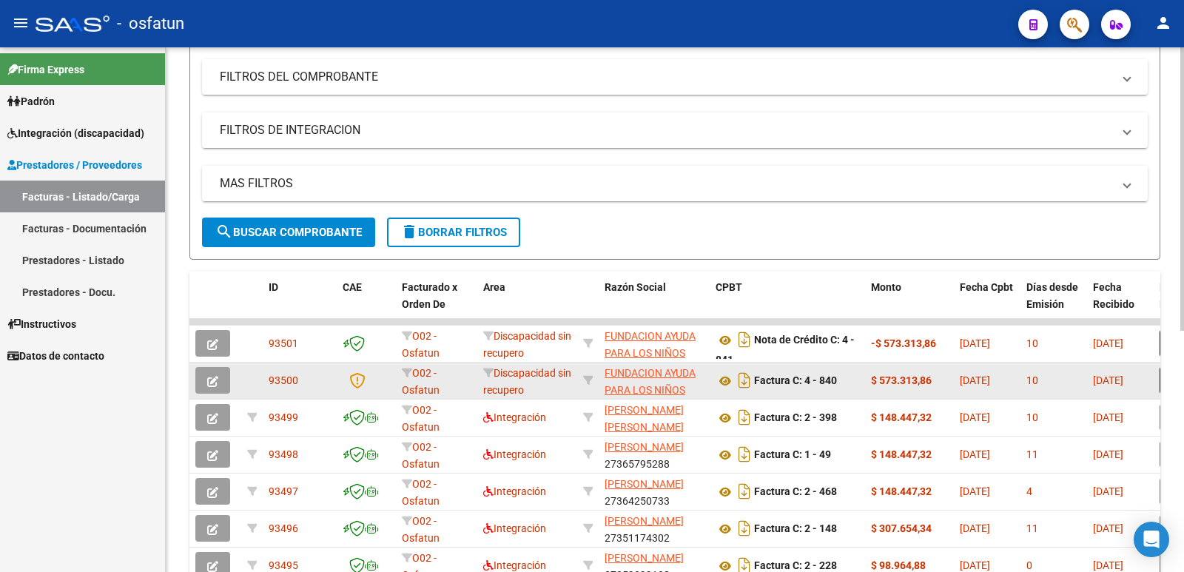
click at [216, 382] on icon "button" at bounding box center [212, 381] width 11 height 11
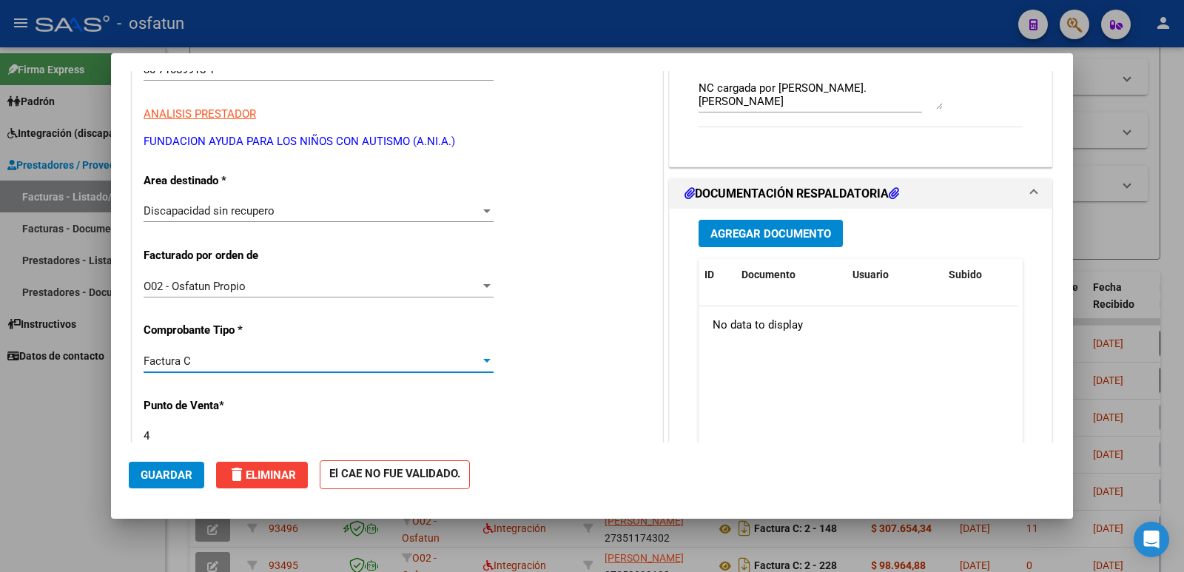
click at [223, 367] on div "Factura C" at bounding box center [312, 361] width 337 height 13
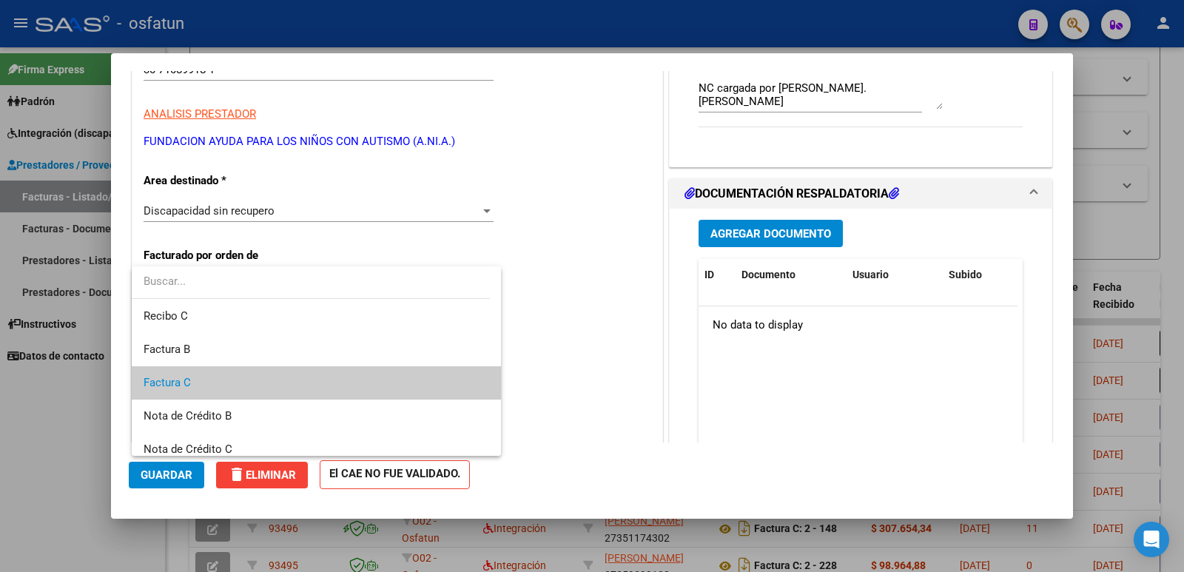
scroll to position [22, 0]
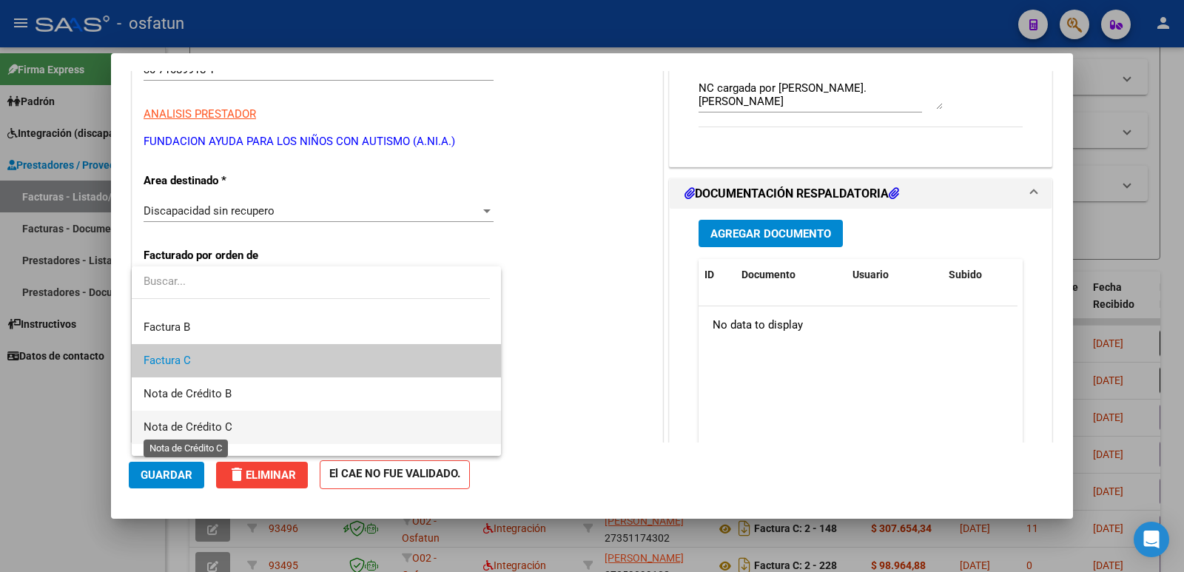
click at [202, 424] on span "Nota de Crédito C" at bounding box center [188, 426] width 89 height 13
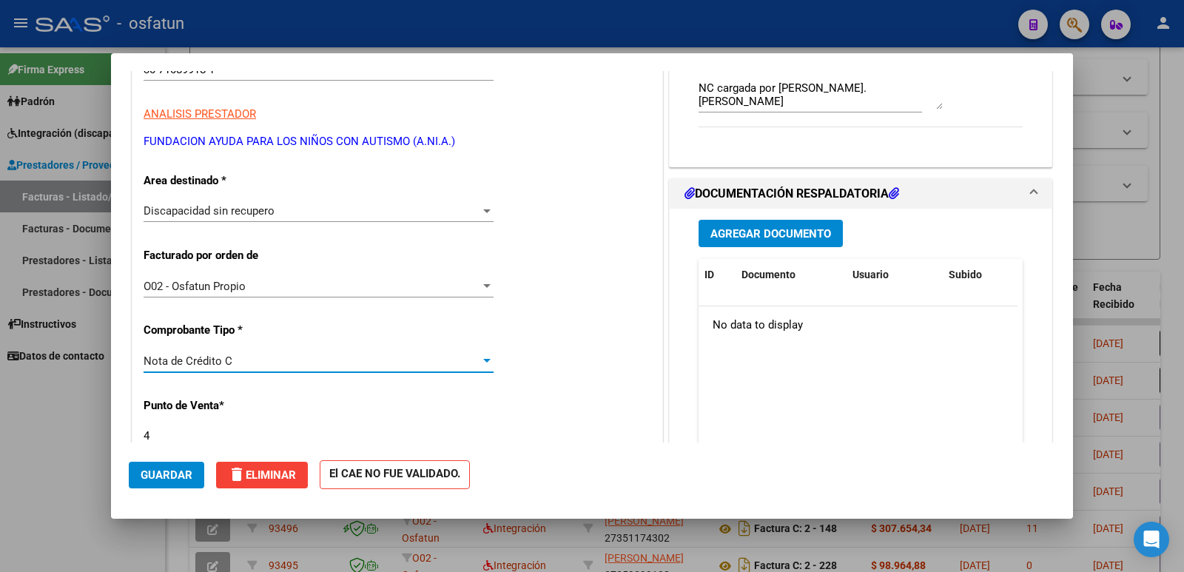
type input "75331135446375"
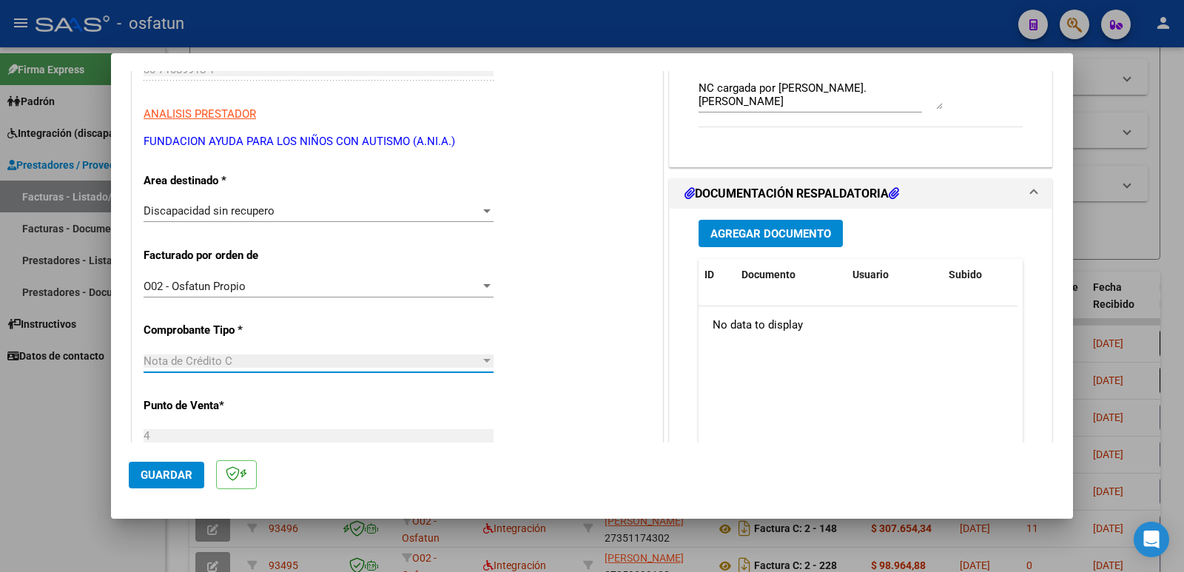
click at [150, 478] on span "Guardar" at bounding box center [167, 475] width 52 height 13
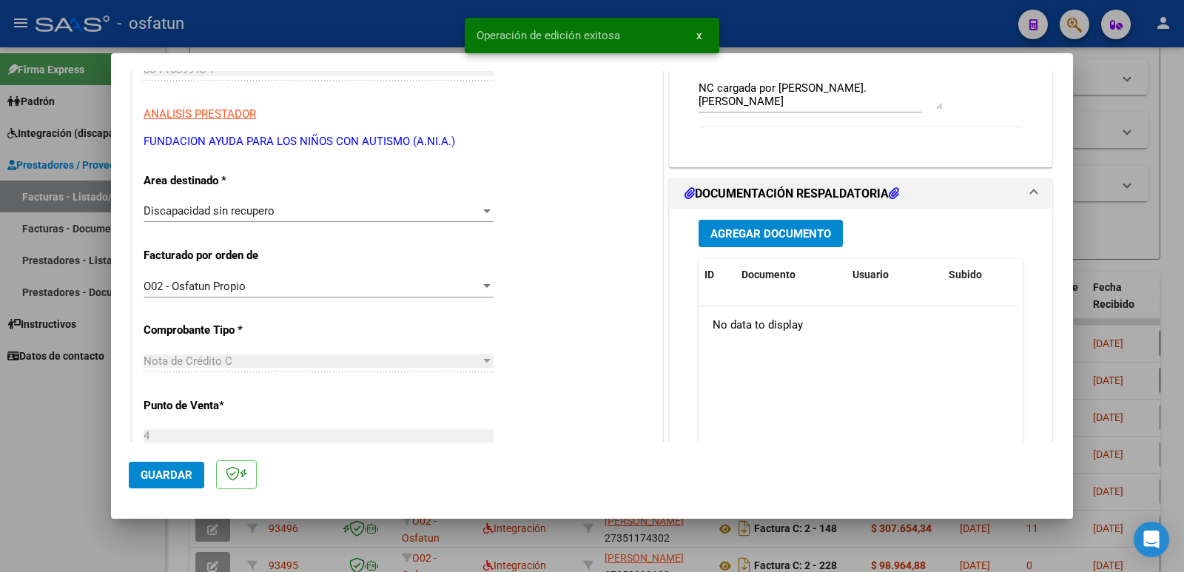
click at [44, 478] on div at bounding box center [592, 286] width 1184 height 572
type input "$ 0,00"
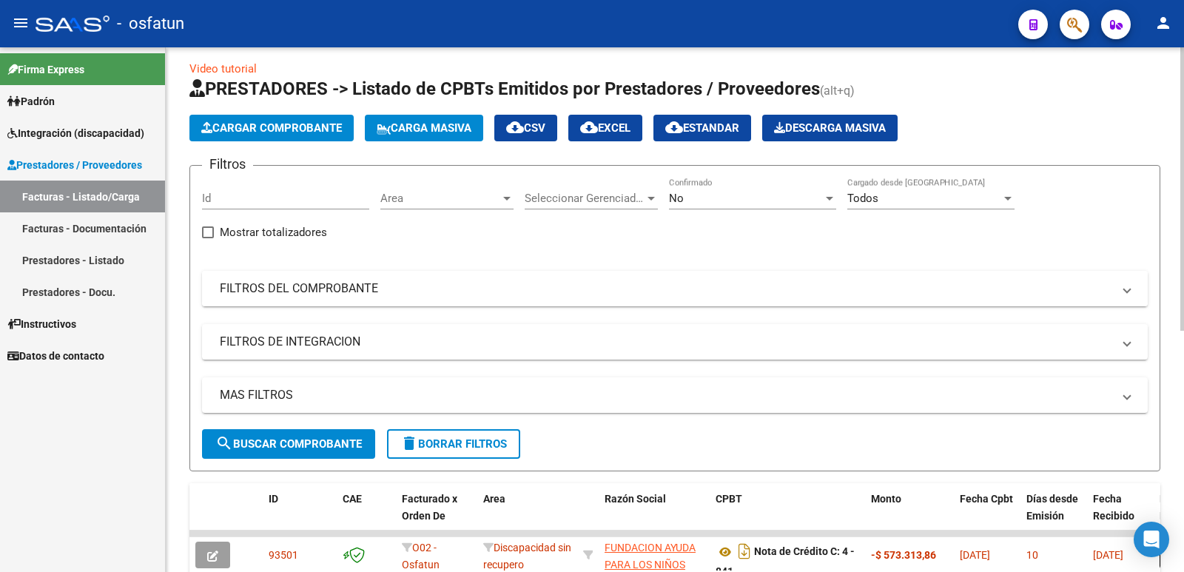
scroll to position [0, 0]
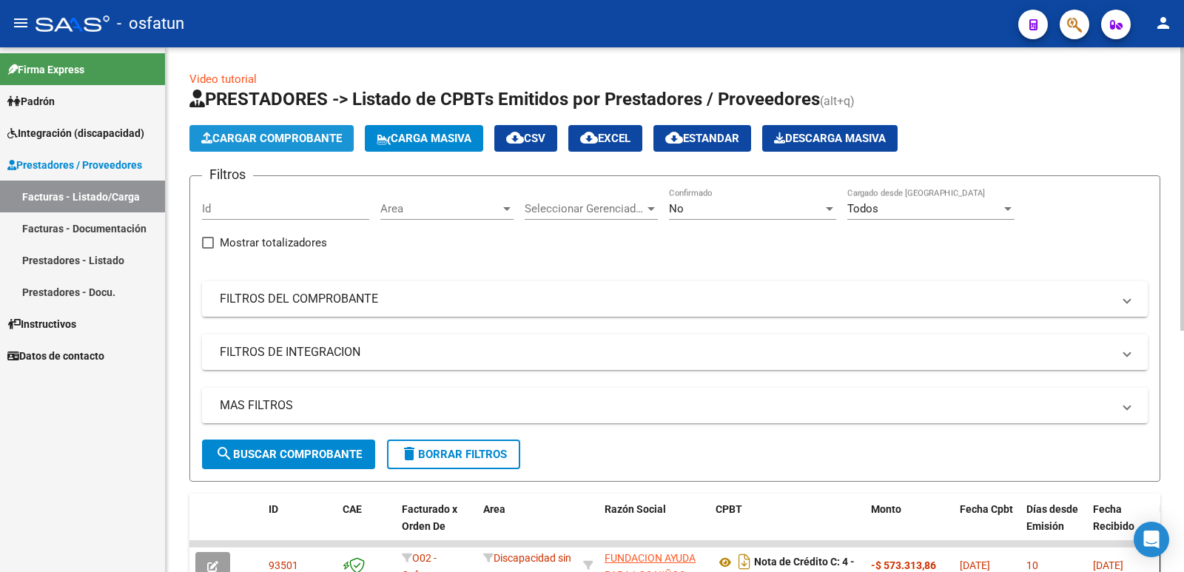
click at [264, 143] on span "Cargar Comprobante" at bounding box center [271, 138] width 141 height 13
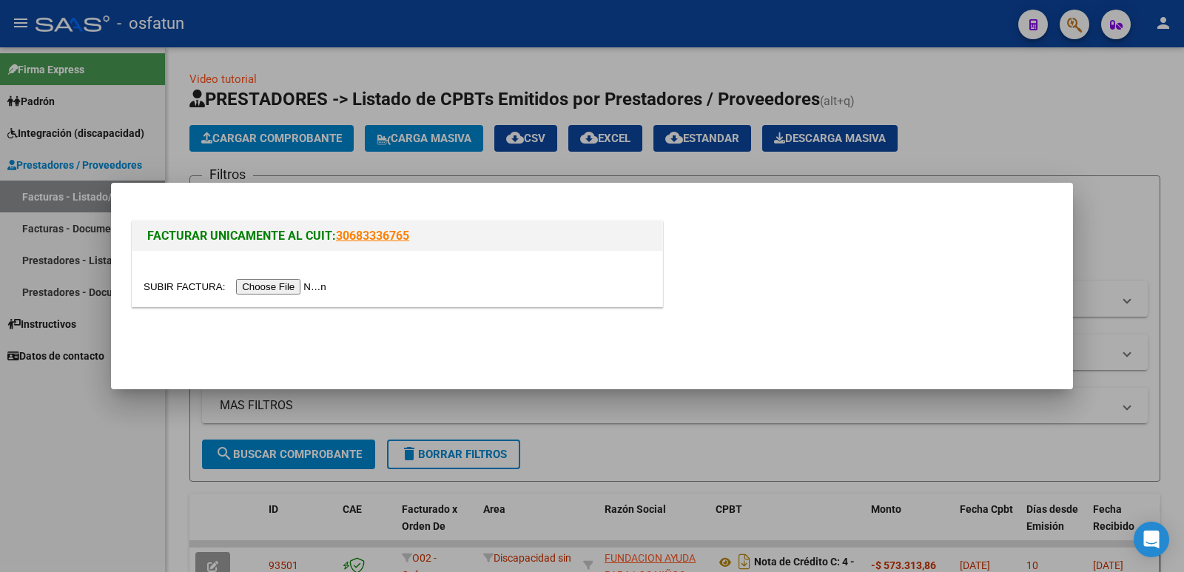
click at [280, 286] on input "file" at bounding box center [237, 287] width 187 height 16
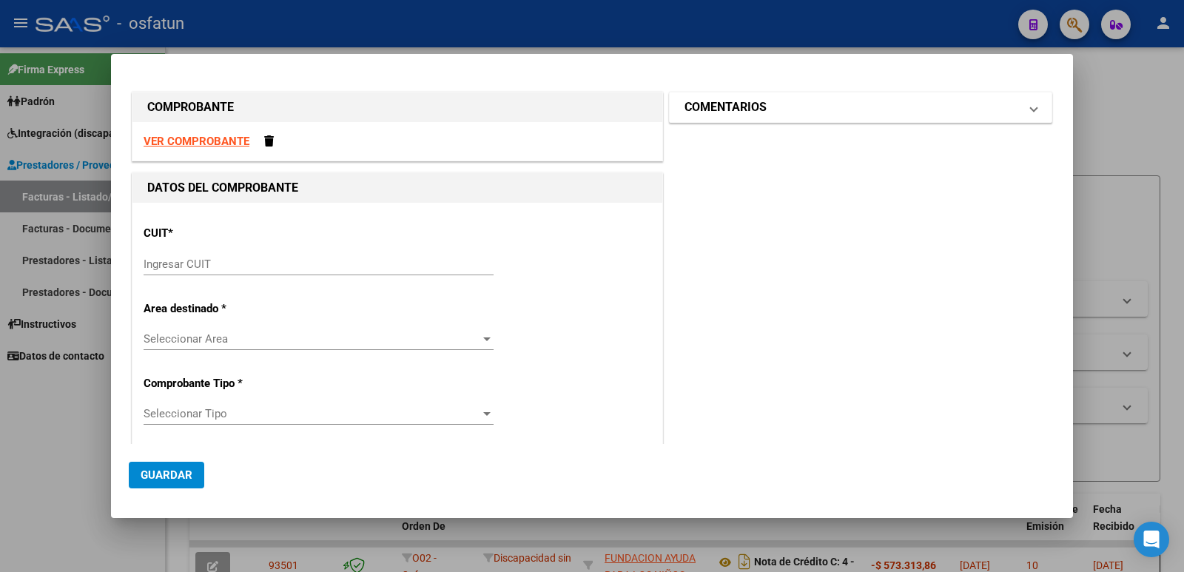
click at [774, 117] on mat-expansion-panel-header "COMENTARIOS" at bounding box center [861, 108] width 382 height 30
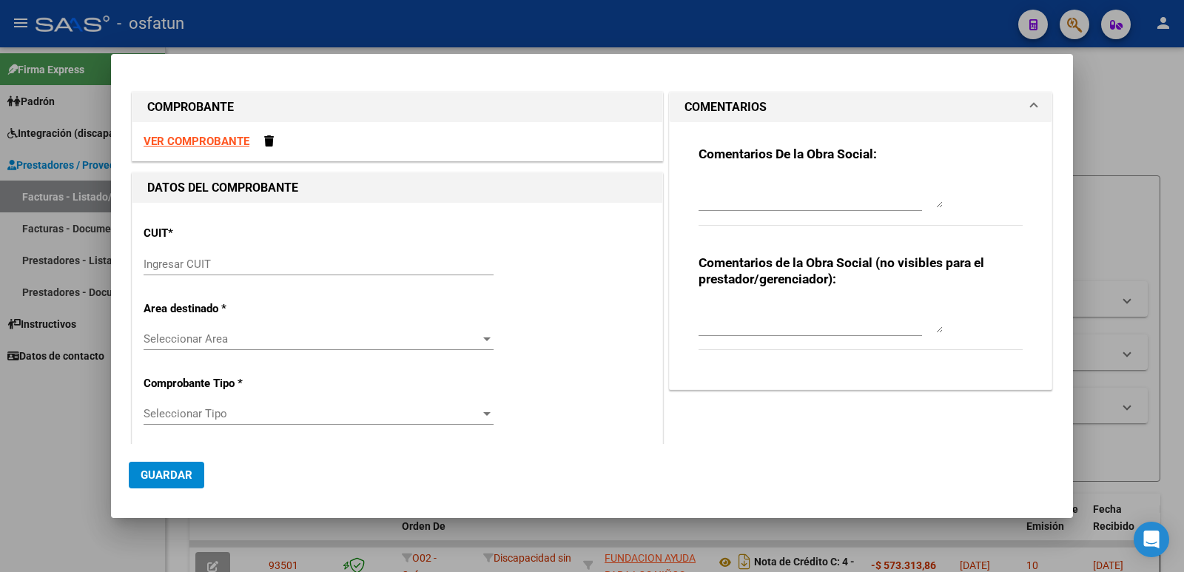
click at [230, 267] on input "Ingresar CUIT" at bounding box center [319, 264] width 350 height 13
paste input "30-71089918-1"
type input "30-71089918-1"
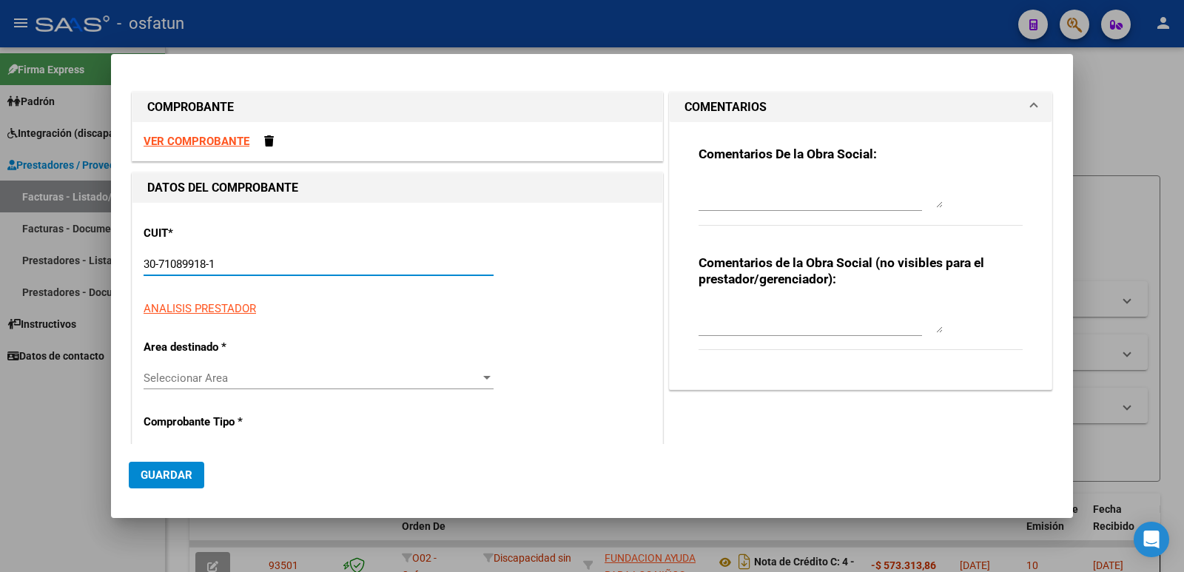
type input "4"
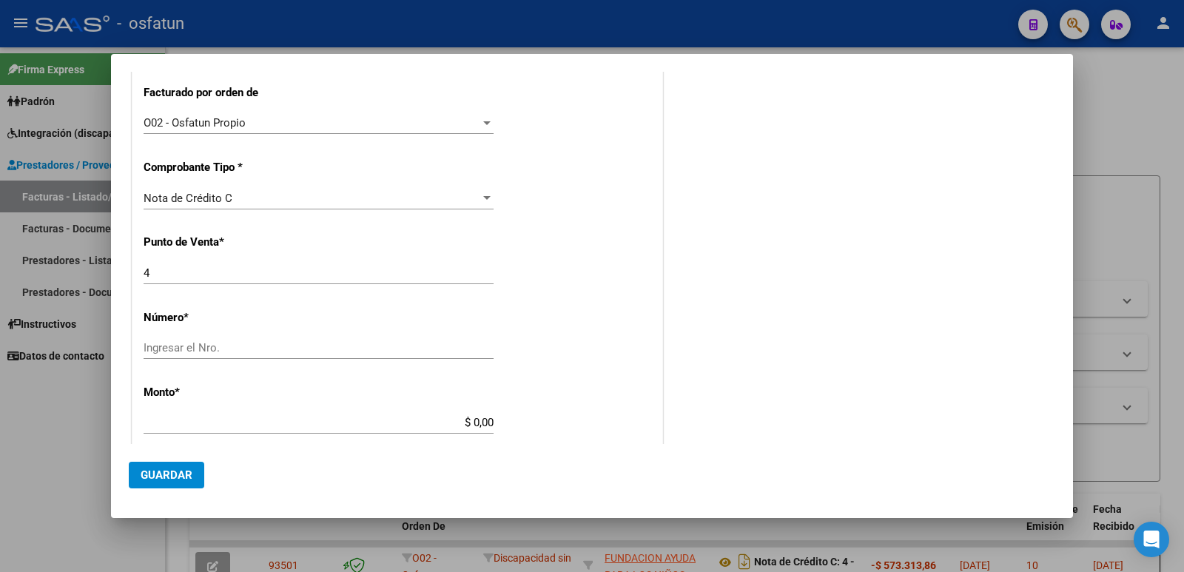
scroll to position [370, 0]
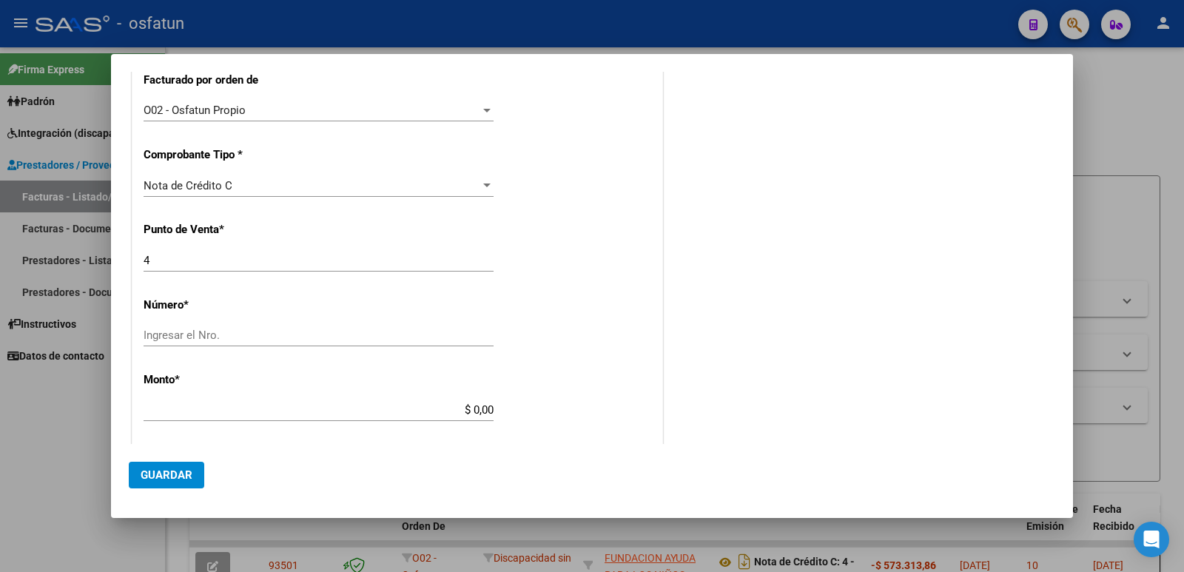
type input "30-71089918-1"
click at [224, 335] on input "Ingresar el Nro." at bounding box center [319, 335] width 350 height 13
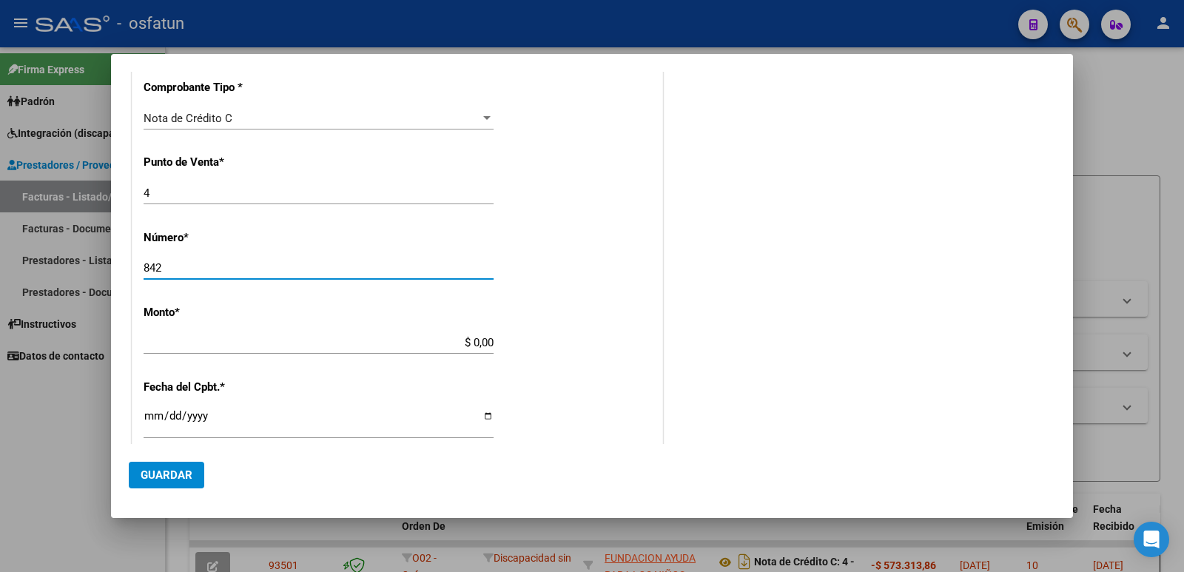
scroll to position [444, 0]
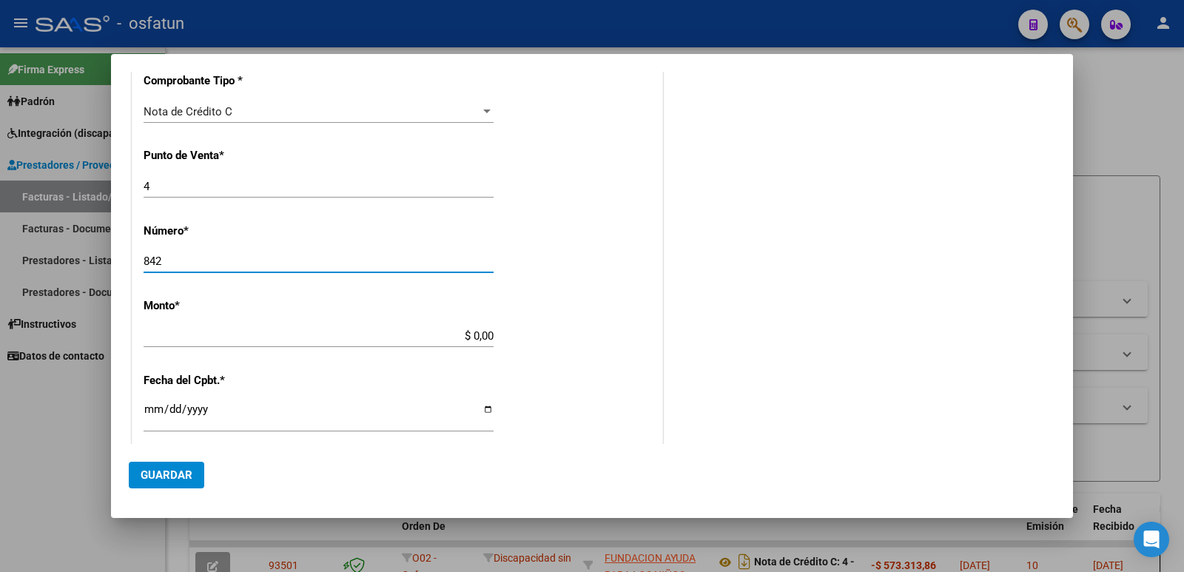
type input "842"
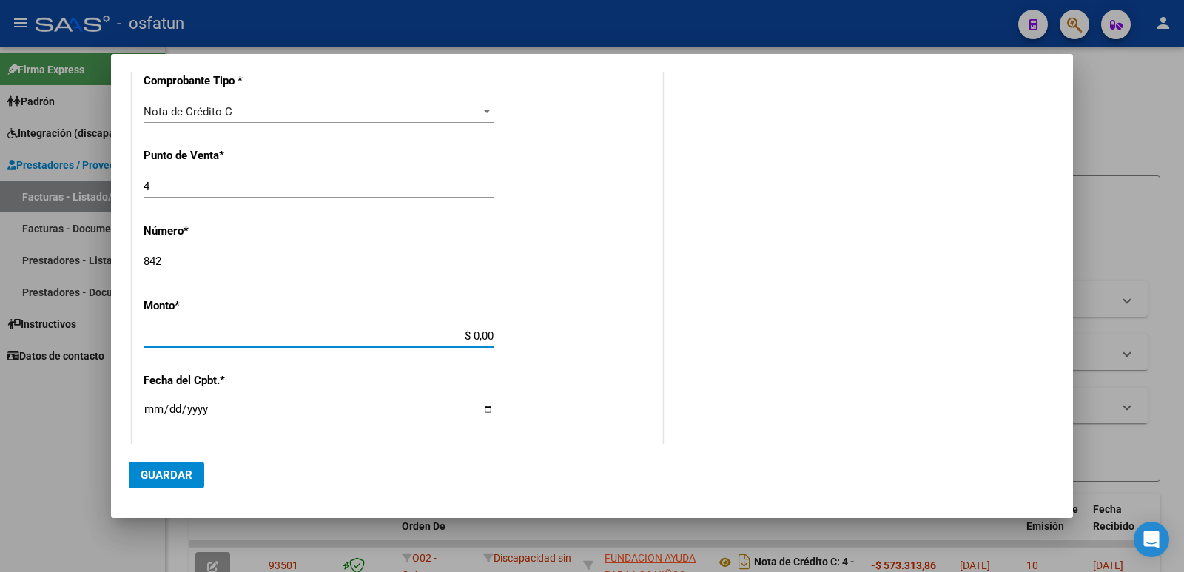
click at [465, 337] on input "$ 0,00" at bounding box center [319, 335] width 350 height 13
type input "$ 573.313,86"
type input "[DATE]"
type input "75331136443530"
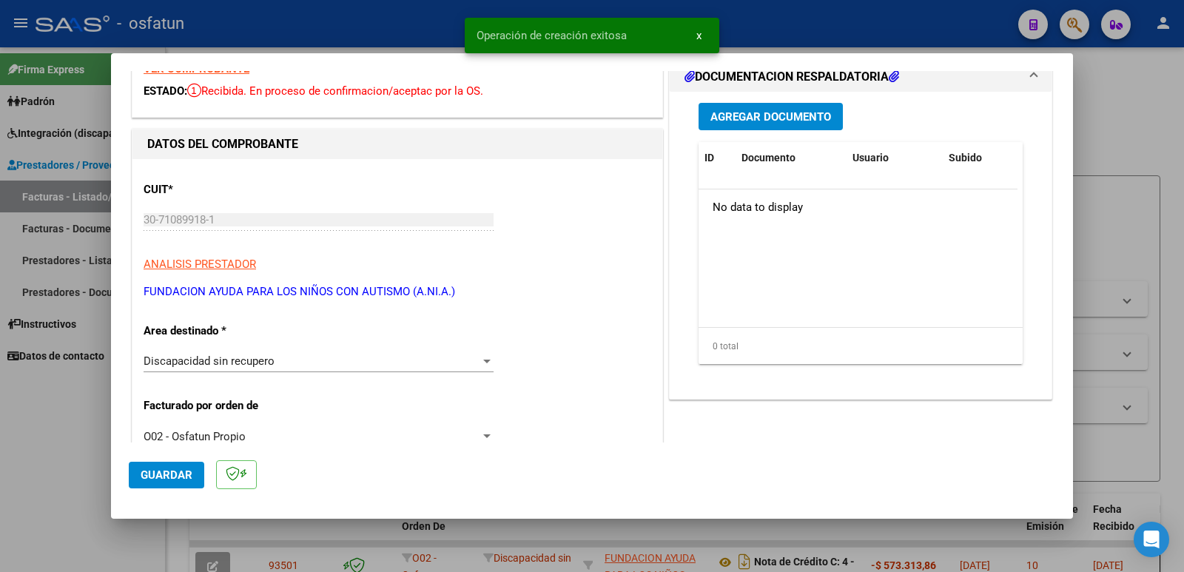
scroll to position [0, 0]
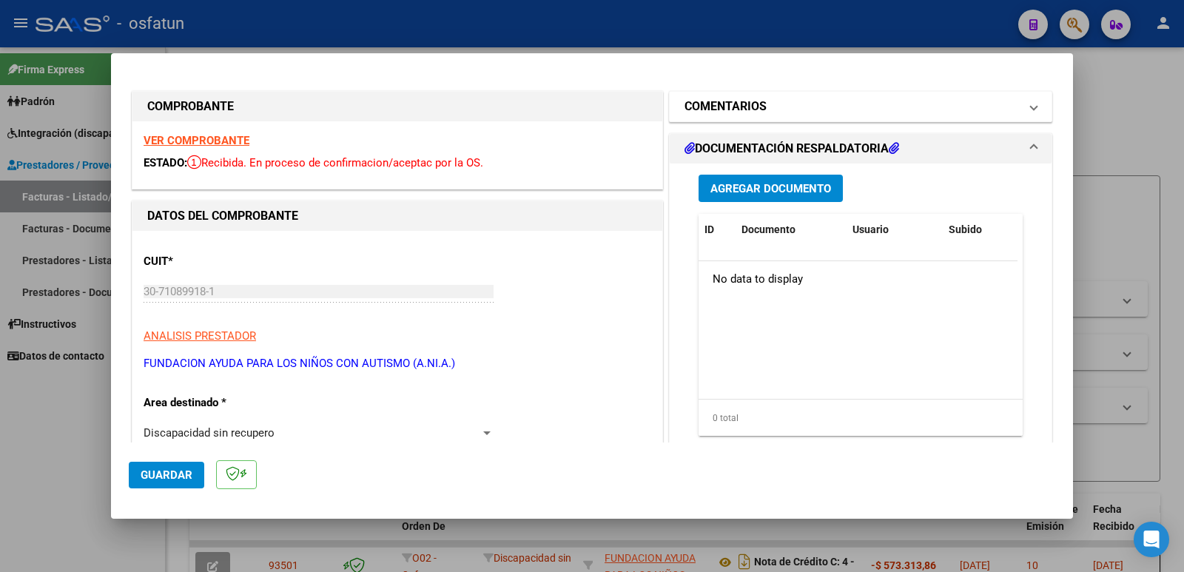
click at [752, 108] on h1 "COMENTARIOS" at bounding box center [726, 107] width 82 height 18
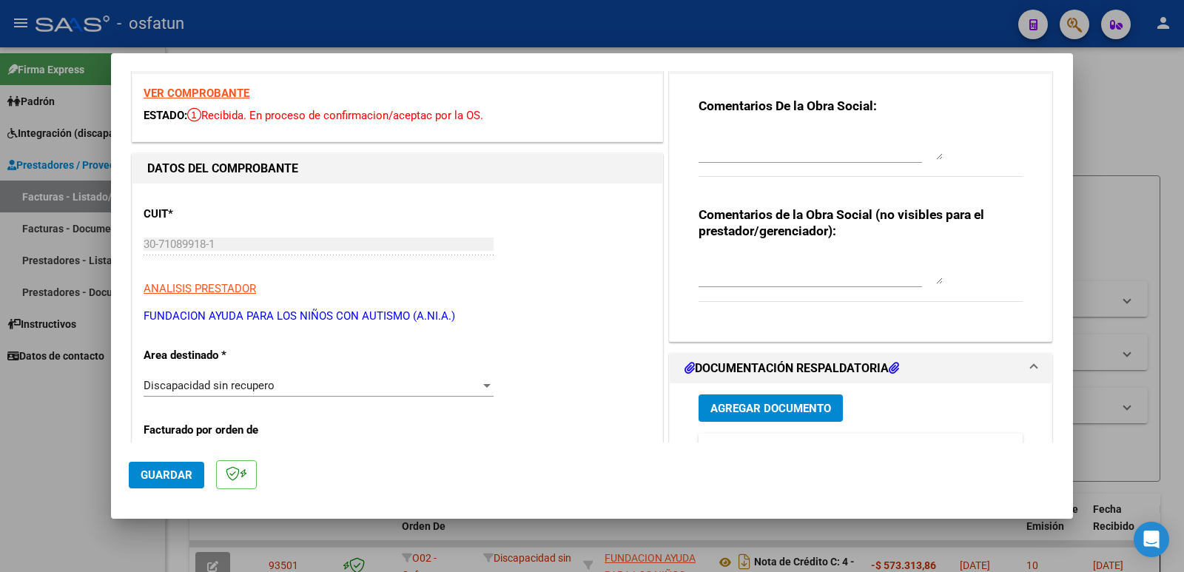
scroll to position [148, 0]
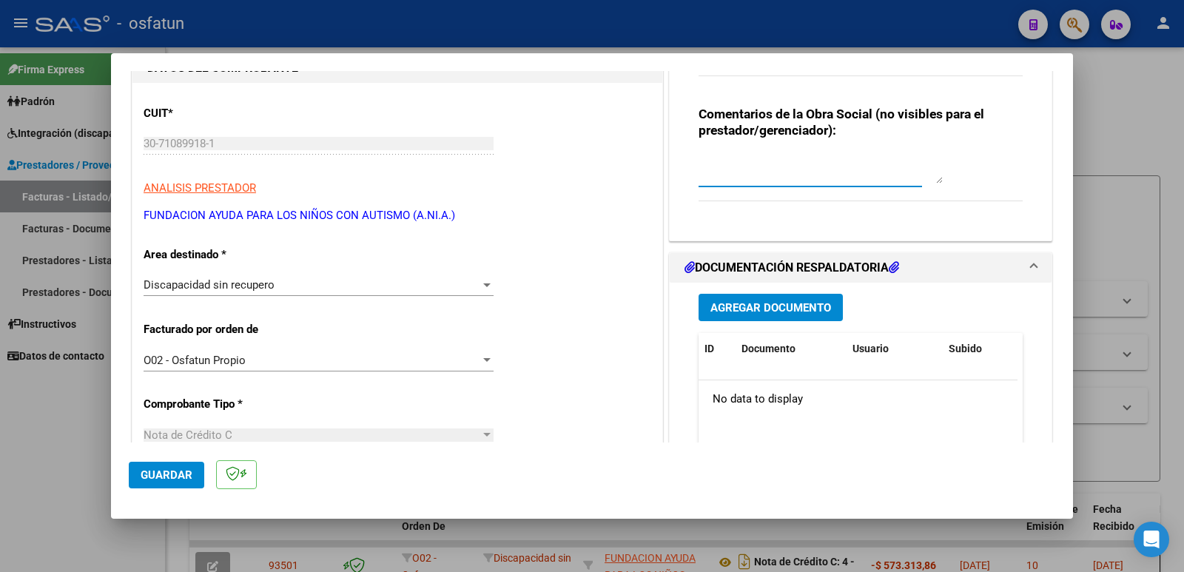
click at [739, 176] on textarea at bounding box center [821, 169] width 244 height 30
type textarea "NC cargada por [PERSON_NAME]. [PERSON_NAME]"
click at [184, 476] on span "Guardar" at bounding box center [167, 475] width 52 height 13
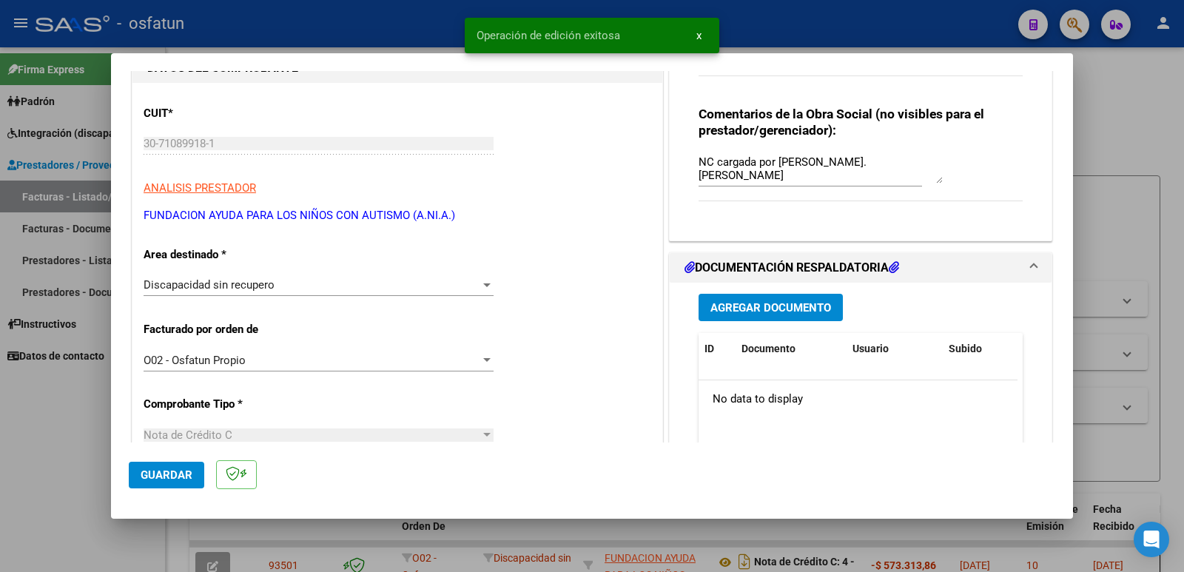
click at [31, 466] on div at bounding box center [592, 286] width 1184 height 572
type input "$ 0,00"
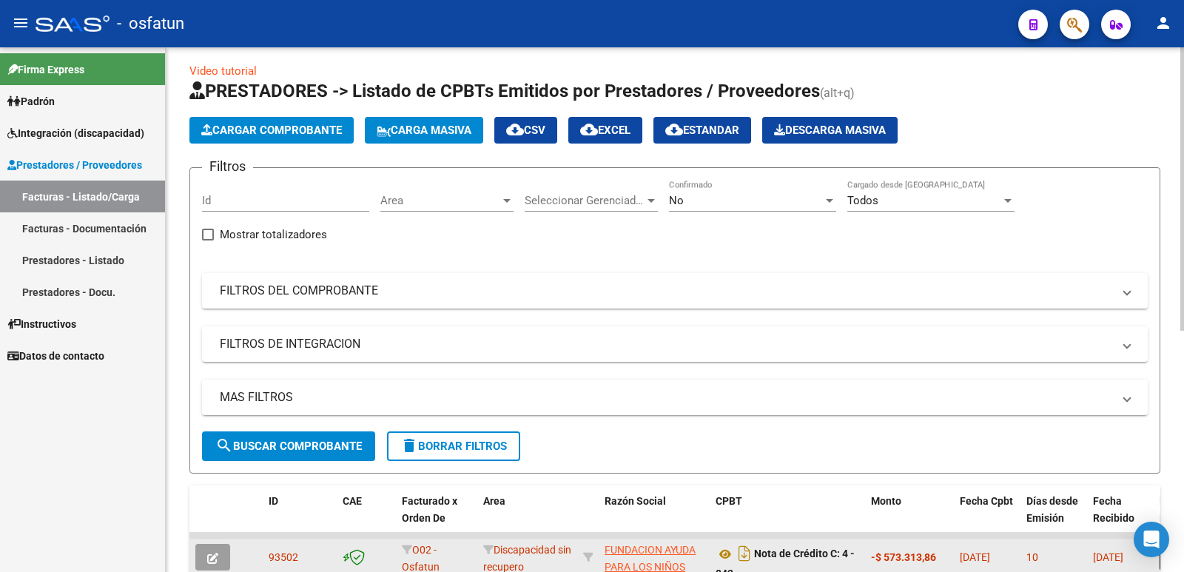
scroll to position [0, 0]
